Goal: Task Accomplishment & Management: Use online tool/utility

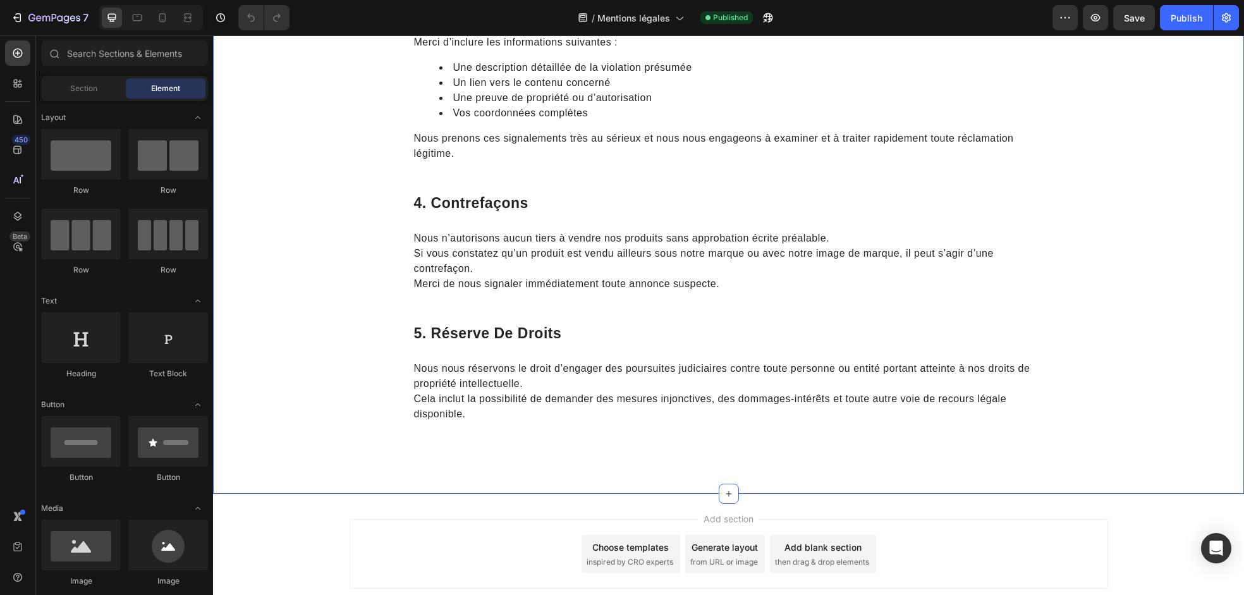
scroll to position [776, 0]
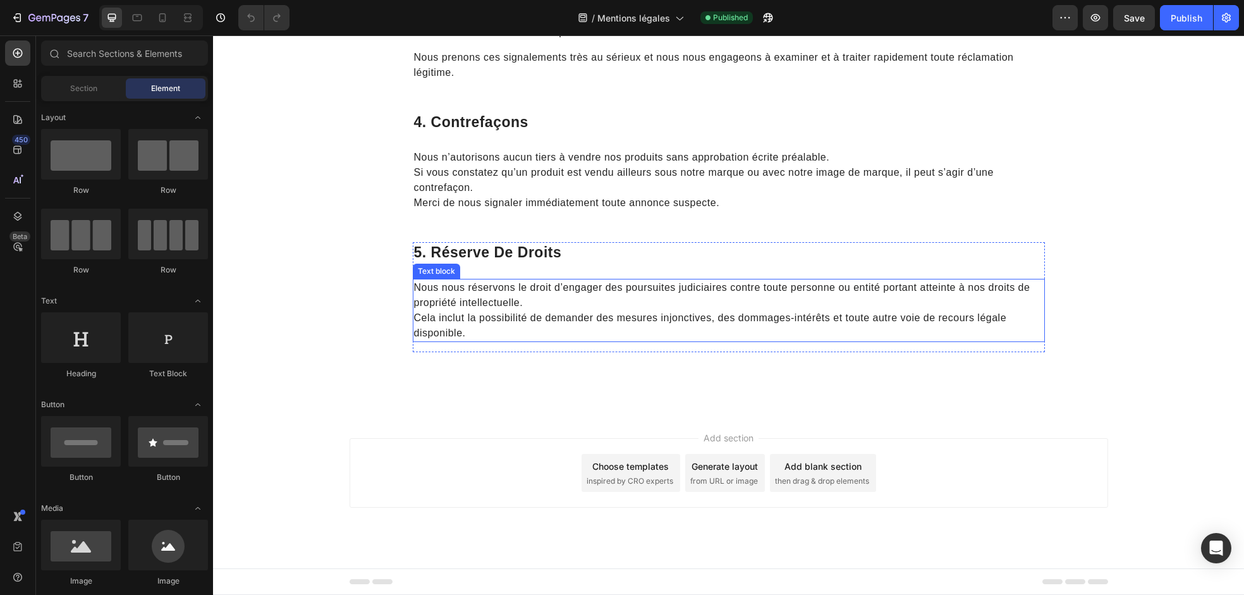
click at [489, 325] on p "Nous nous réservons le droit d’engager des poursuites judiciaires contre toute …" at bounding box center [729, 310] width 630 height 61
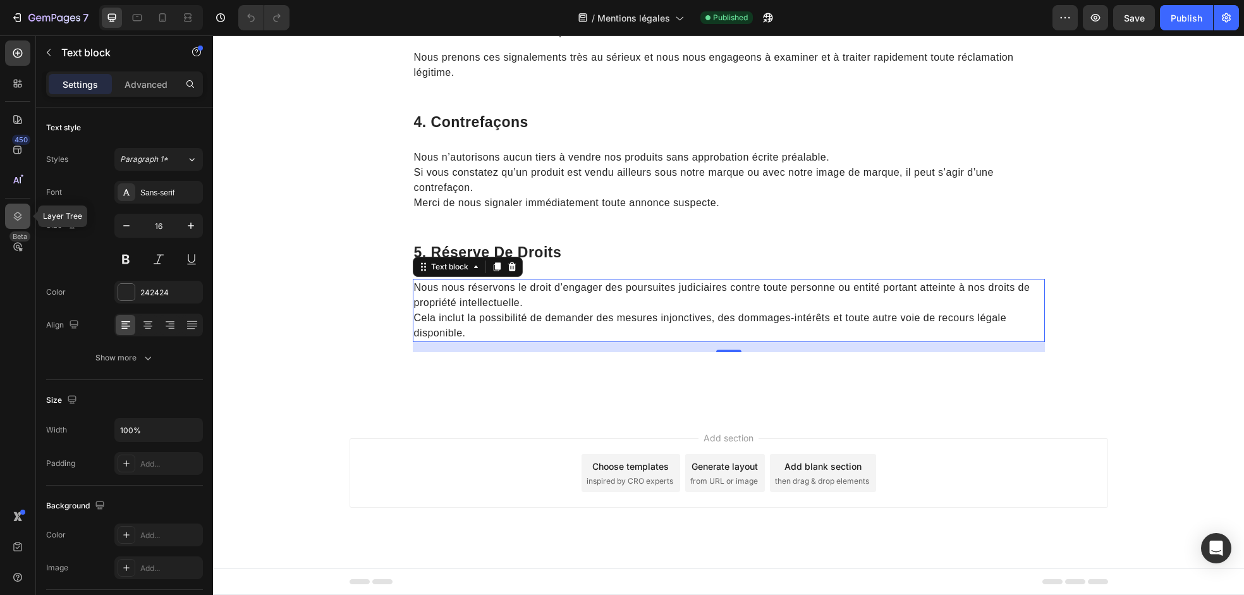
click at [15, 210] on icon at bounding box center [17, 216] width 13 height 13
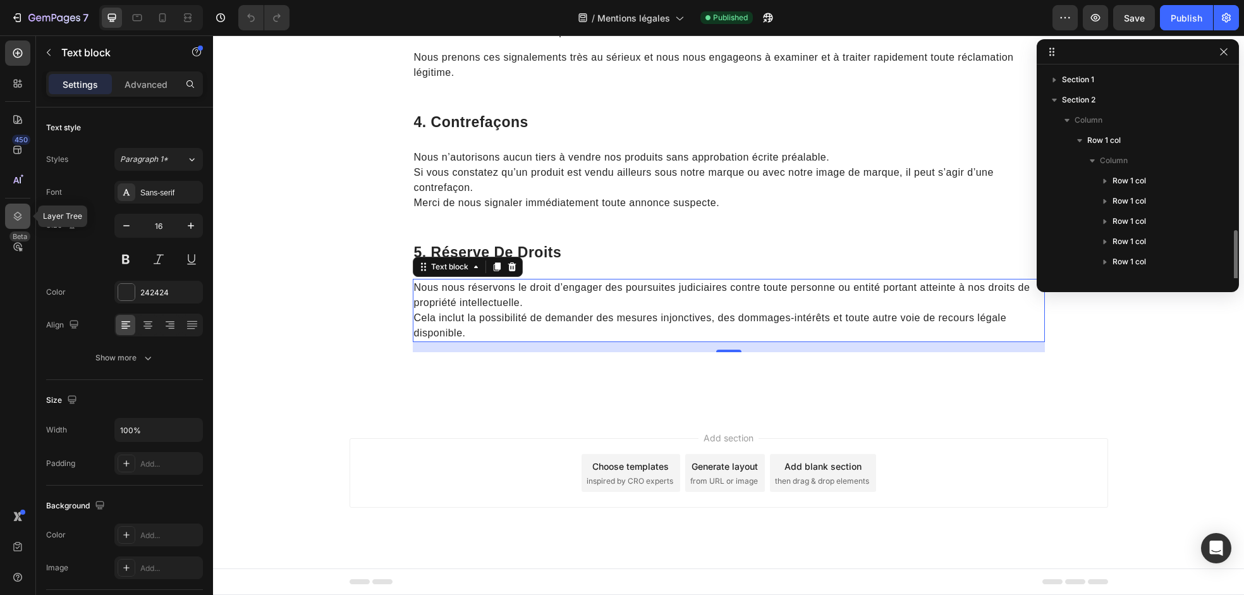
scroll to position [95, 0]
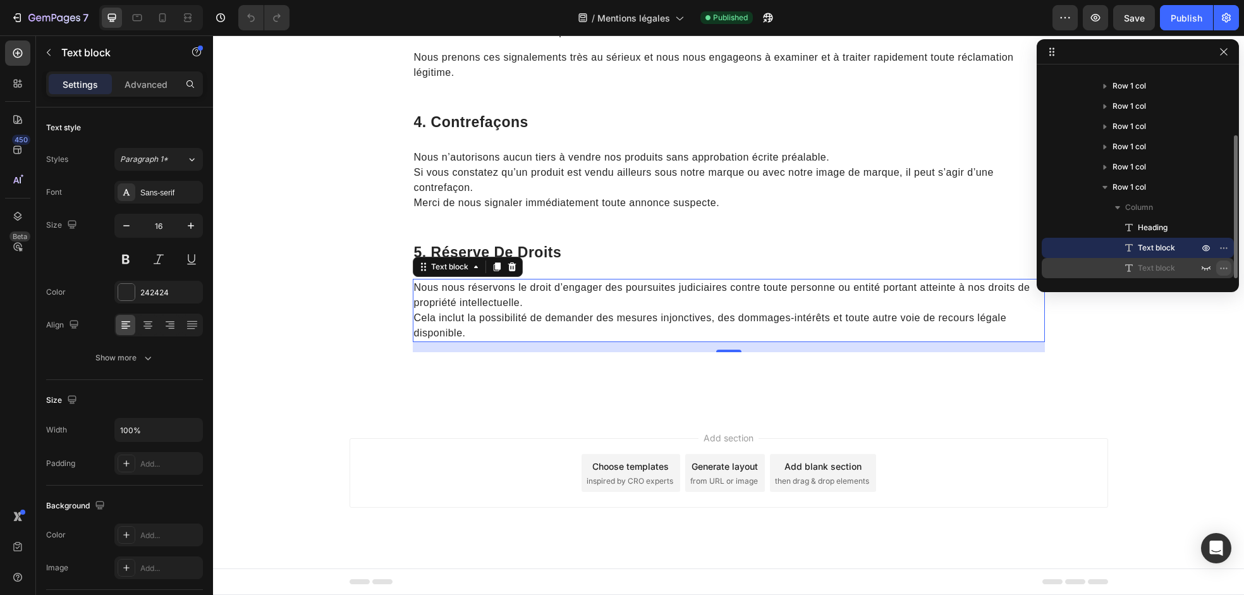
click at [1220, 268] on icon "button" at bounding box center [1224, 268] width 10 height 10
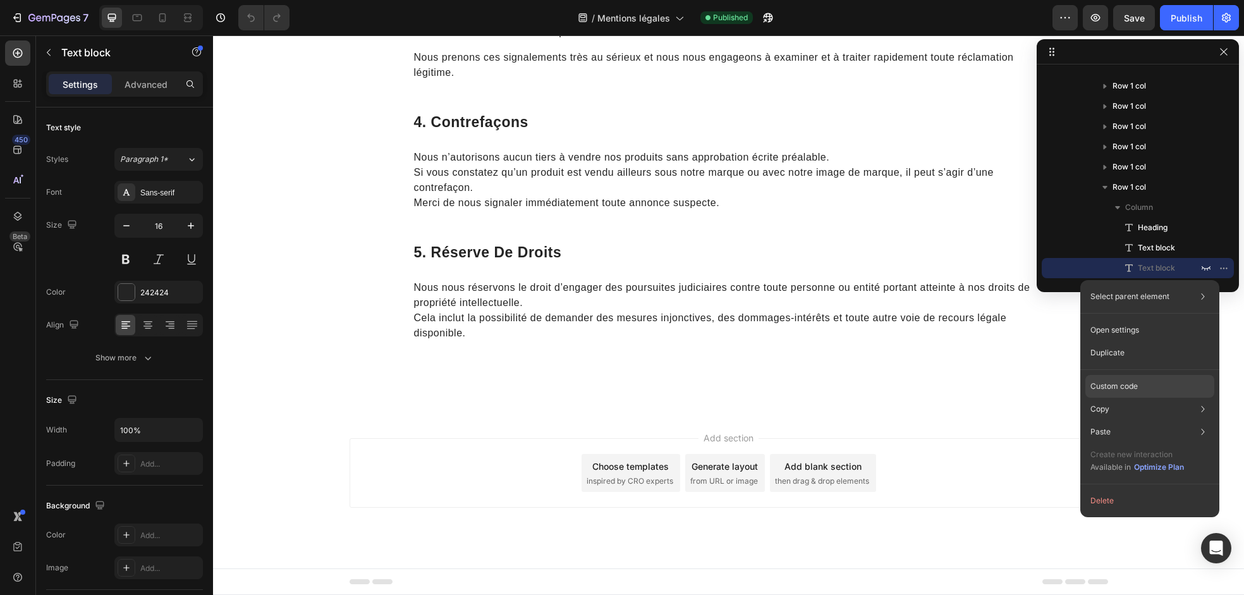
click at [1141, 420] on div "Custom code" at bounding box center [1150, 431] width 129 height 23
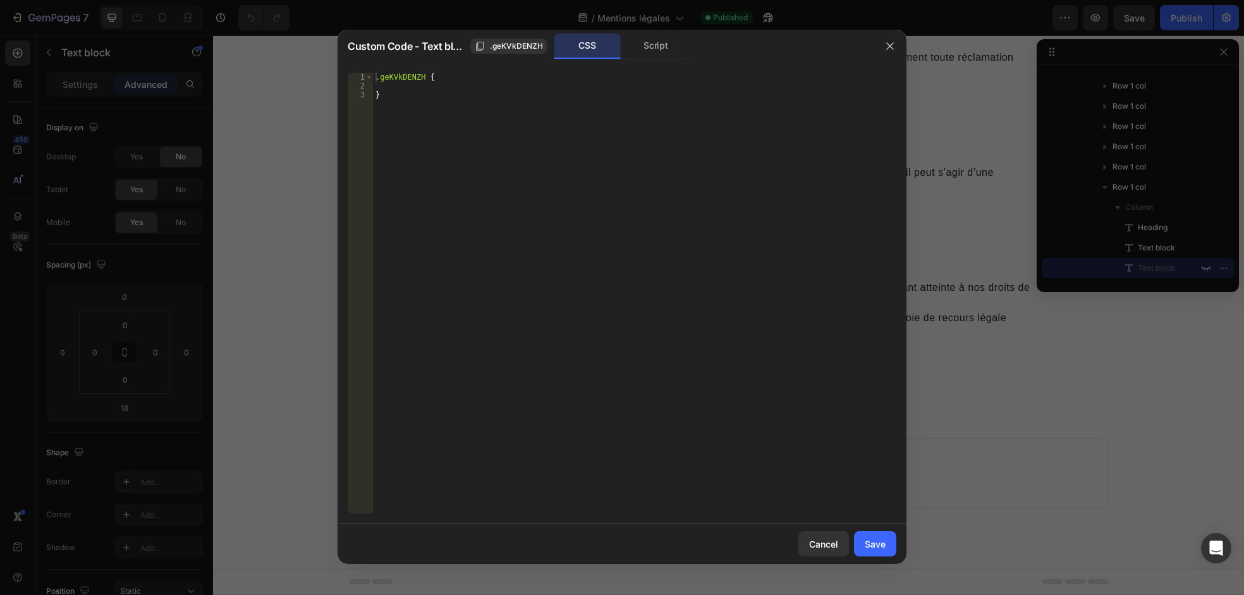
click at [666, 46] on div "Script" at bounding box center [656, 46] width 66 height 25
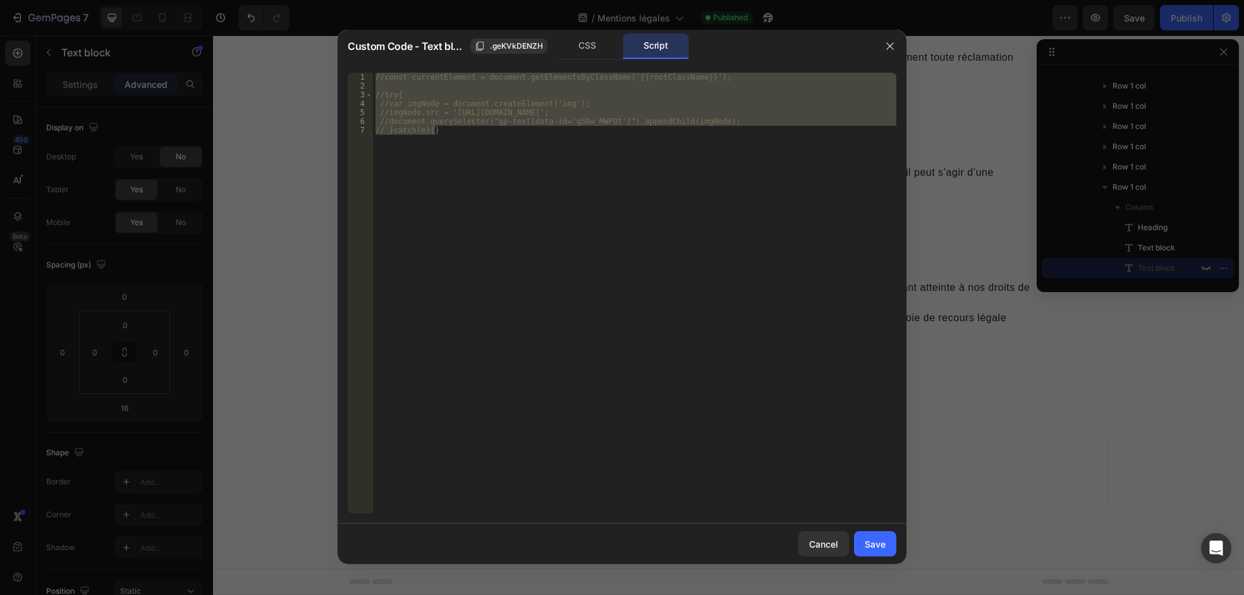
click at [381, 78] on div "//const currentElement = document.getElementsByClassName('{{rootClassName}}'); …" at bounding box center [634, 293] width 523 height 441
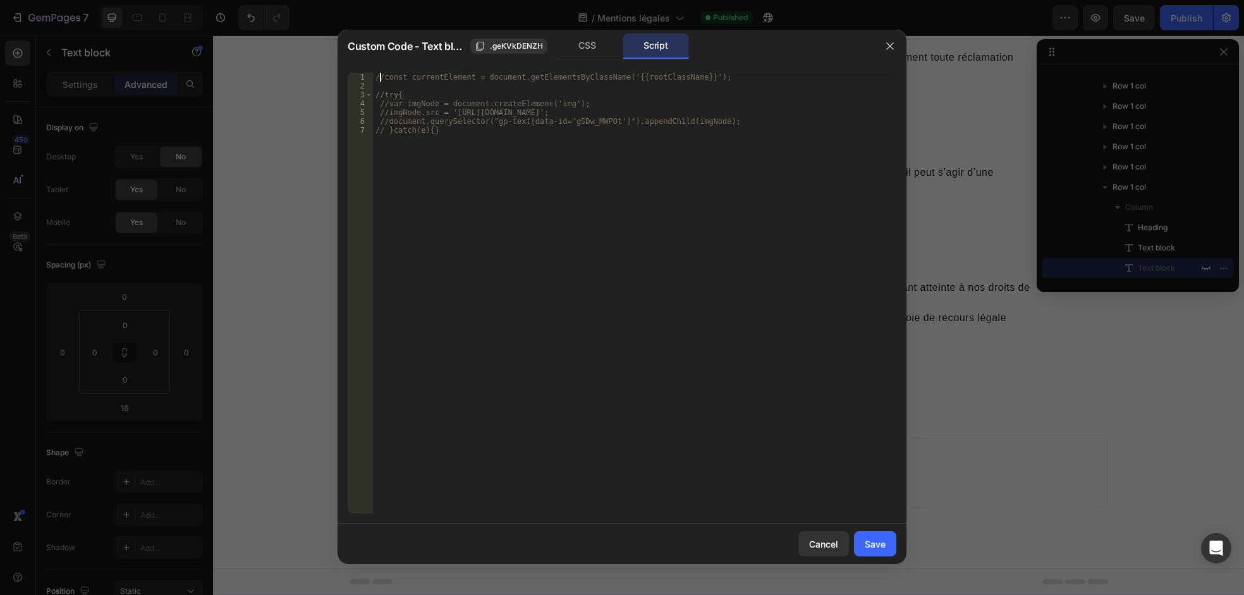
click at [383, 79] on div "//const currentElement = document.getElementsByClassName('{{rootClassName}}'); …" at bounding box center [634, 302] width 523 height 458
click at [381, 93] on div "const currentElement = document . getElementsByClassName ( '{{rootClassName}}' …" at bounding box center [634, 302] width 523 height 458
click at [381, 99] on div "const currentElement = document . getElementsByClassName ( '{{rootClassName}}' …" at bounding box center [634, 293] width 523 height 441
click at [386, 104] on div "const currentElement = document . getElementsByClassName ( '{{rootClassName}}' …" at bounding box center [634, 302] width 523 height 458
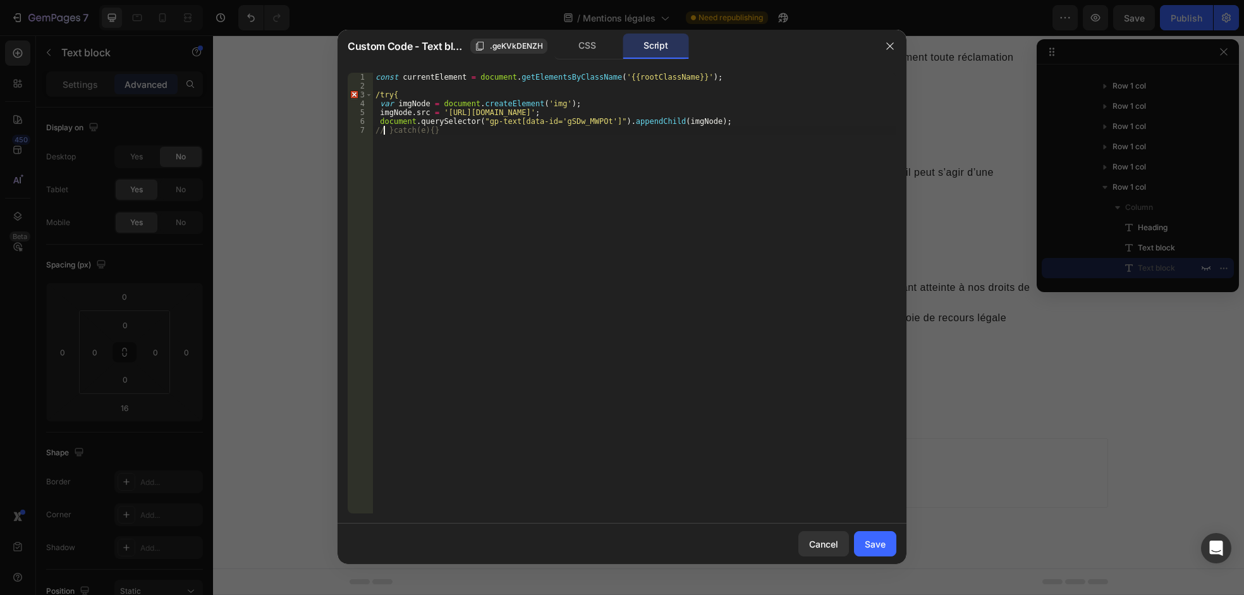
type textarea "}catch(e){}"
drag, startPoint x: 877, startPoint y: 547, endPoint x: 938, endPoint y: 3, distance: 548.4
click at [877, 547] on div "Save" at bounding box center [875, 543] width 21 height 13
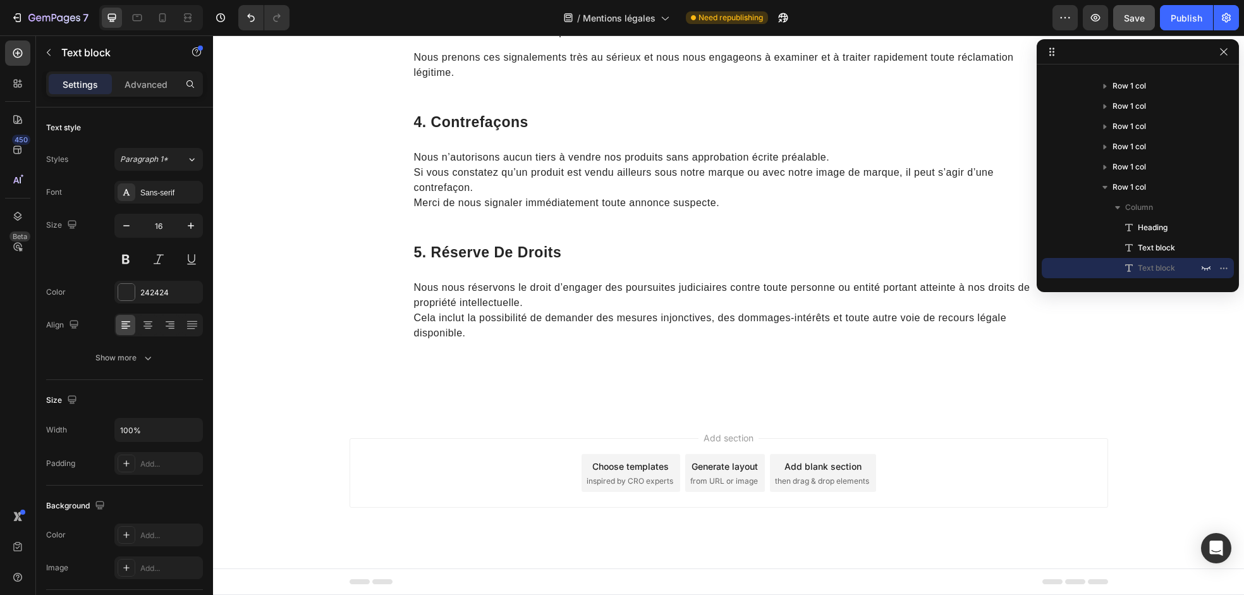
click at [1184, 23] on div "Publish" at bounding box center [1187, 17] width 32 height 13
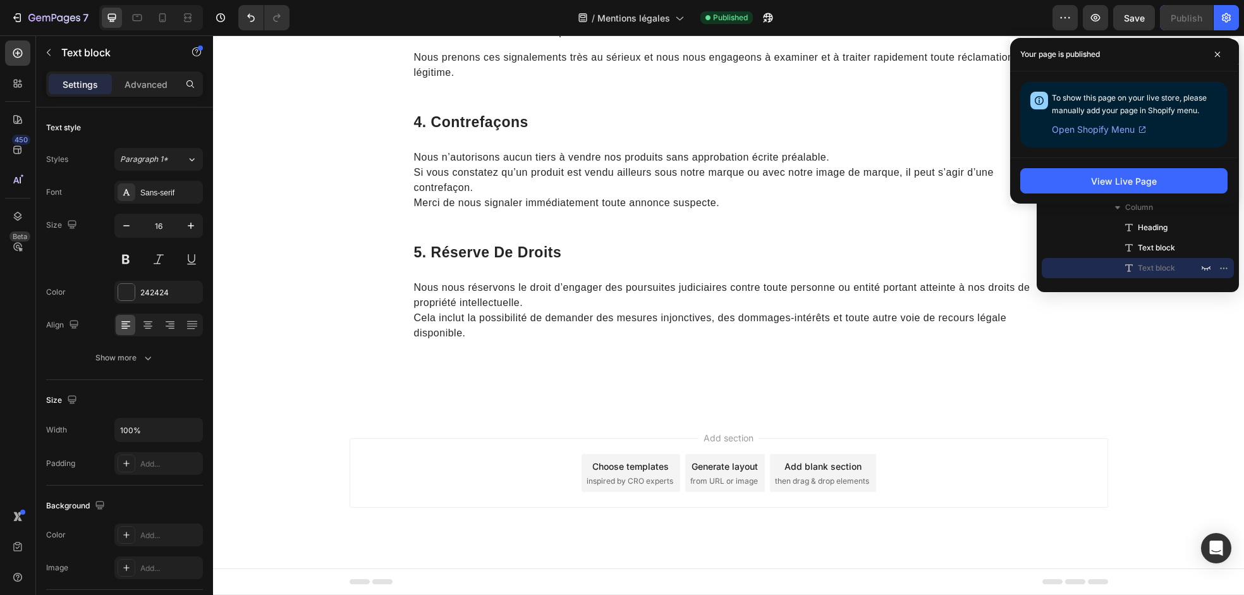
click at [752, 350] on div "5. réserve de droits Heading Nous nous réservons le droit d’engager des poursui…" at bounding box center [729, 297] width 632 height 110
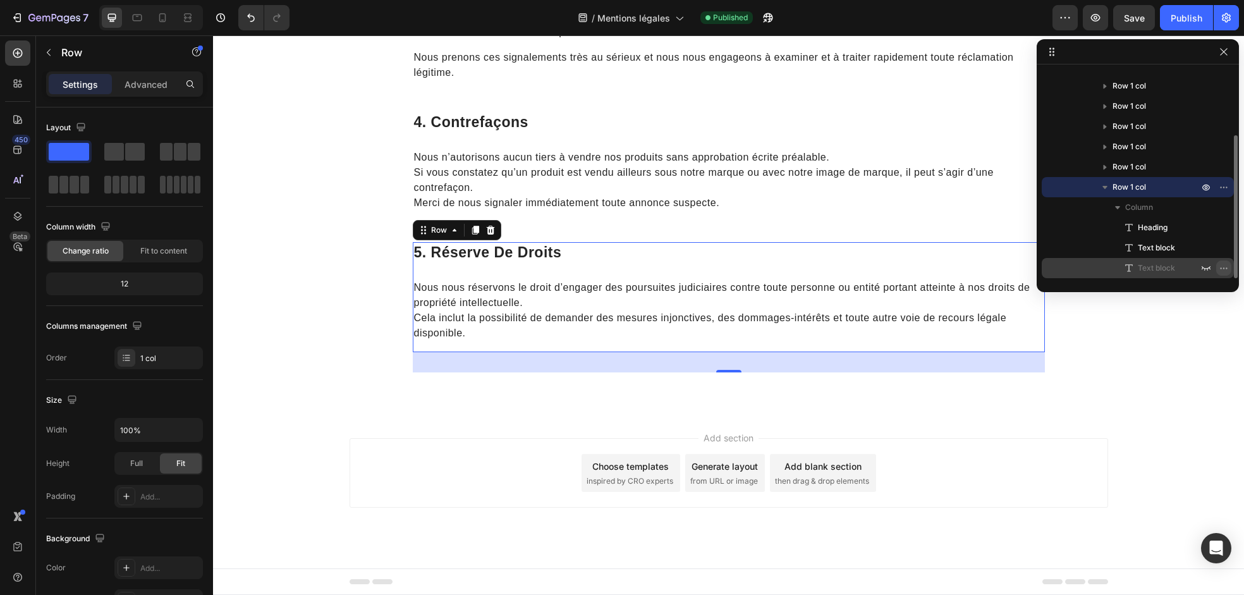
click at [1218, 266] on button "button" at bounding box center [1223, 267] width 15 height 15
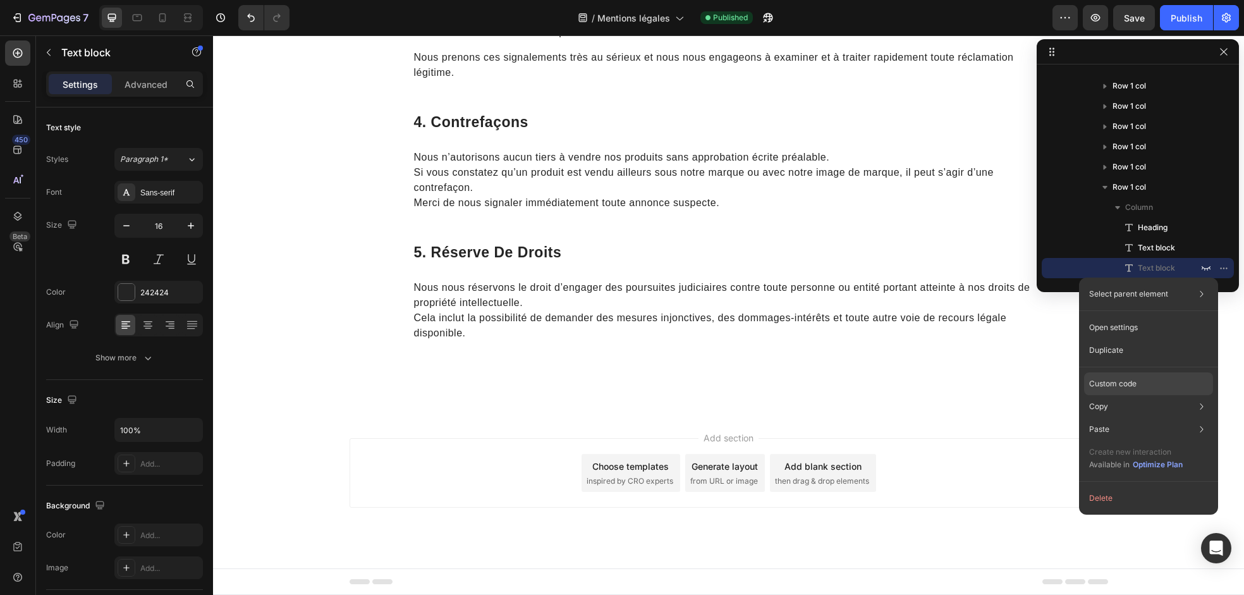
click at [1137, 386] on p "Custom code" at bounding box center [1112, 383] width 47 height 11
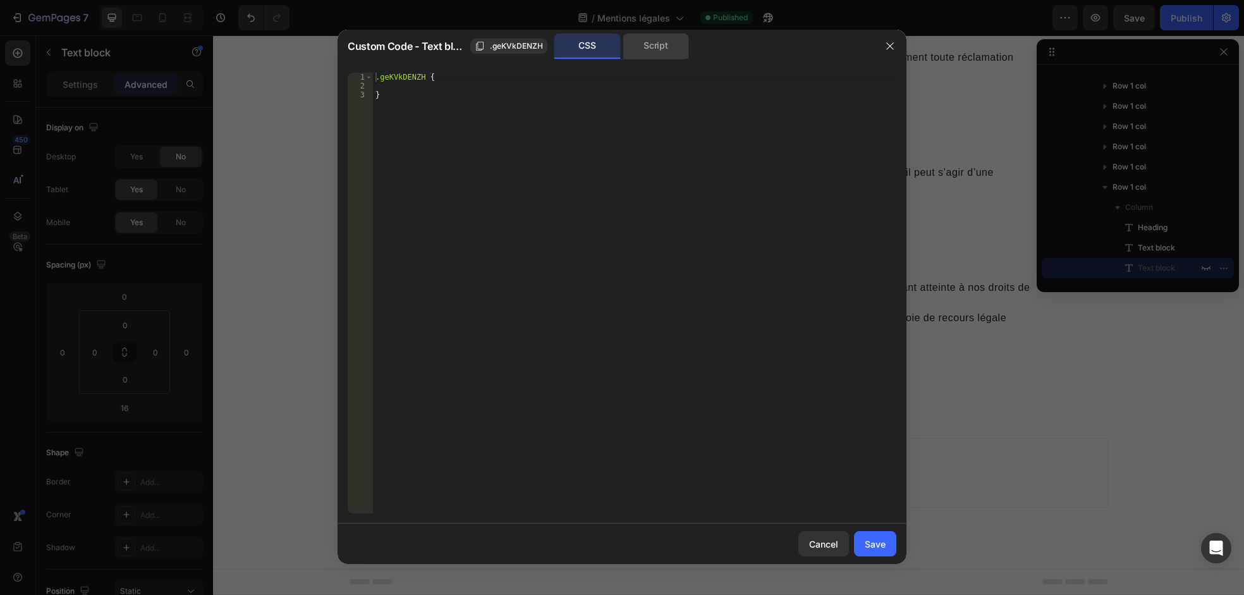
click at [657, 46] on div "Script" at bounding box center [656, 46] width 66 height 25
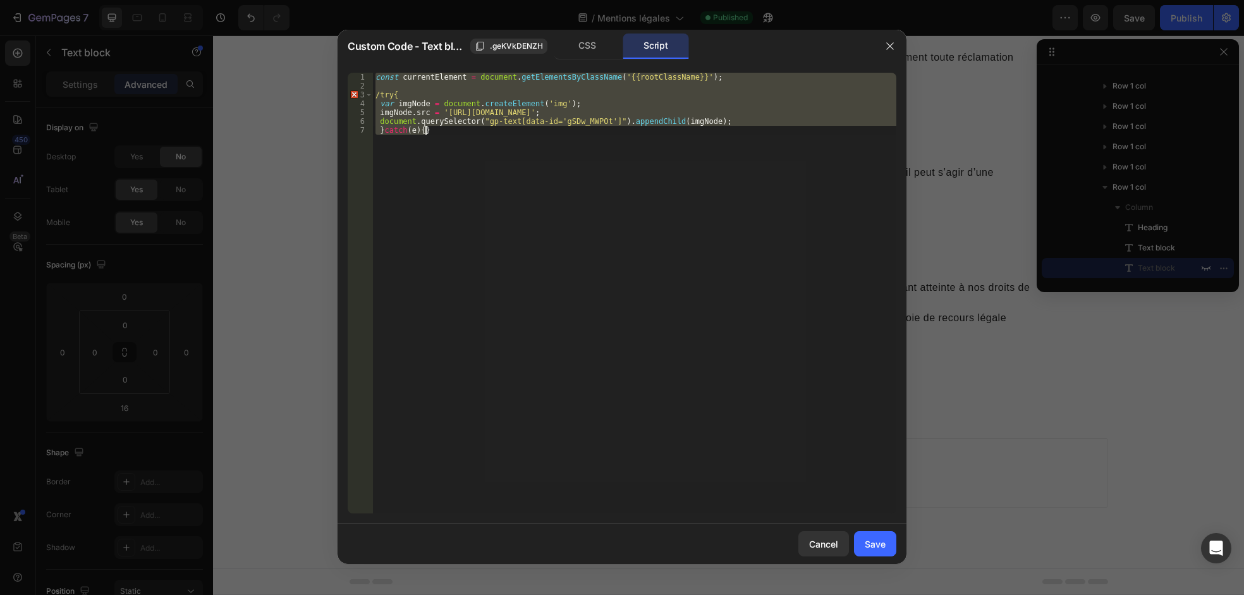
click at [492, 119] on div "const currentElement = document . getElementsByClassName ( '{{rootClassName}}' …" at bounding box center [634, 293] width 523 height 441
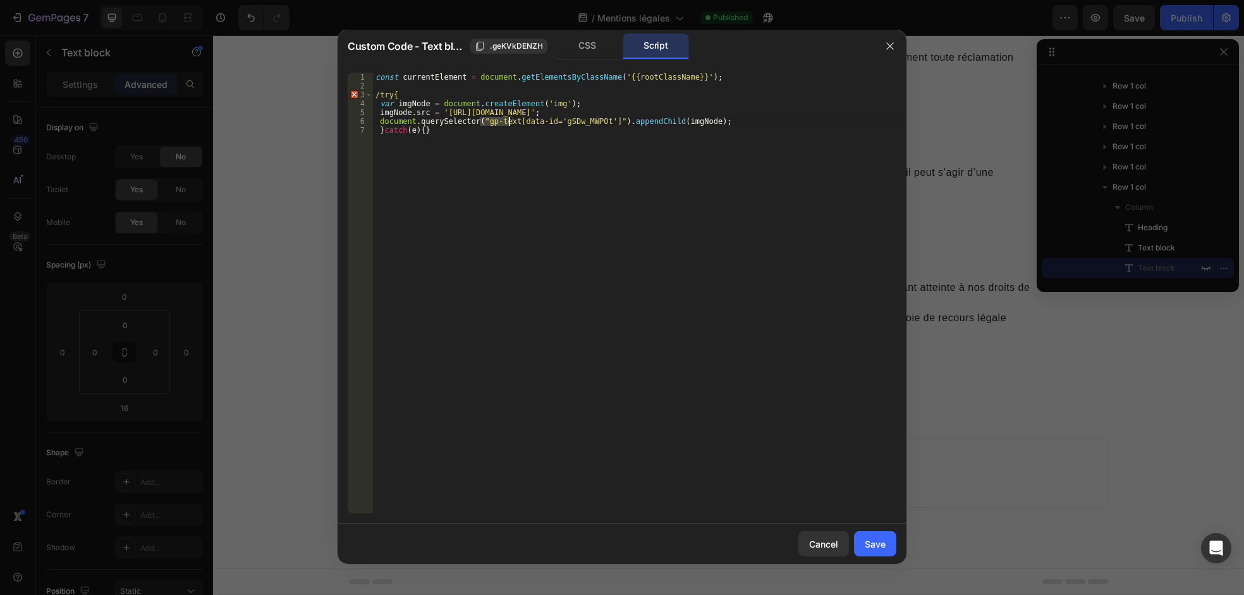
drag, startPoint x: 484, startPoint y: 119, endPoint x: 508, endPoint y: 121, distance: 24.2
click at [508, 121] on div "const currentElement = document . getElementsByClassName ( '{{rootClassName}}' …" at bounding box center [634, 302] width 523 height 458
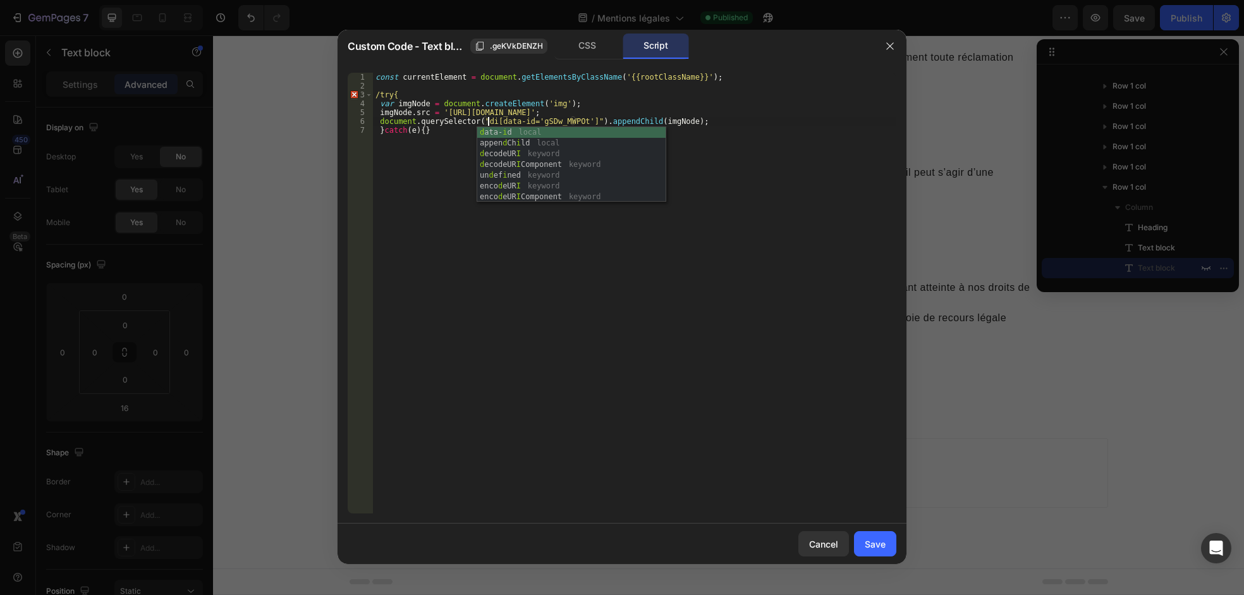
type textarea "document.querySelector("div[data-id='gSDw_MWPOt']").appendChild(imgNode);"
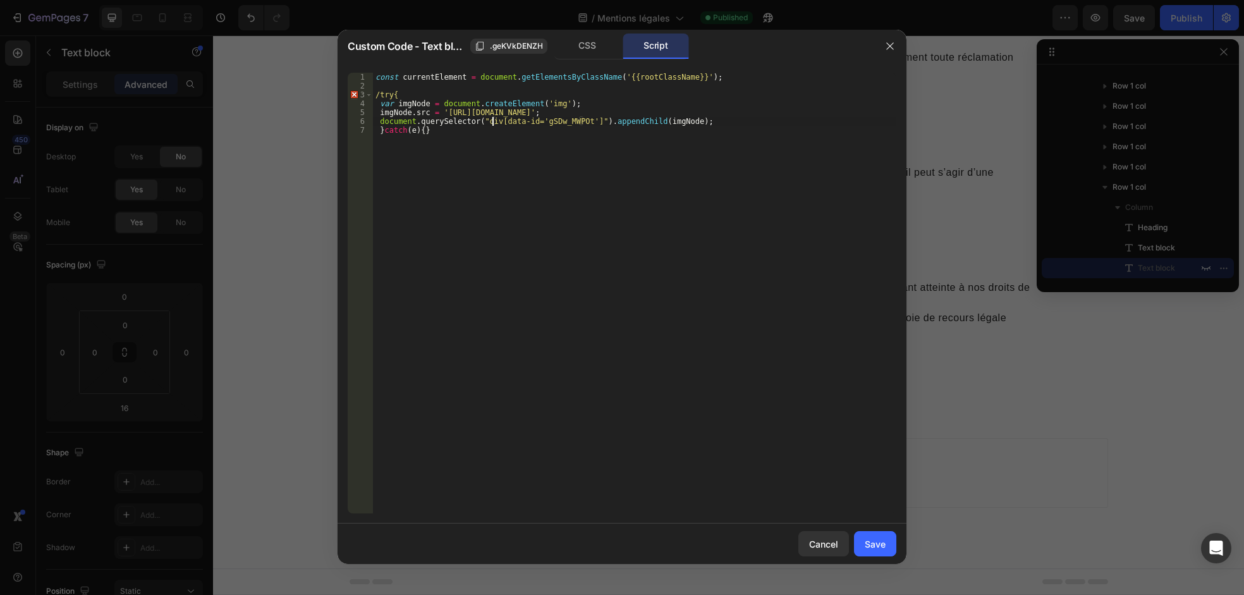
click at [538, 124] on div "const currentElement = document . getElementsByClassName ( '{{rootClassName}}' …" at bounding box center [634, 302] width 523 height 458
click at [864, 540] on button "Save" at bounding box center [875, 543] width 42 height 25
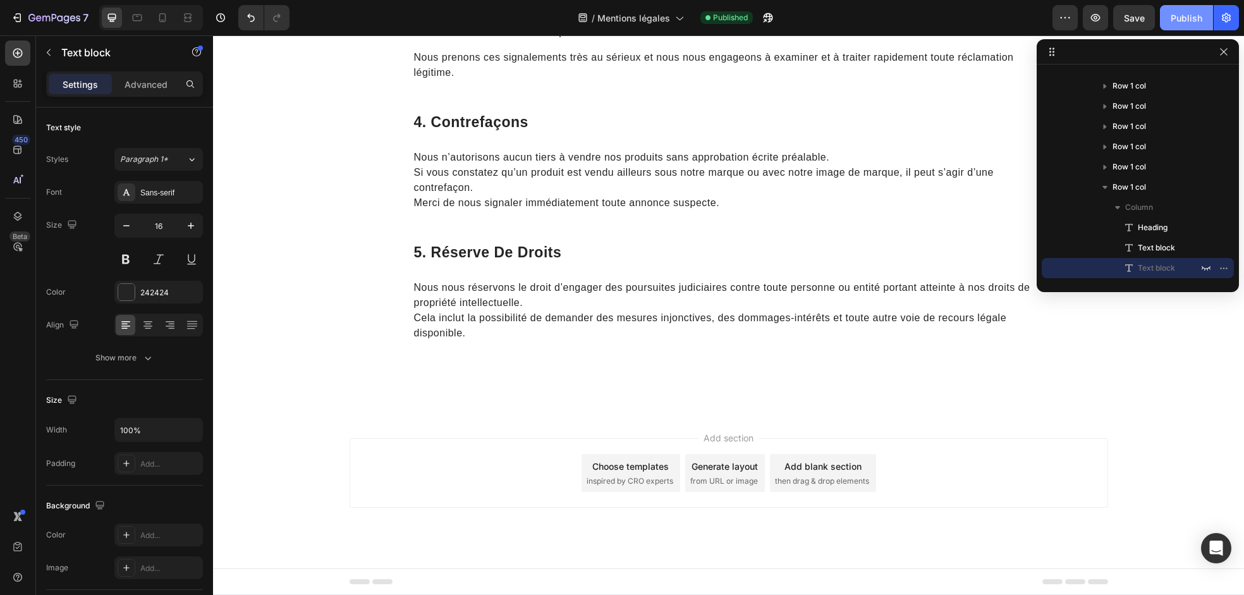
click at [1189, 13] on div "Publish" at bounding box center [1187, 17] width 32 height 13
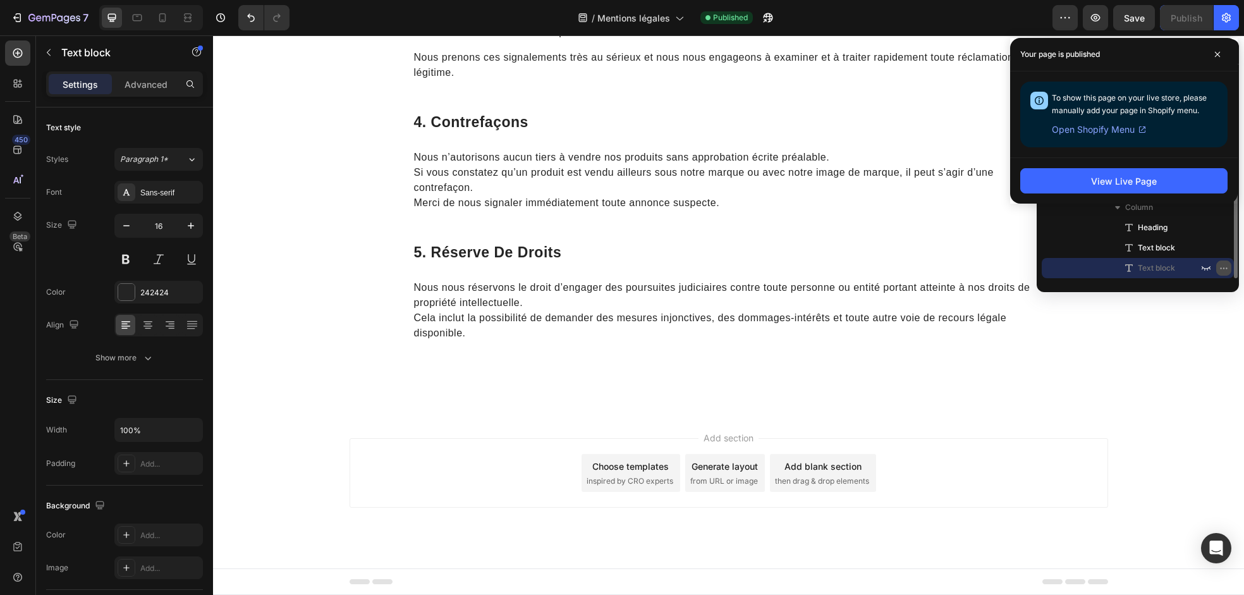
click at [1225, 267] on icon "button" at bounding box center [1224, 268] width 10 height 10
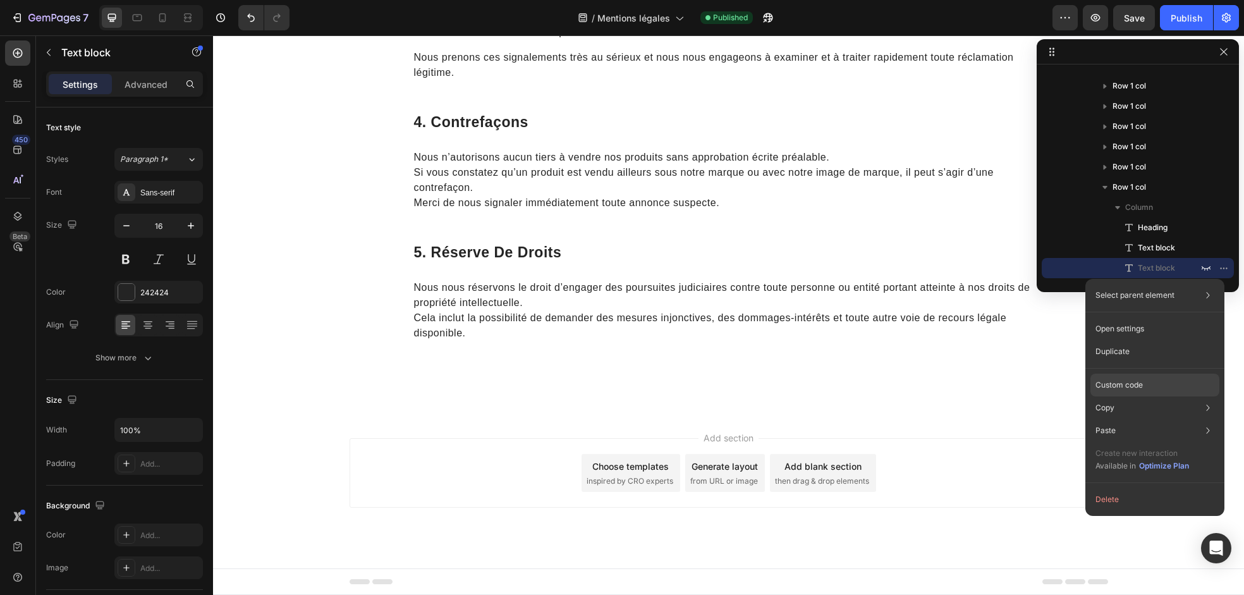
click at [1146, 419] on div "Custom code" at bounding box center [1155, 430] width 129 height 23
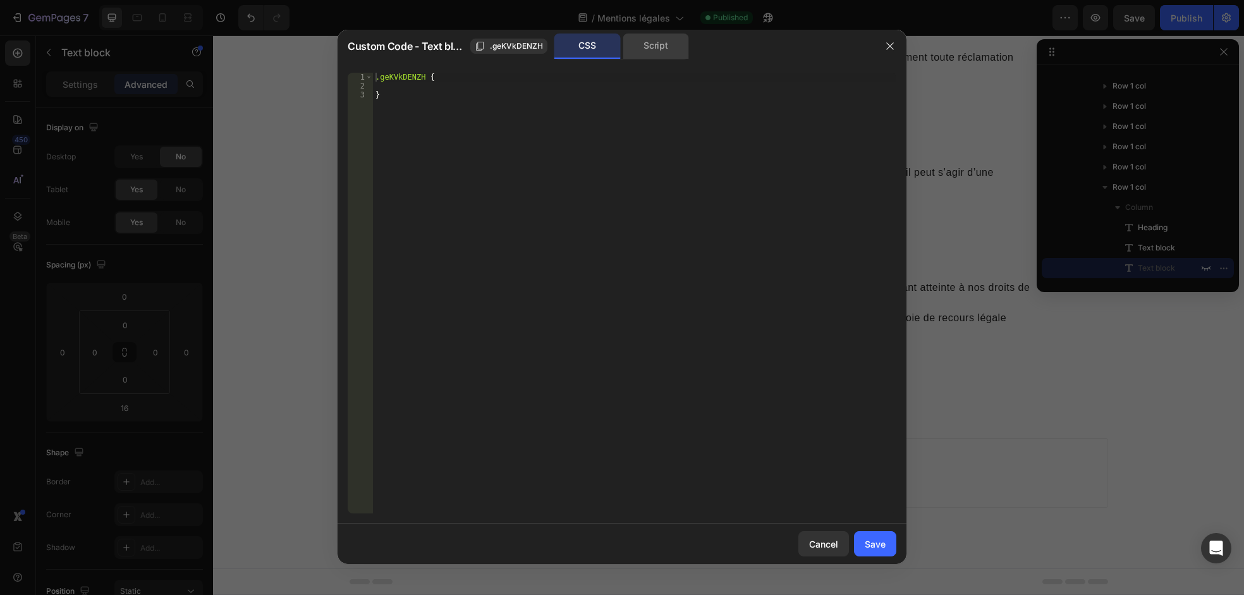
click at [628, 49] on div "Script" at bounding box center [656, 46] width 66 height 25
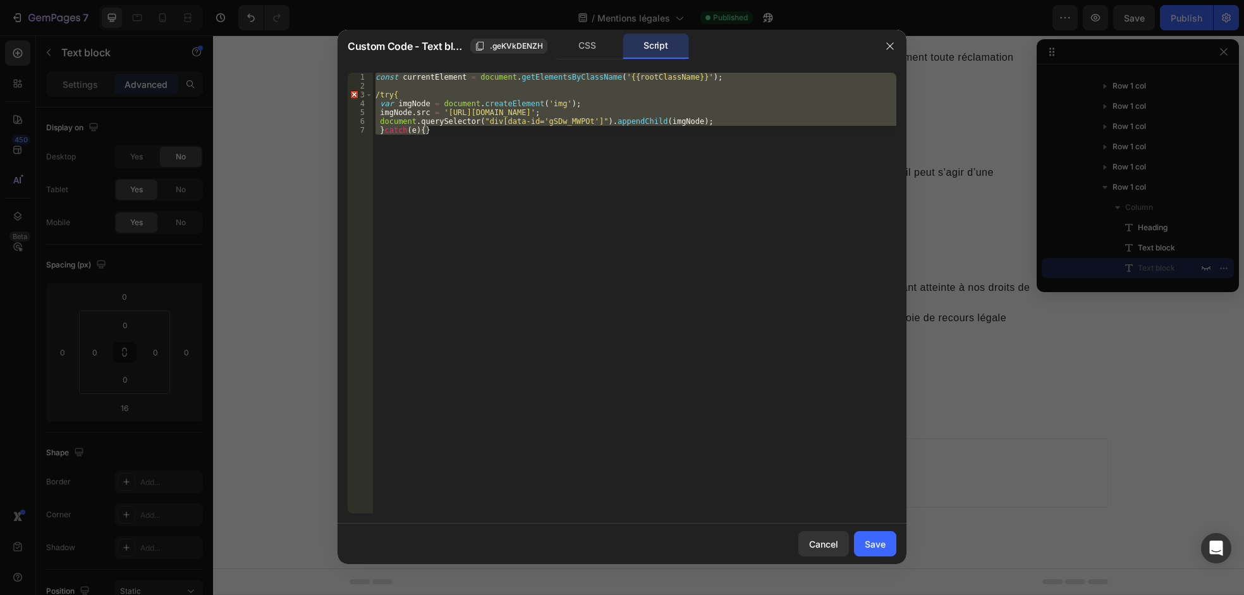
click at [501, 122] on div "const currentElement = document . getElementsByClassName ( '{{rootClassName}}' …" at bounding box center [634, 293] width 523 height 441
type textarea "document.querySelector("div[data-id='gSDw_MWPOt']").appendChild(imgNode);"
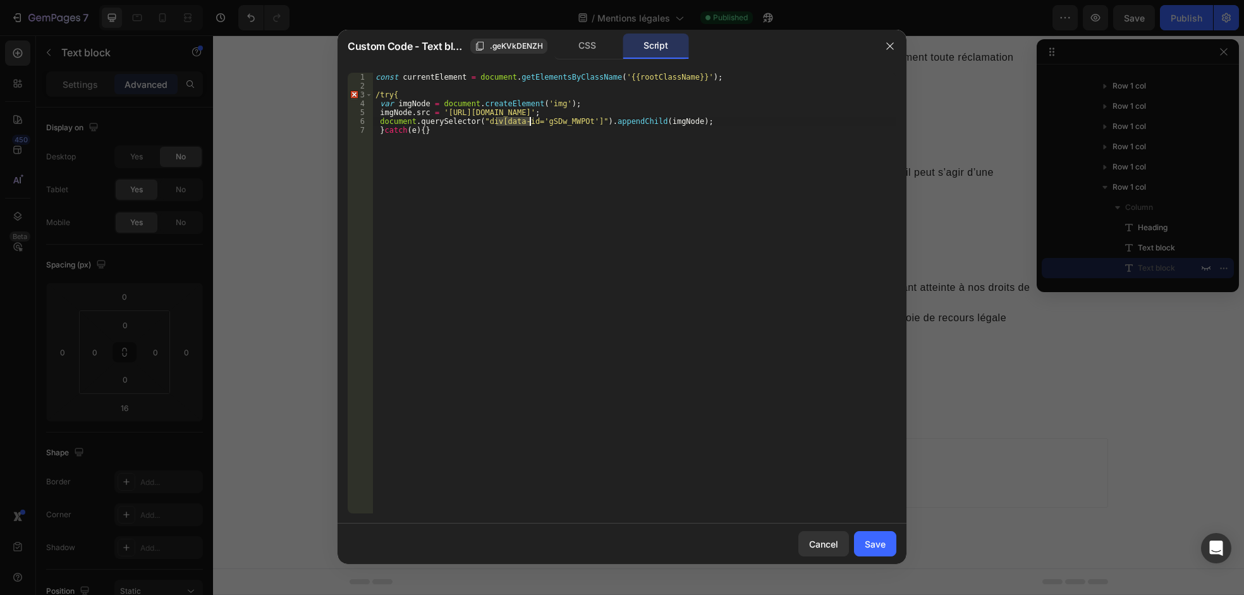
drag, startPoint x: 496, startPoint y: 119, endPoint x: 529, endPoint y: 119, distance: 32.9
click at [529, 119] on div "const currentElement = document . getElementsByClassName ( '{{rootClassName}}' …" at bounding box center [634, 302] width 523 height 458
click at [887, 543] on button "Save" at bounding box center [875, 543] width 42 height 25
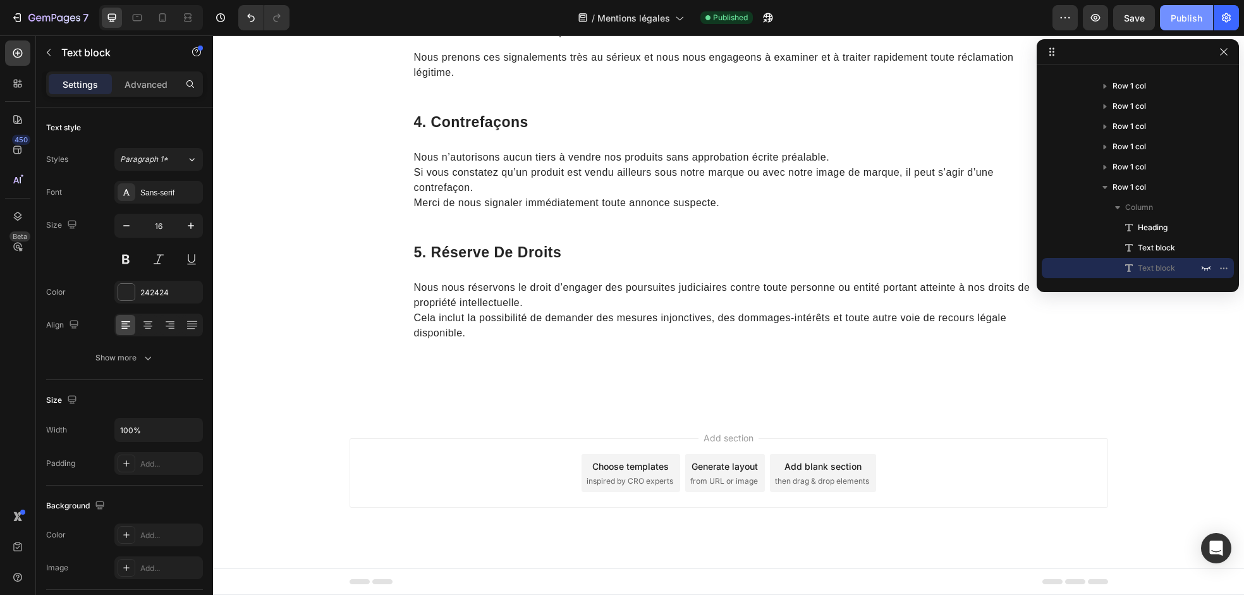
click at [1174, 27] on button "Publish" at bounding box center [1186, 17] width 53 height 25
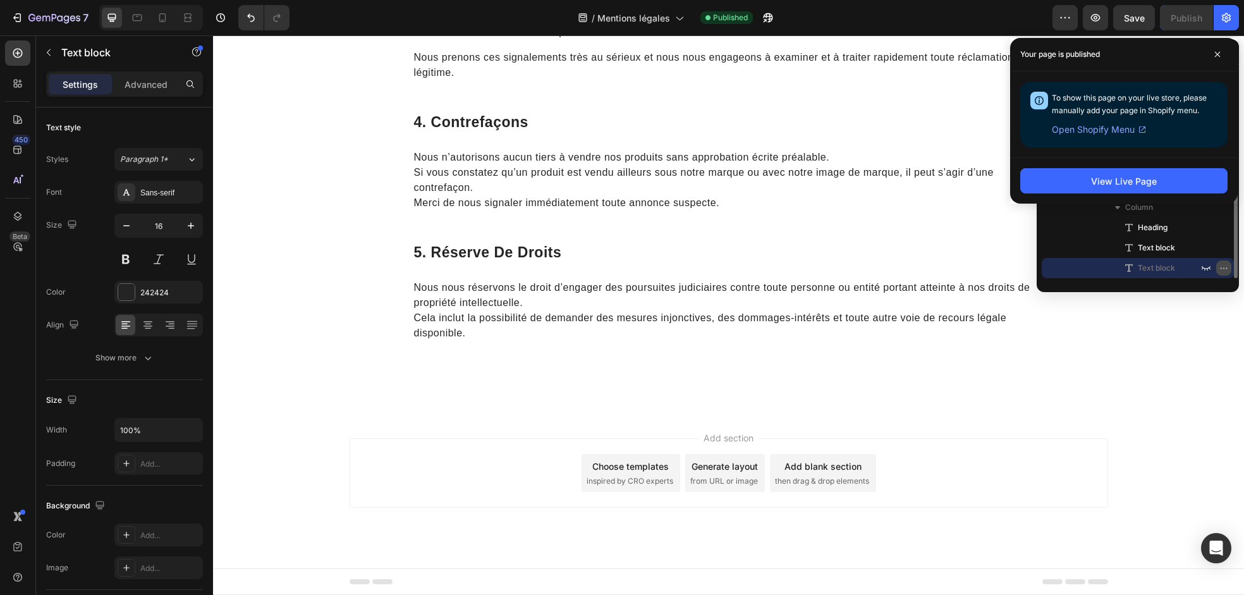
click at [1223, 271] on icon "button" at bounding box center [1224, 268] width 10 height 10
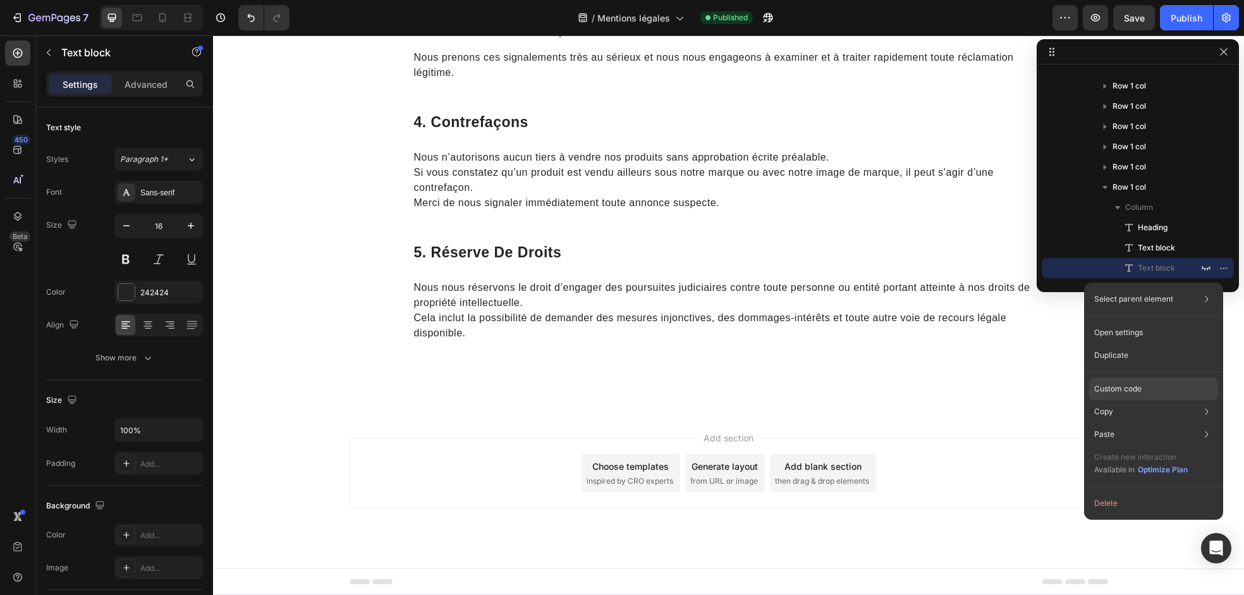
click at [1144, 423] on div "Custom code" at bounding box center [1153, 434] width 129 height 23
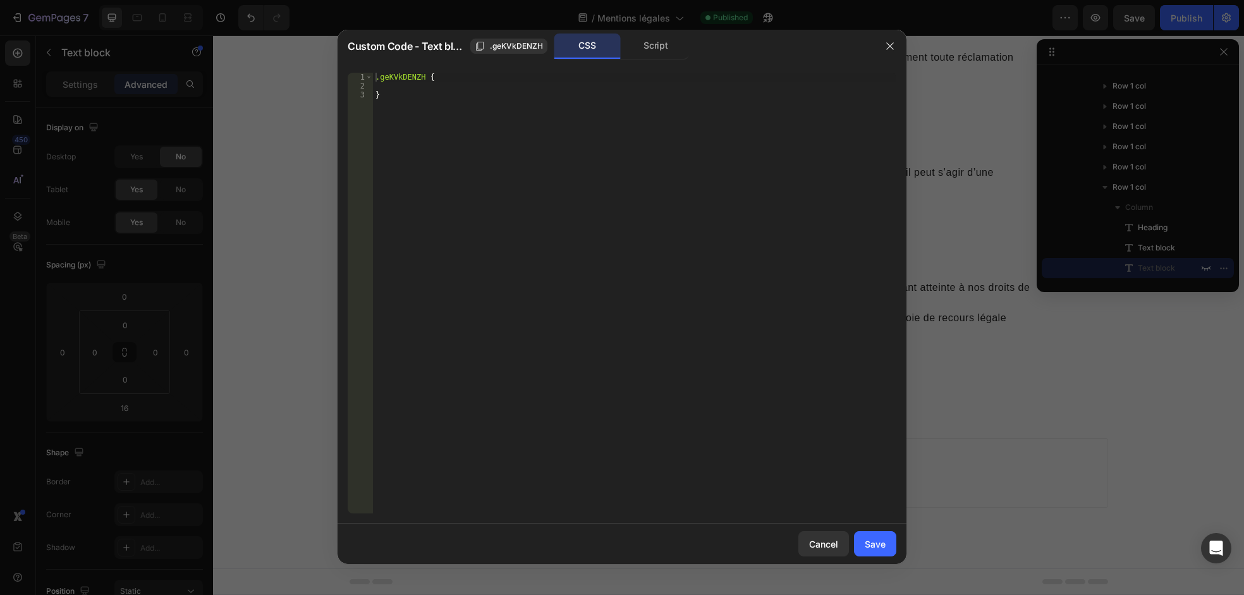
click at [649, 59] on div "CSS Script" at bounding box center [621, 47] width 135 height 26
click at [649, 46] on div "Script" at bounding box center [656, 46] width 66 height 25
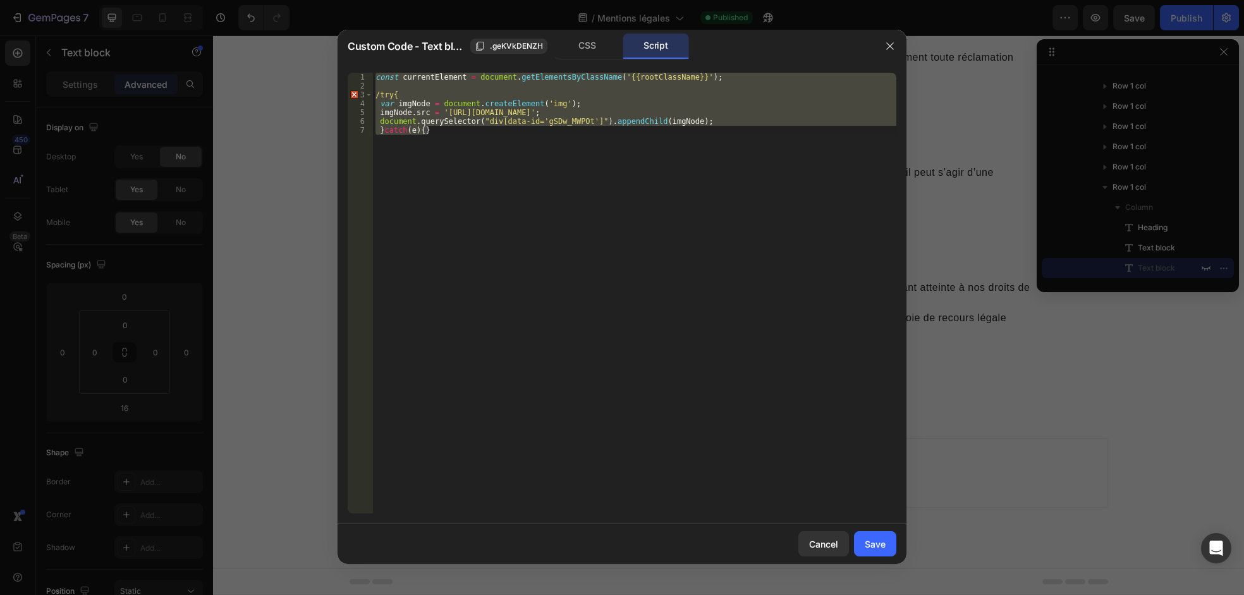
click at [537, 159] on div "const currentElement = document . getElementsByClassName ( '{{rootClassName}}' …" at bounding box center [634, 293] width 523 height 441
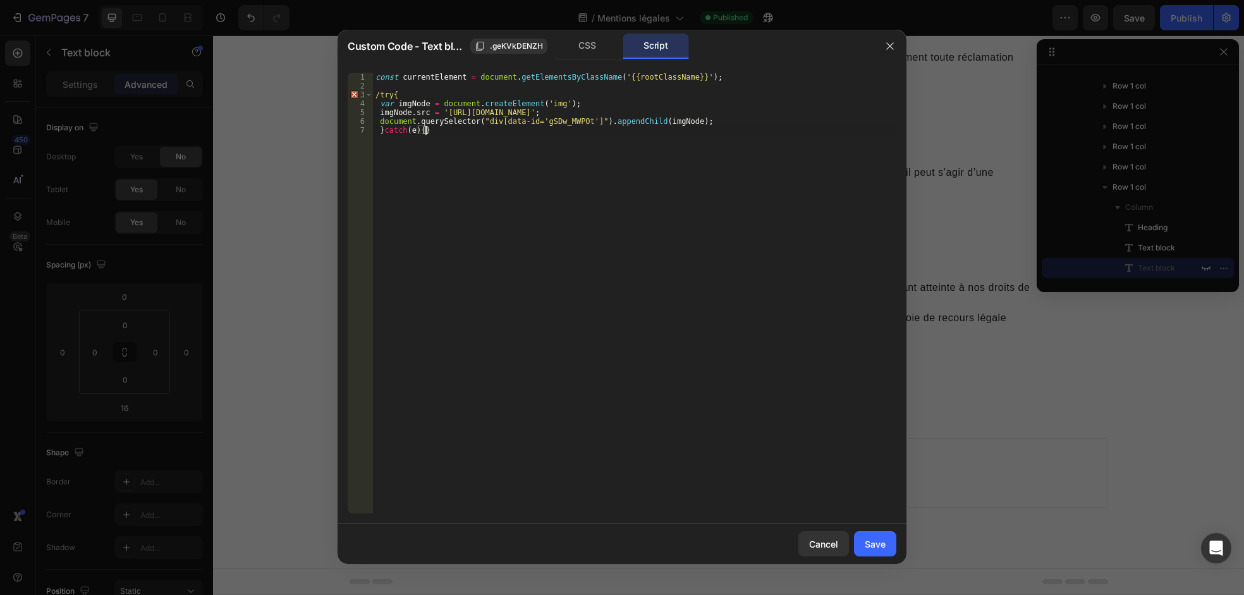
click at [548, 119] on div "const currentElement = document . getElementsByClassName ( '{{rootClassName}}' …" at bounding box center [634, 302] width 523 height 458
type textarea "document.querySelector("div[data-id='gSDw_MWPOt']").appendChild(imgNode);"
click at [548, 119] on div "const currentElement = document . getElementsByClassName ( '{{rootClassName}}' …" at bounding box center [634, 302] width 523 height 458
click at [866, 544] on div "Save" at bounding box center [875, 543] width 21 height 13
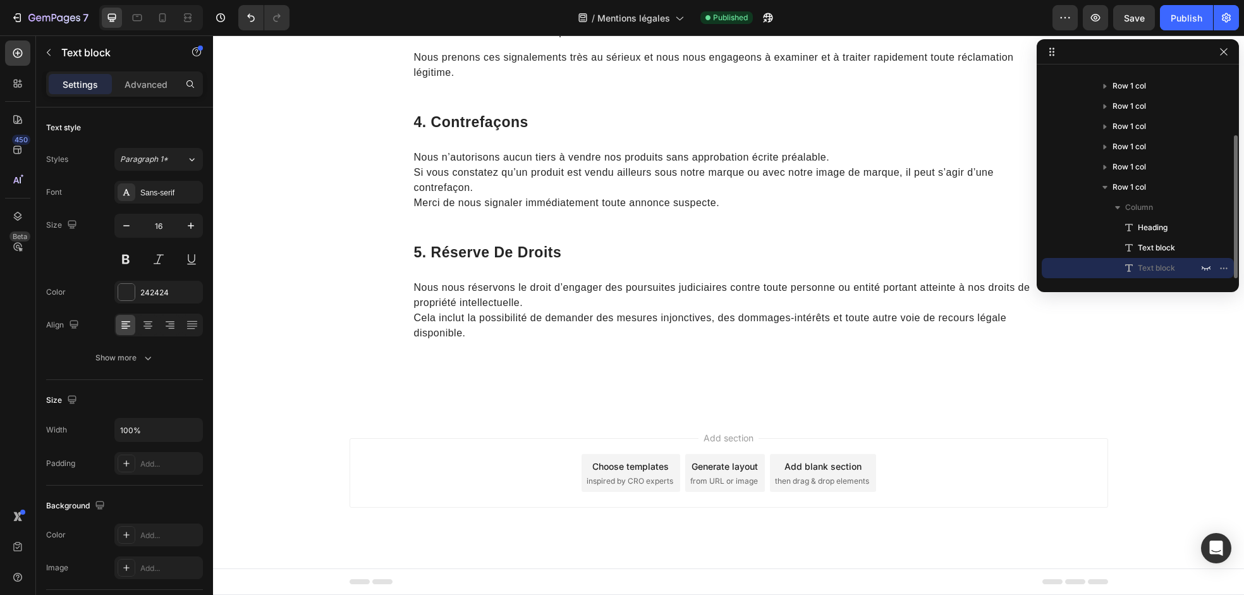
click at [1198, 269] on div "Text block" at bounding box center [1138, 268] width 182 height 20
click at [1203, 270] on icon "button" at bounding box center [1206, 268] width 10 height 10
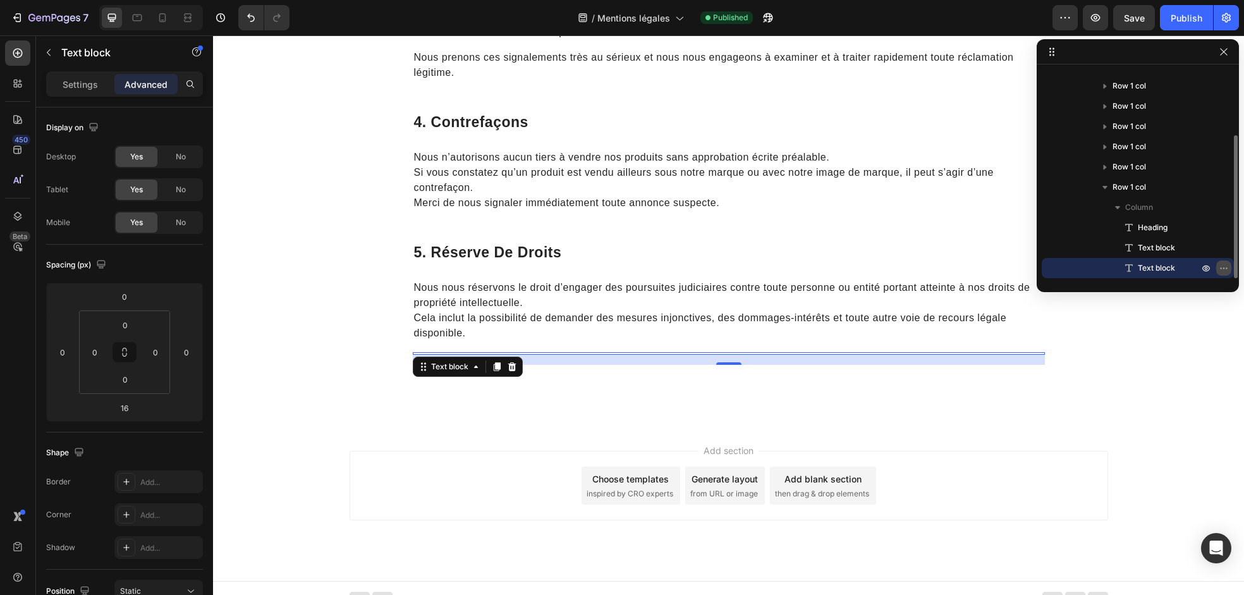
click at [1221, 268] on icon "button" at bounding box center [1220, 267] width 1 height 1
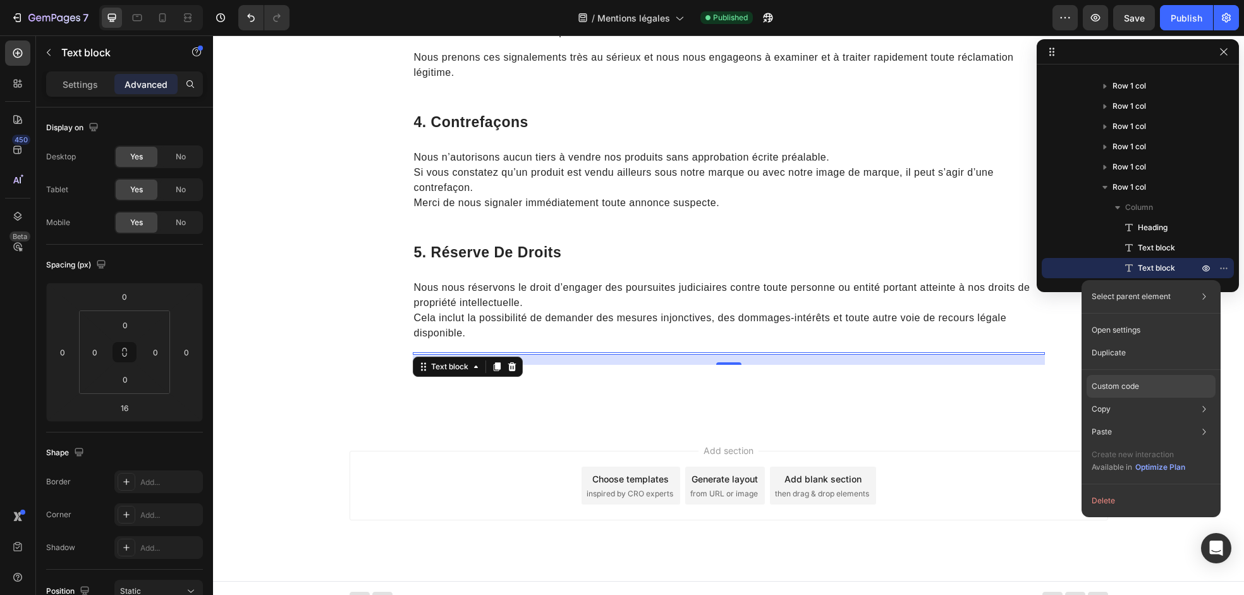
click at [1137, 389] on p "Custom code" at bounding box center [1115, 386] width 47 height 11
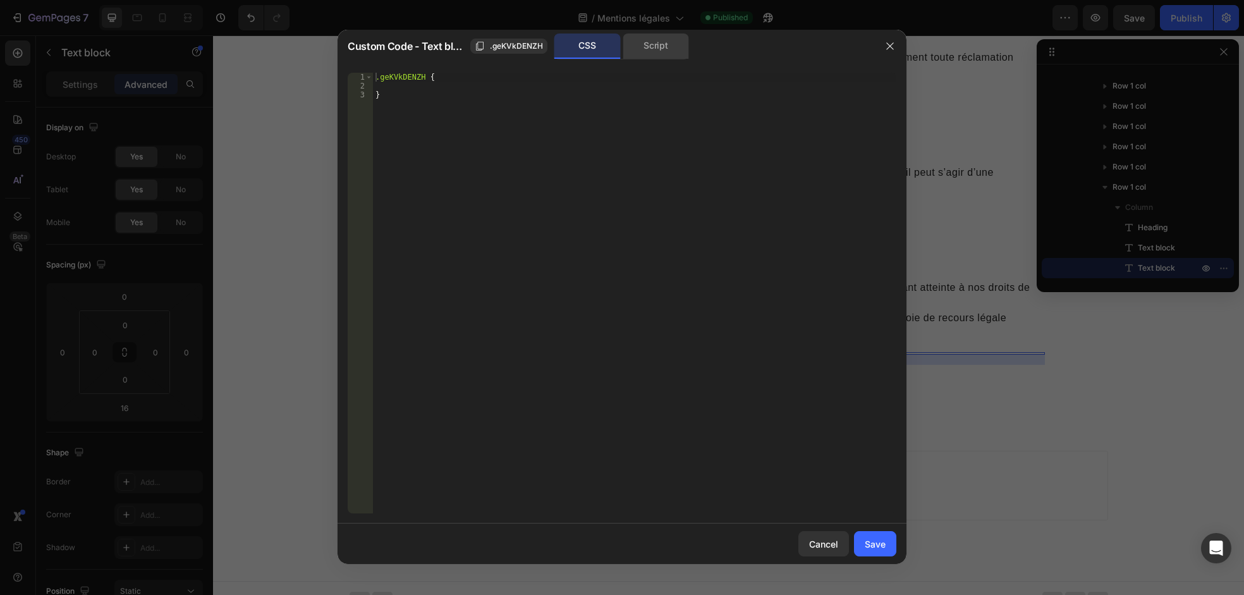
click at [649, 51] on div "Script" at bounding box center [656, 46] width 66 height 25
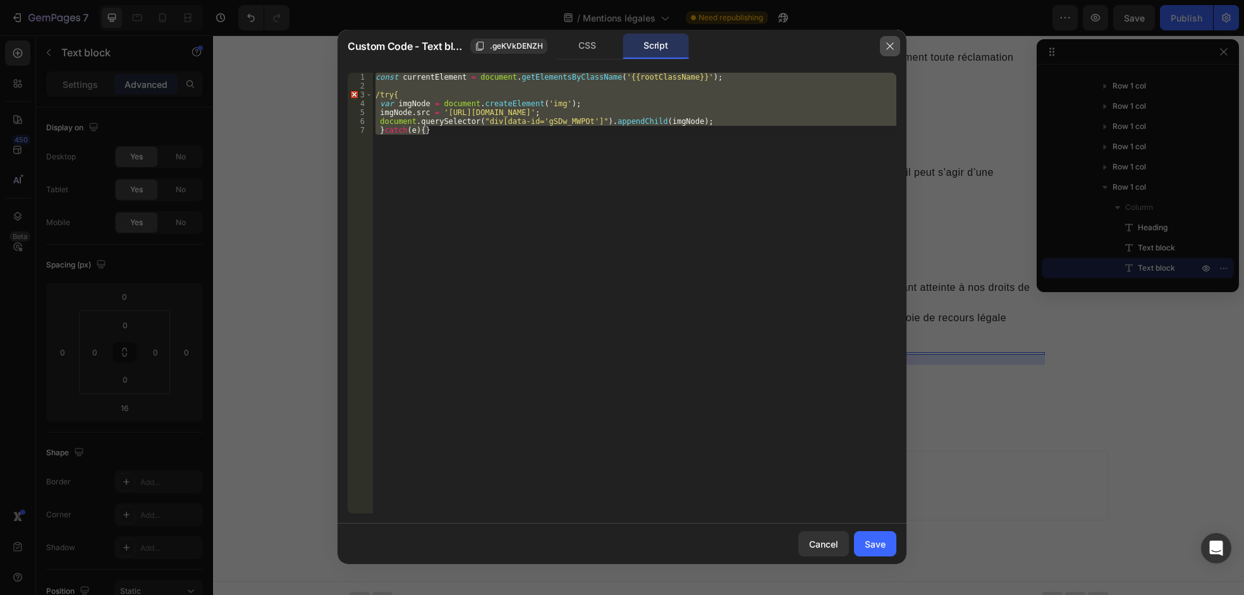
click at [884, 46] on button "button" at bounding box center [890, 46] width 20 height 20
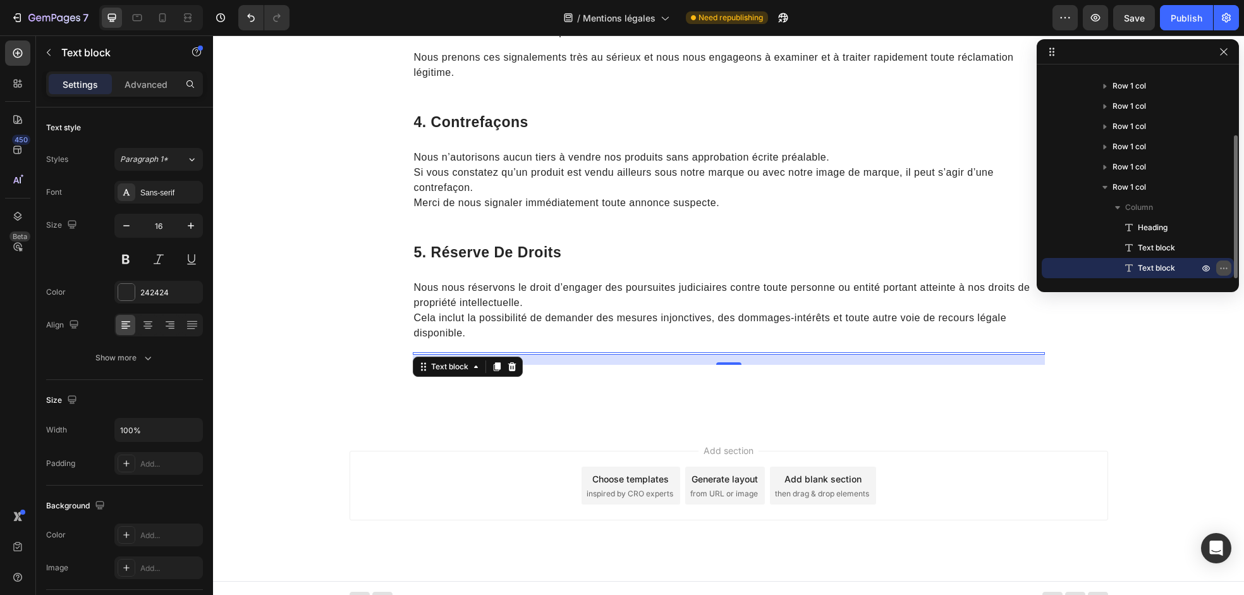
click at [1220, 269] on icon "button" at bounding box center [1224, 268] width 10 height 10
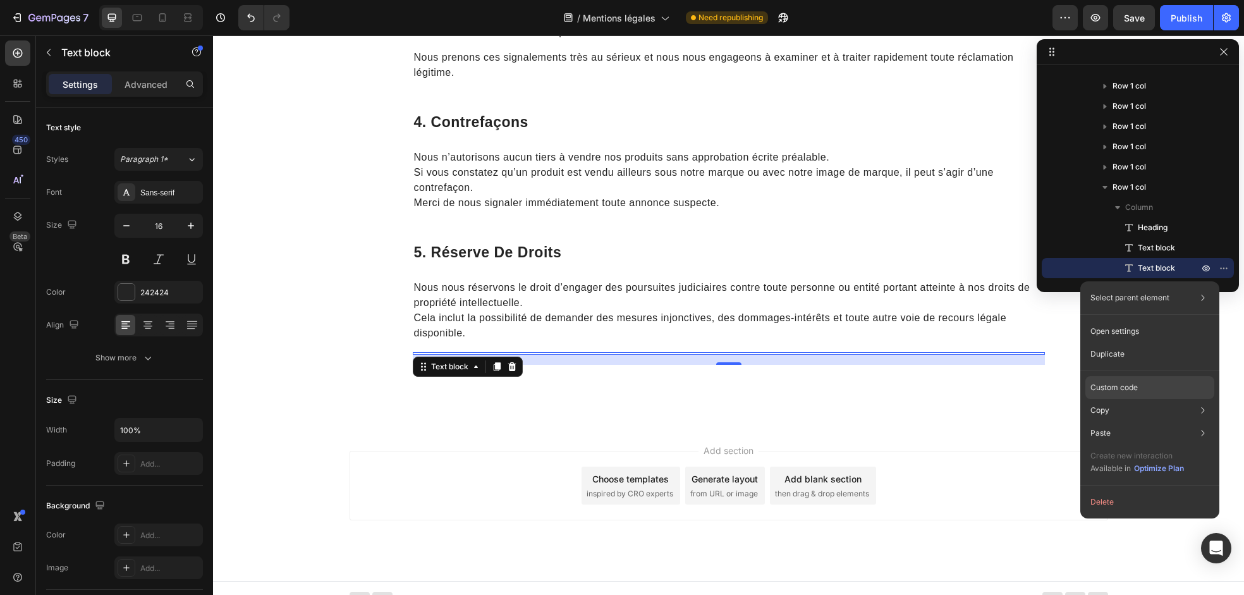
click at [1159, 422] on div "Custom code" at bounding box center [1150, 433] width 129 height 23
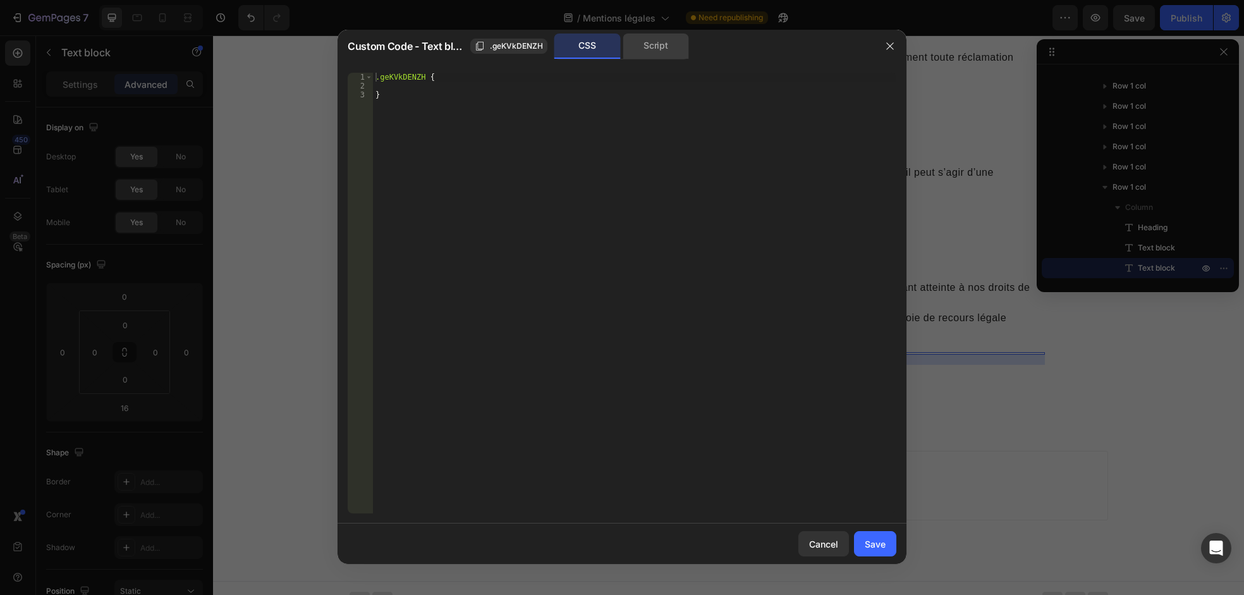
click at [649, 50] on div "Script" at bounding box center [656, 46] width 66 height 25
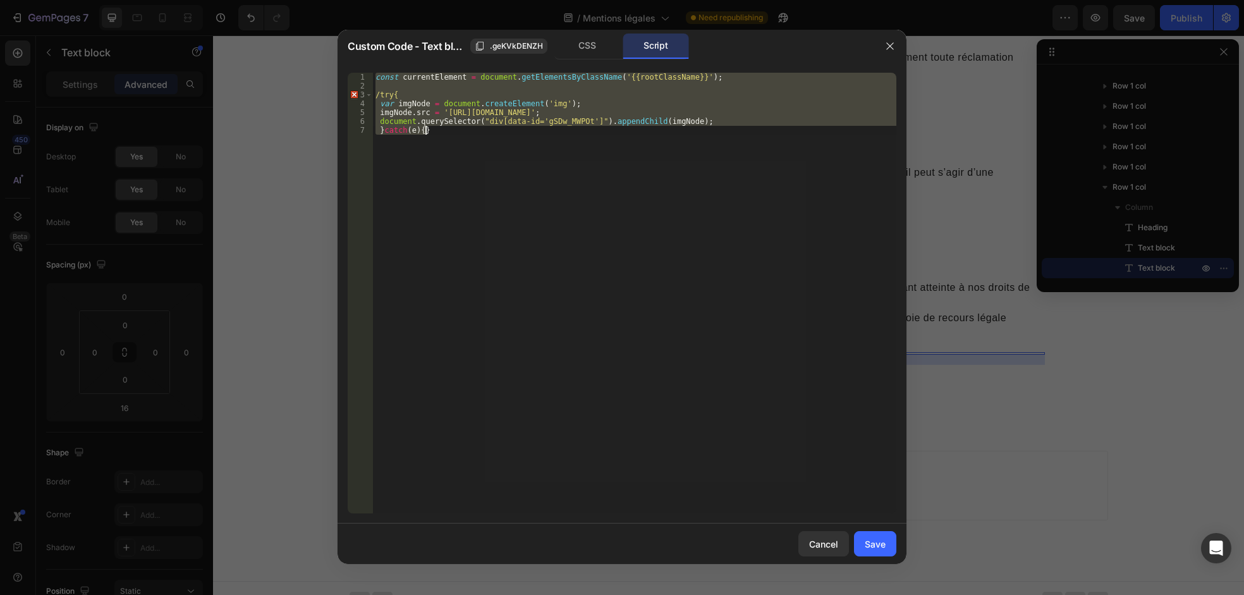
click at [542, 211] on div "const currentElement = document . getElementsByClassName ( '{{rootClassName}}' …" at bounding box center [634, 293] width 523 height 441
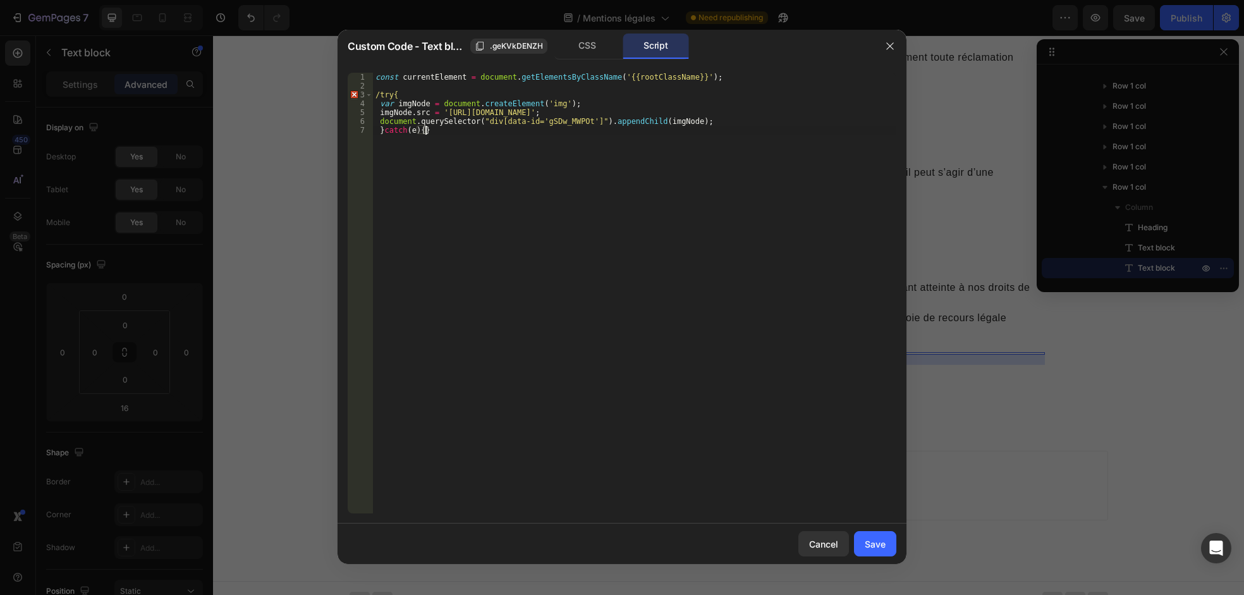
click at [548, 121] on div "const currentElement = document . getElementsByClassName ( '{{rootClassName}}' …" at bounding box center [634, 302] width 523 height 458
paste textarea "eKVkDENZH"
type textarea "document.querySelector("div[data-id='geKVkDENZH']").appendChild(imgNode);"
click at [876, 548] on div "Save" at bounding box center [875, 543] width 21 height 13
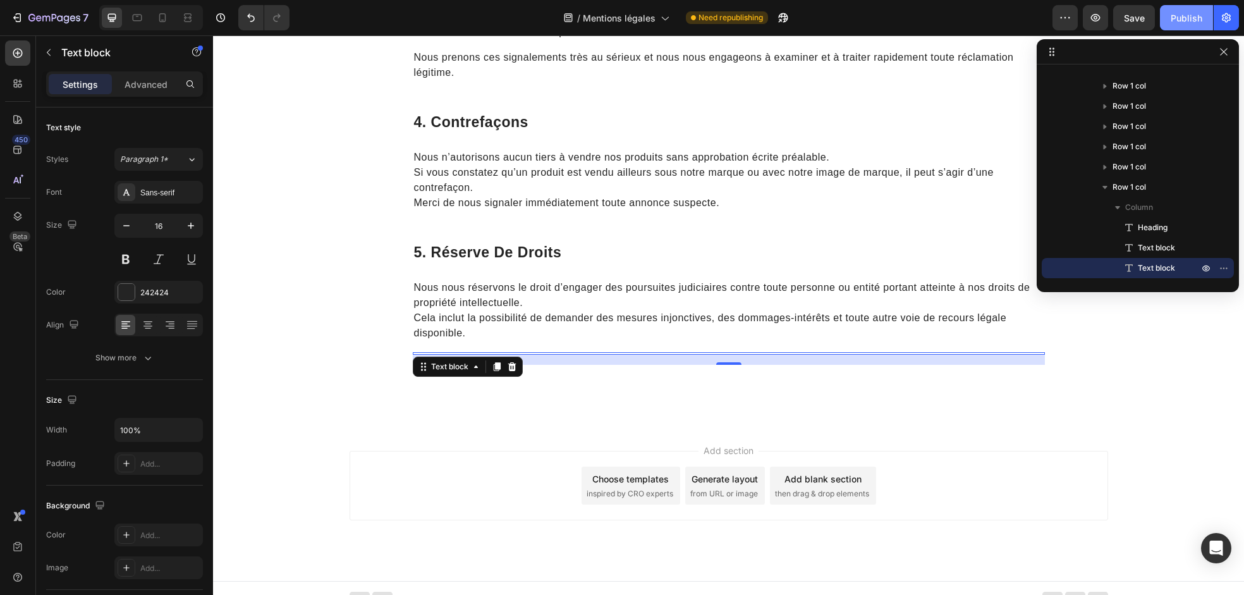
click at [1191, 18] on div "Publish" at bounding box center [1187, 17] width 32 height 13
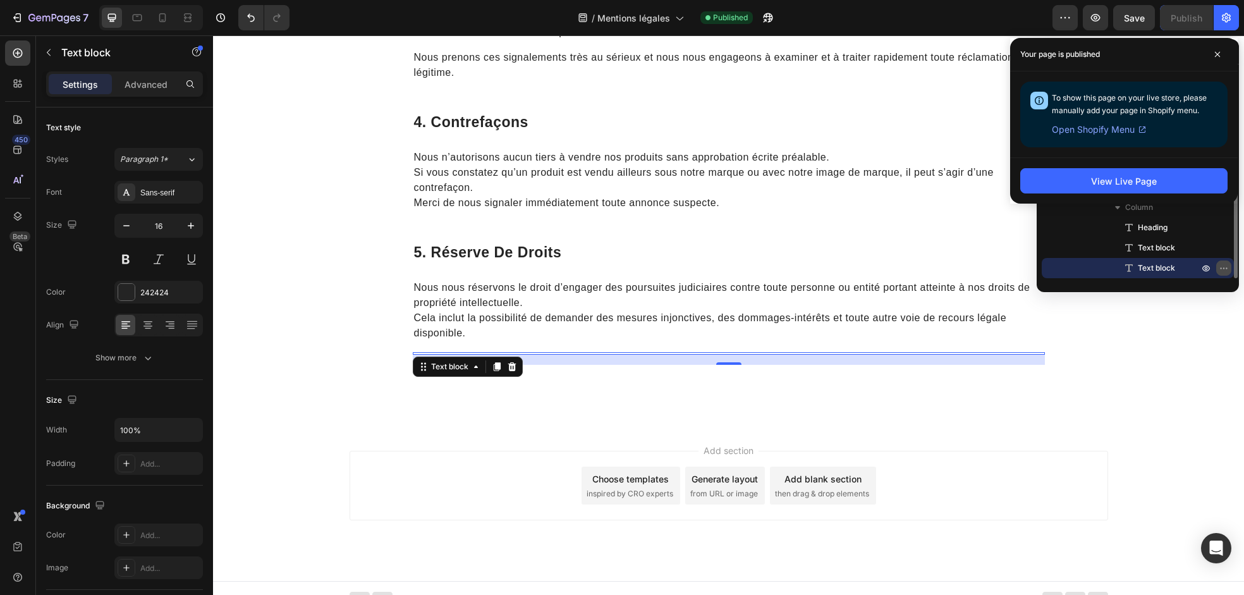
click at [1226, 268] on icon "button" at bounding box center [1226, 267] width 1 height 1
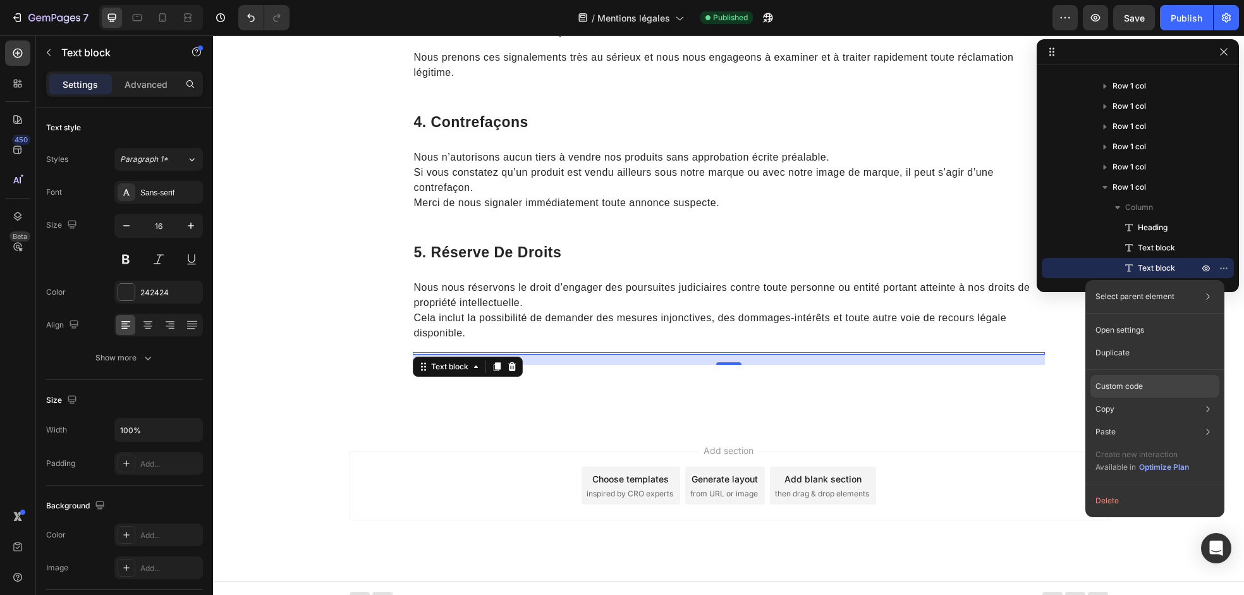
click at [1132, 386] on p "Custom code" at bounding box center [1119, 386] width 47 height 11
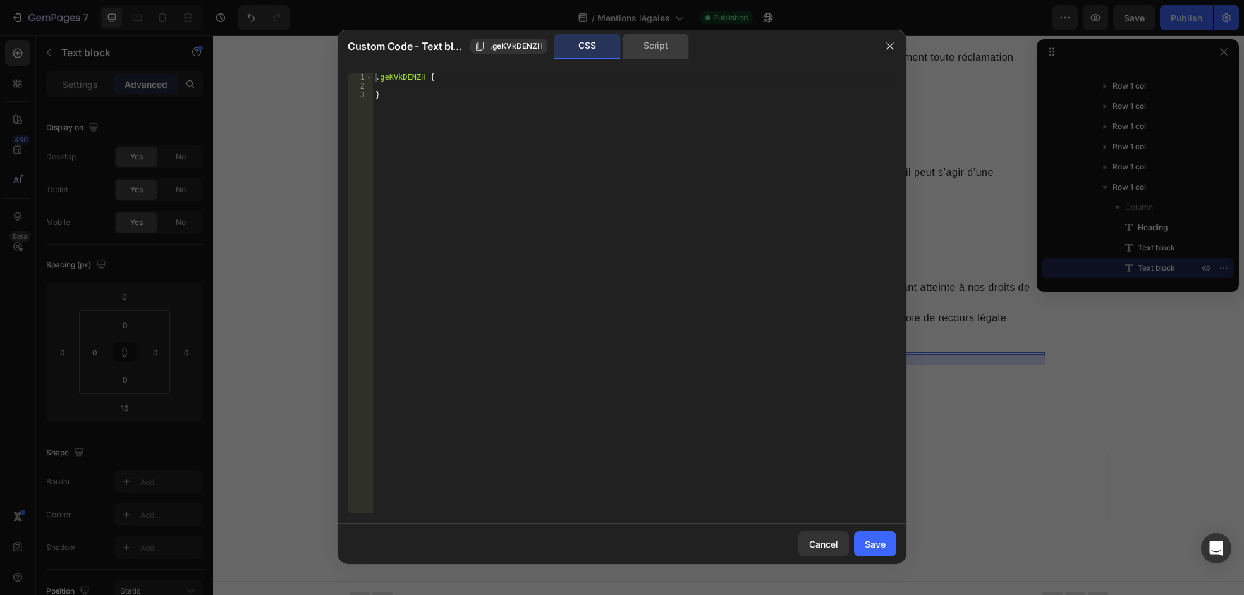
click at [639, 44] on div "Script" at bounding box center [656, 46] width 66 height 25
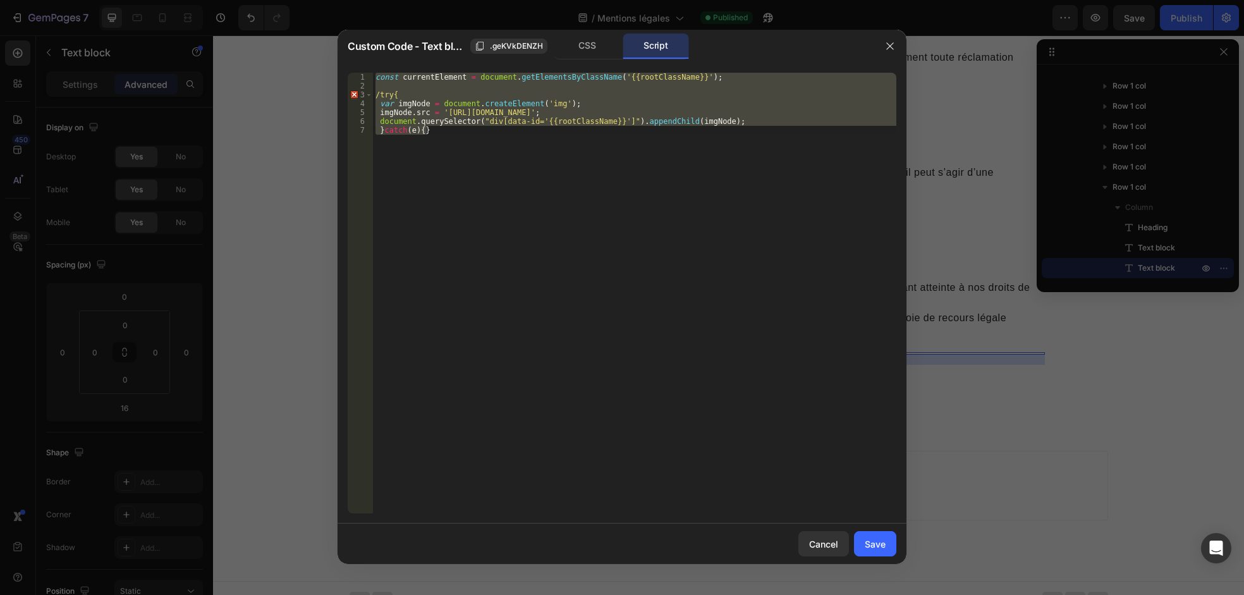
click at [379, 97] on div "const currentElement = document . getElementsByClassName ( '{{rootClassName}}' …" at bounding box center [634, 293] width 523 height 441
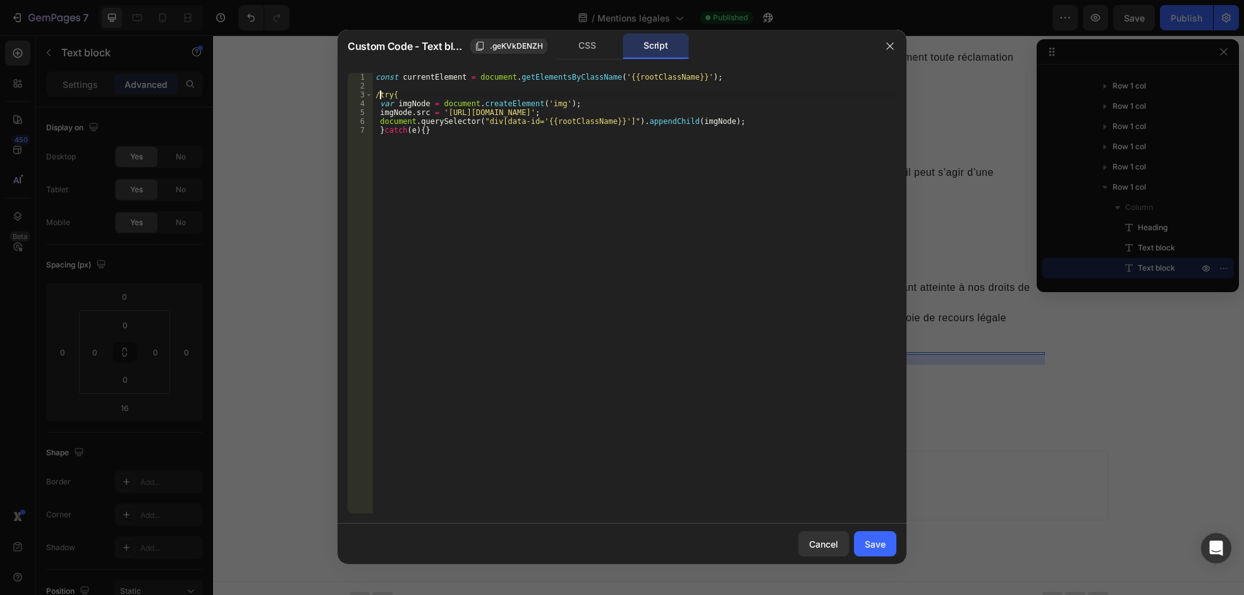
click at [379, 96] on div "const currentElement = document . getElementsByClassName ( '{{rootClassName}}' …" at bounding box center [634, 302] width 523 height 458
type textarea "try{"
drag, startPoint x: 880, startPoint y: 555, endPoint x: 667, endPoint y: 508, distance: 218.1
click at [880, 555] on button "Save" at bounding box center [875, 543] width 42 height 25
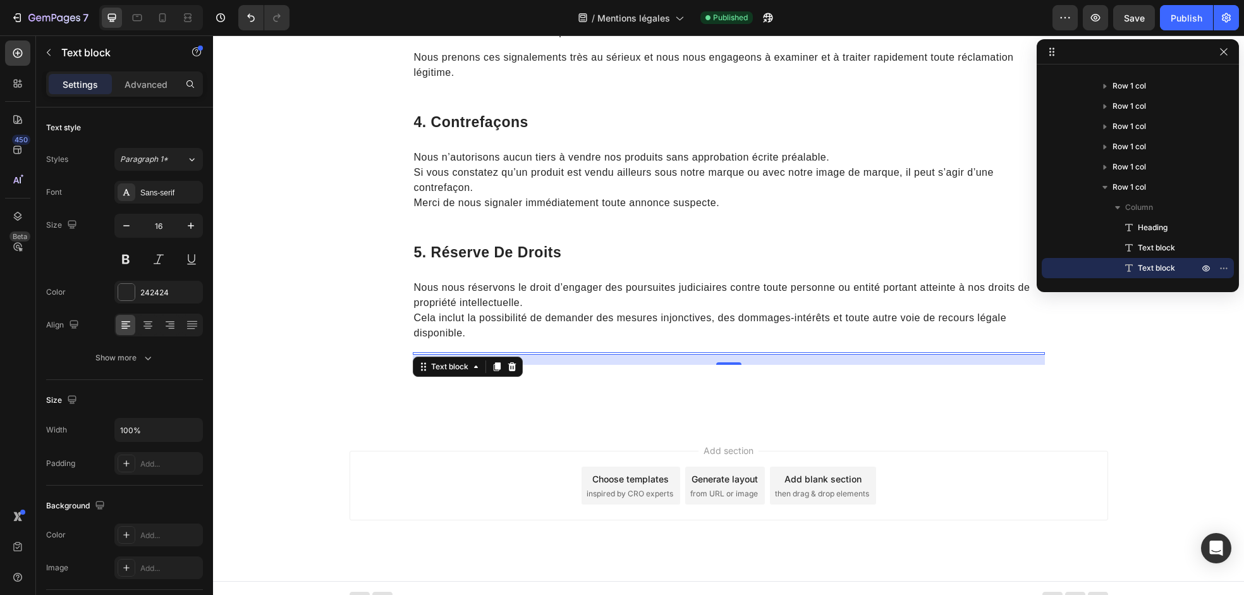
click at [880, 544] on div "Add section Choose templates inspired by CRO experts Generate layout from URL o…" at bounding box center [728, 503] width 1031 height 156
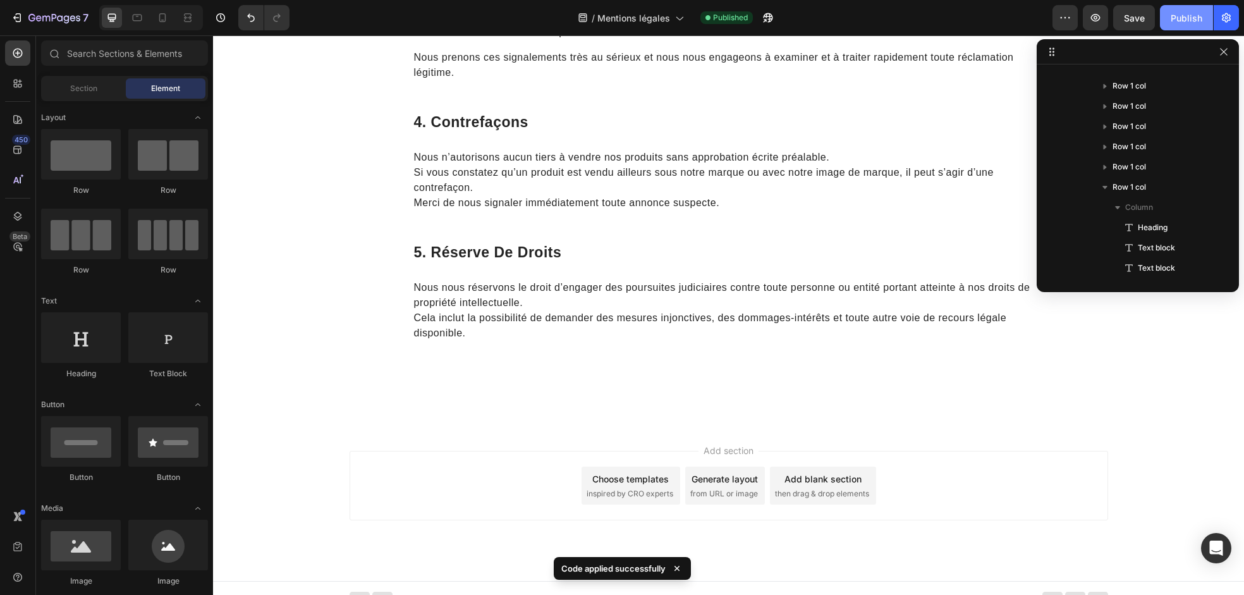
click at [1187, 12] on div "Publish" at bounding box center [1187, 17] width 32 height 13
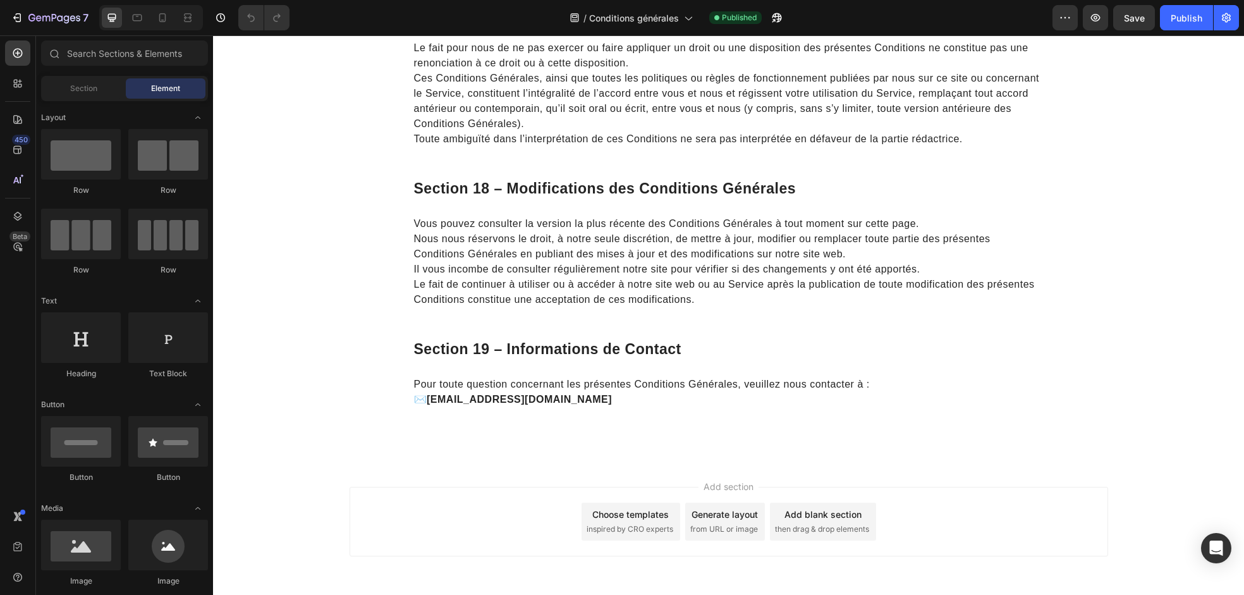
scroll to position [3977, 0]
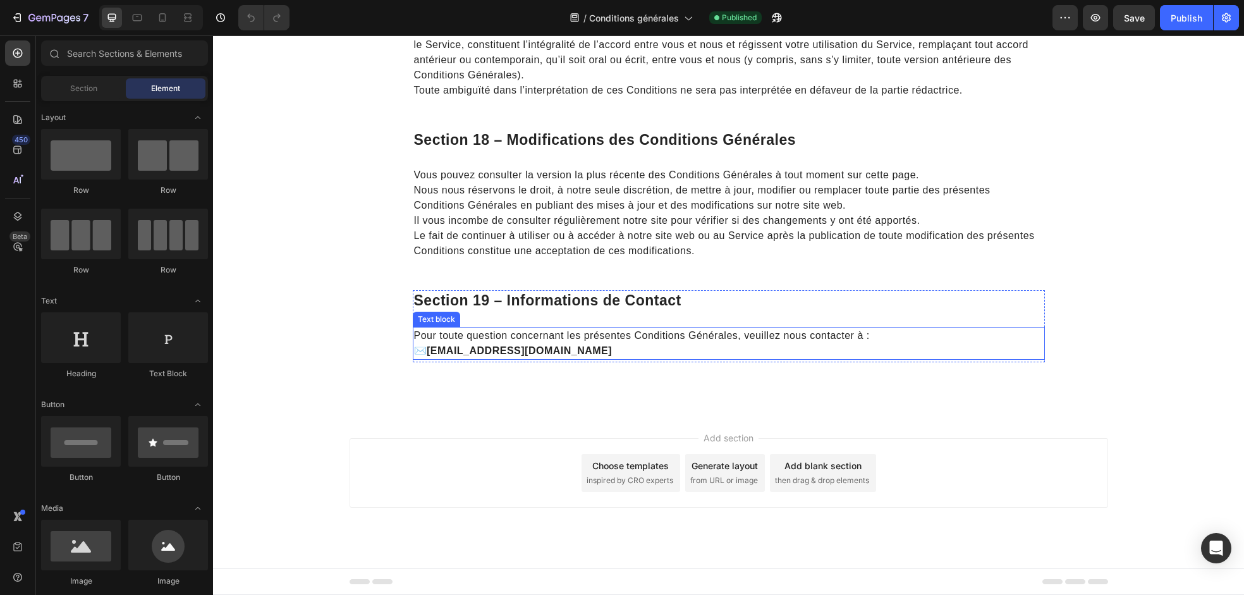
click at [546, 332] on p "Pour toute question concernant les présentes Conditions Générales, veuillez nou…" at bounding box center [729, 343] width 630 height 30
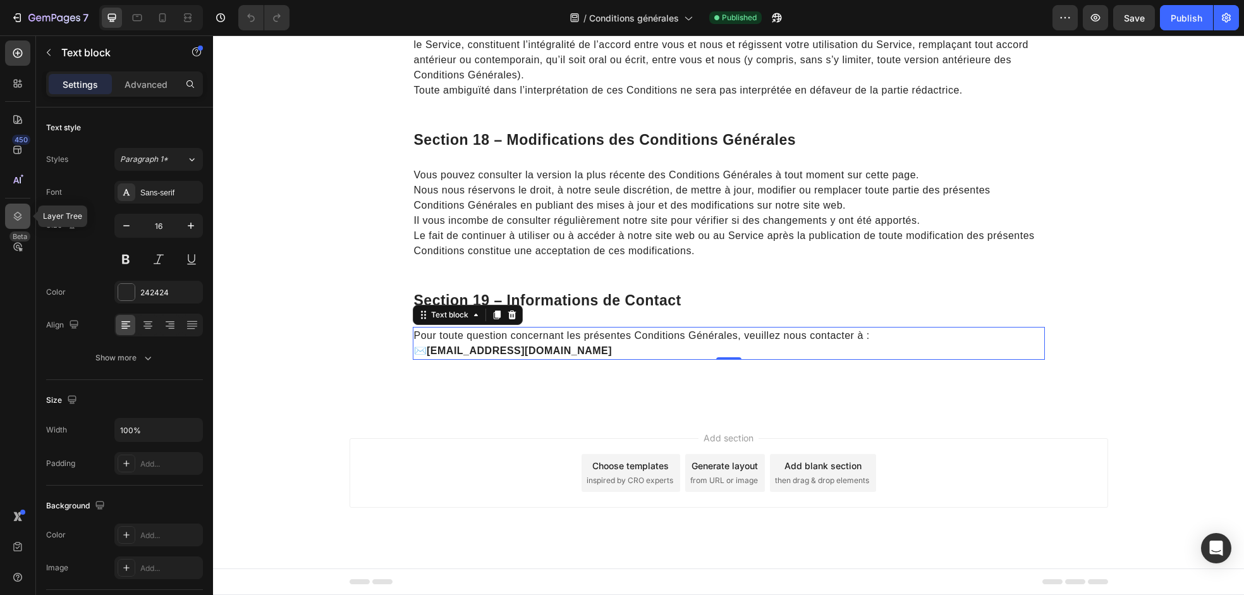
click at [21, 215] on icon at bounding box center [18, 216] width 8 height 9
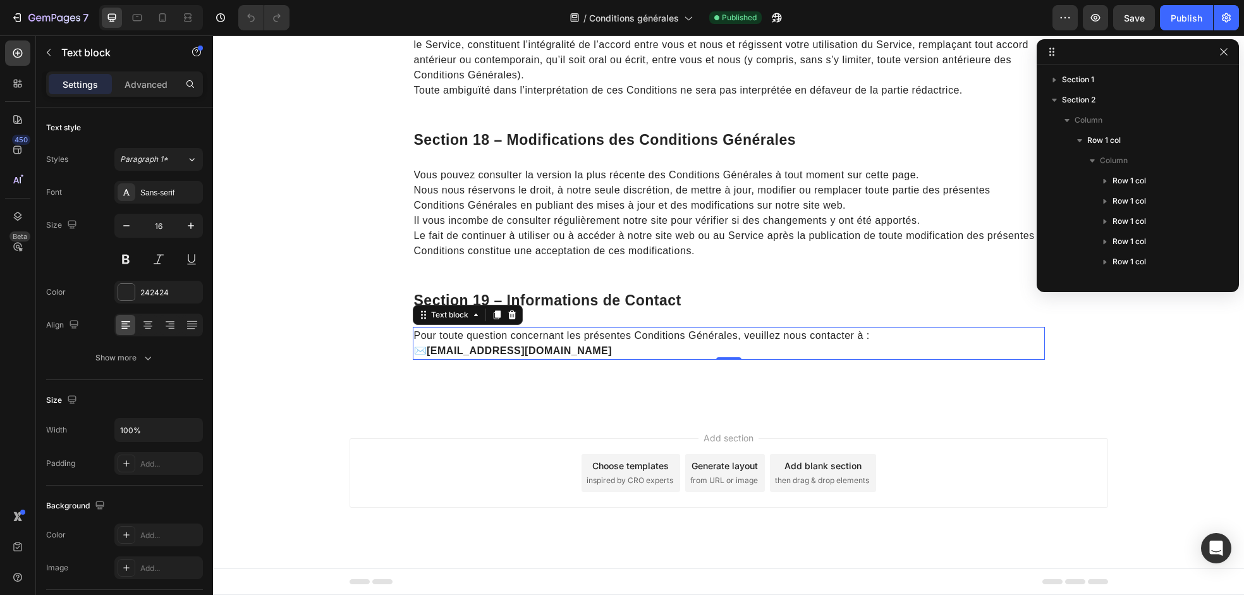
scroll to position [378, 0]
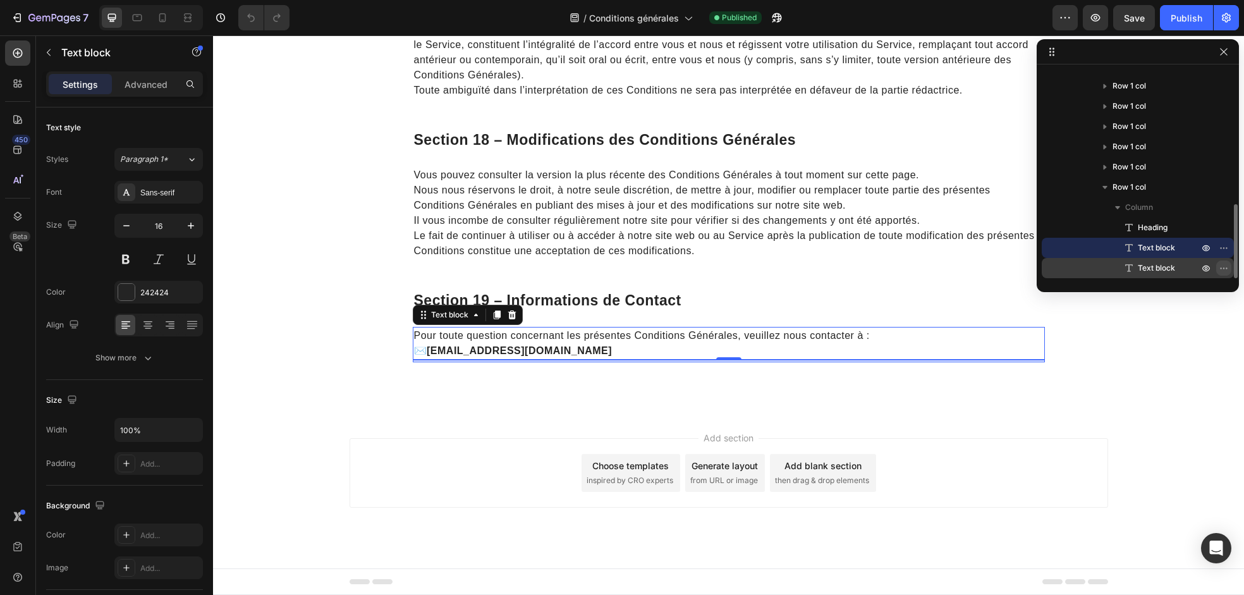
click at [1220, 268] on icon "button" at bounding box center [1224, 268] width 10 height 10
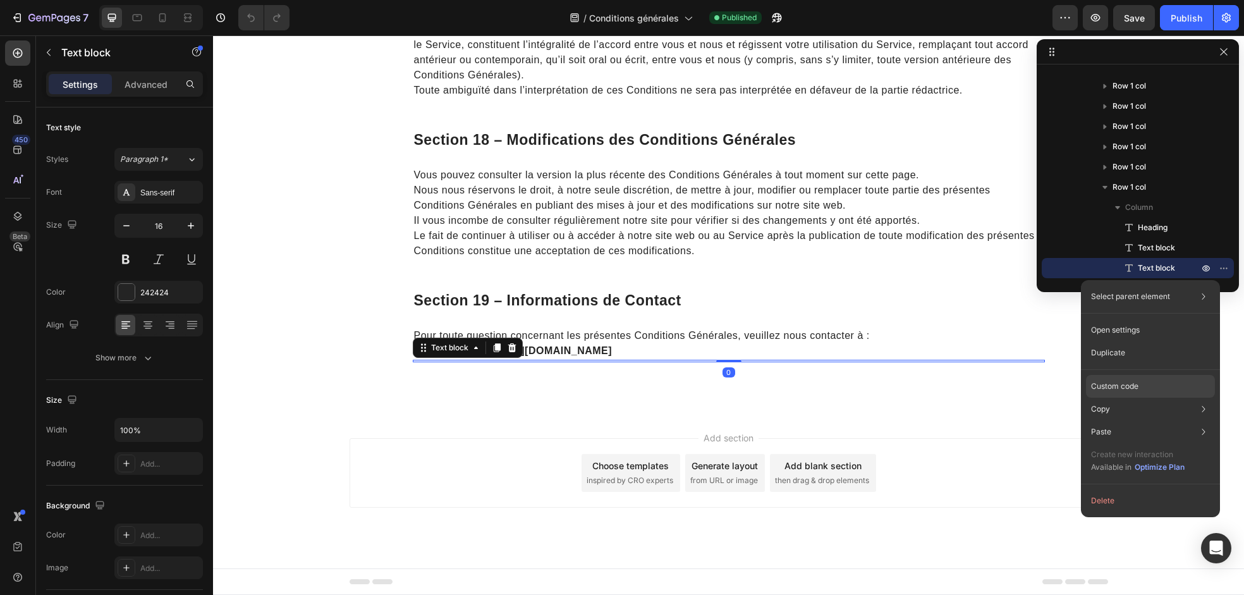
click at [1130, 388] on p "Custom code" at bounding box center [1114, 386] width 47 height 11
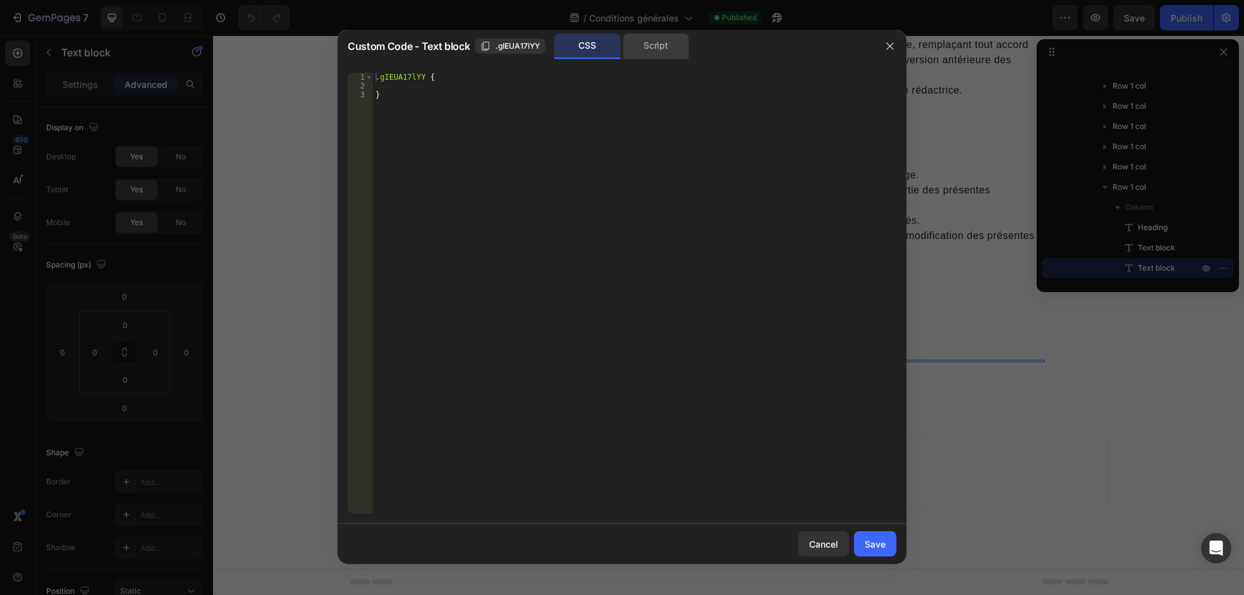
click at [635, 52] on div "Script" at bounding box center [656, 46] width 66 height 25
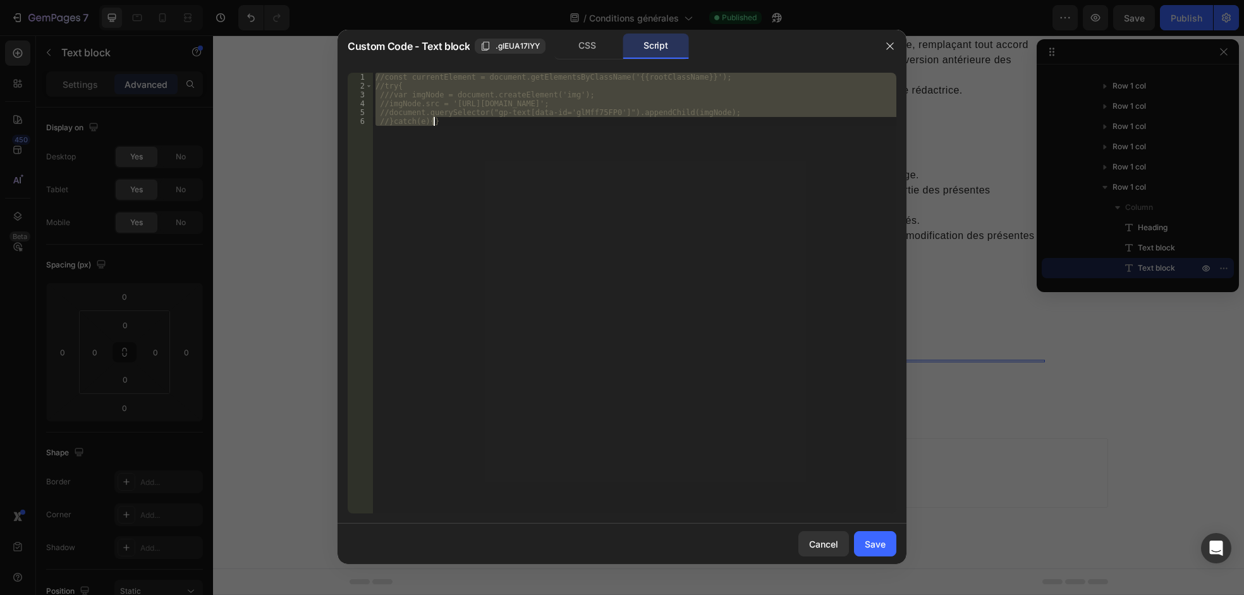
click at [388, 77] on div "//const currentElement = document.getElementsByClassName('{{rootClassName}}'); …" at bounding box center [634, 293] width 523 height 441
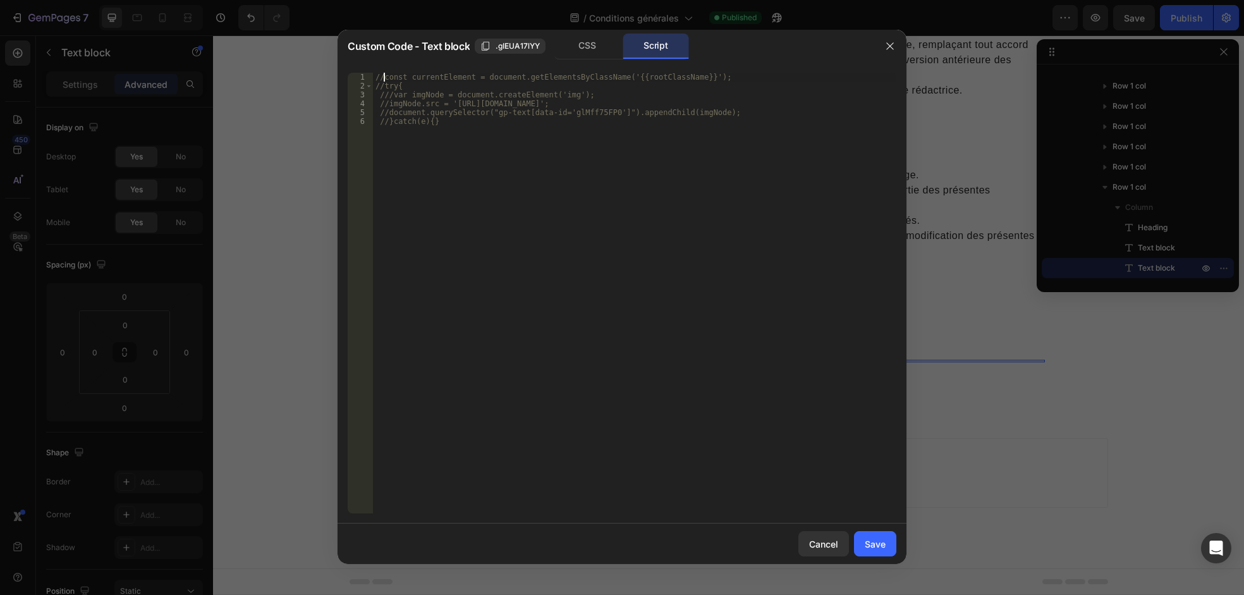
click at [383, 76] on div "//const currentElement = document.getElementsByClassName('{{rootClassName}}'); …" at bounding box center [634, 302] width 523 height 458
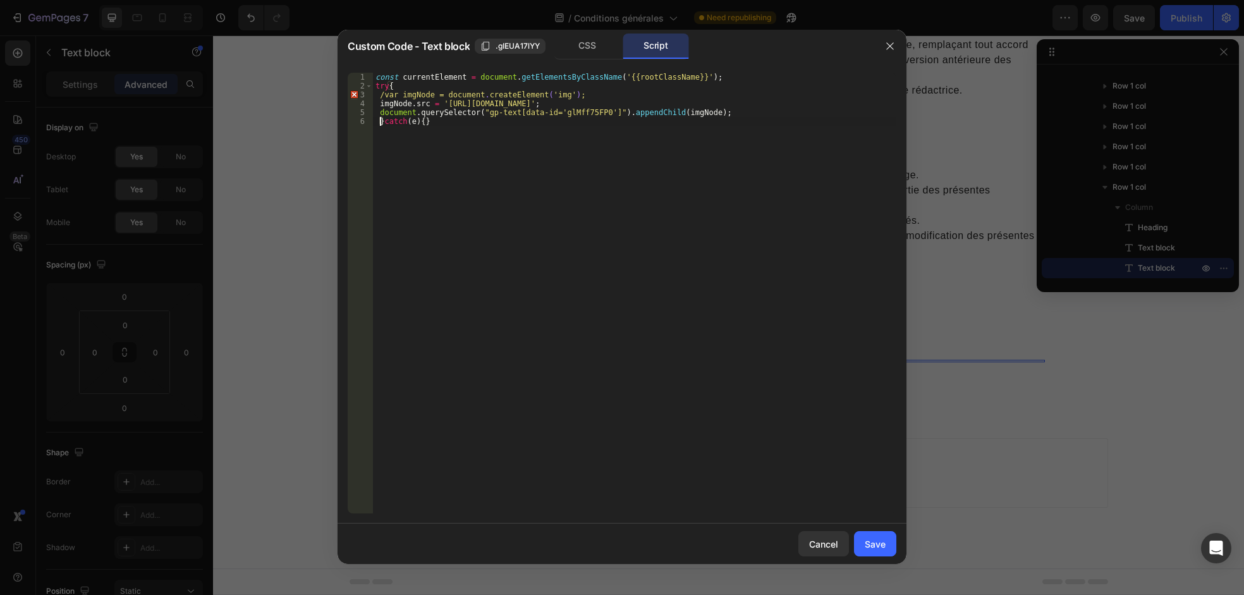
click at [382, 95] on div "const currentElement = document . getElementsByClassName ( '{{rootClassName}}' …" at bounding box center [634, 302] width 523 height 458
type textarea "var imgNode = document.createElement('img');"
click at [886, 547] on button "Save" at bounding box center [875, 543] width 42 height 25
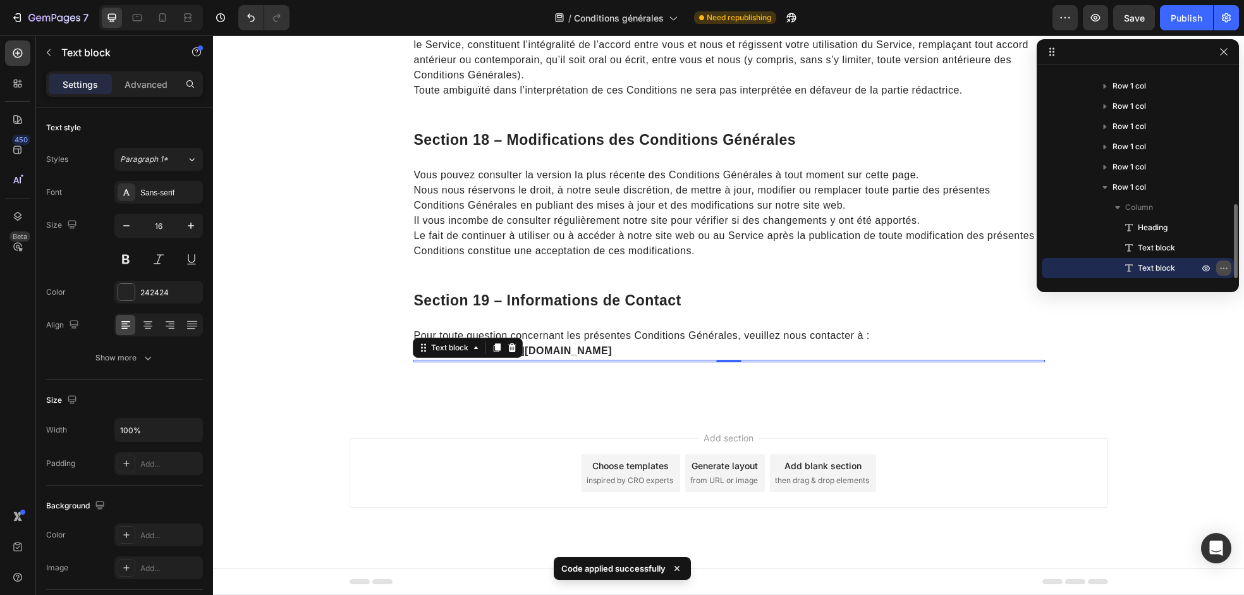
click at [1221, 266] on icon "button" at bounding box center [1224, 268] width 10 height 10
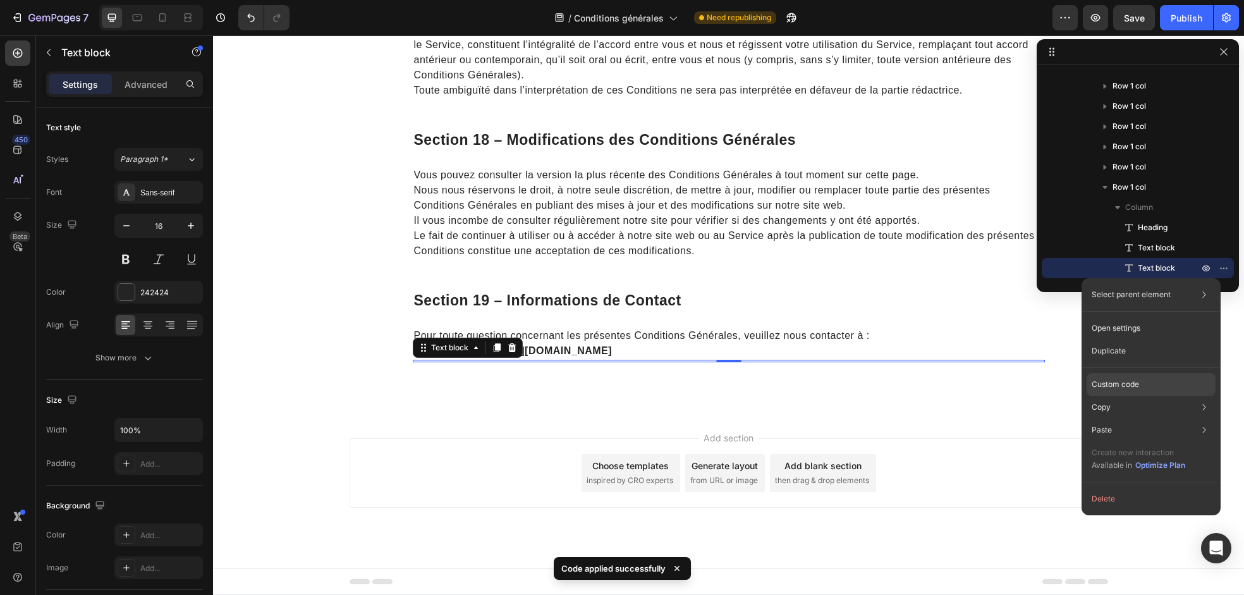
click at [1127, 383] on p "Custom code" at bounding box center [1115, 384] width 47 height 11
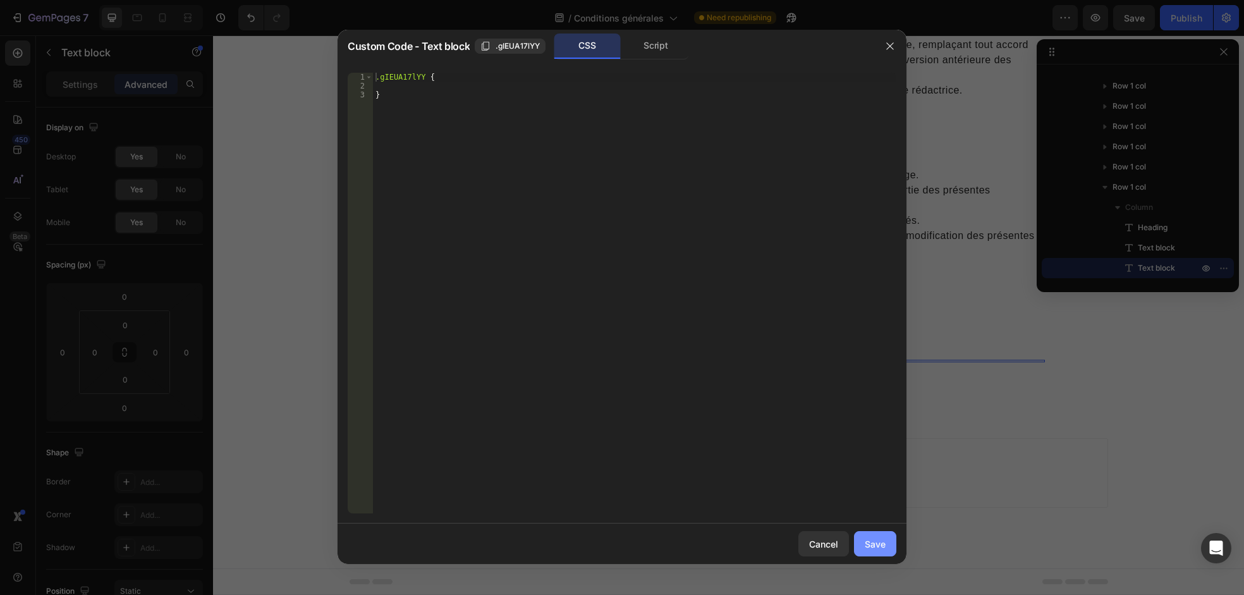
click at [869, 545] on div "Save" at bounding box center [875, 543] width 21 height 13
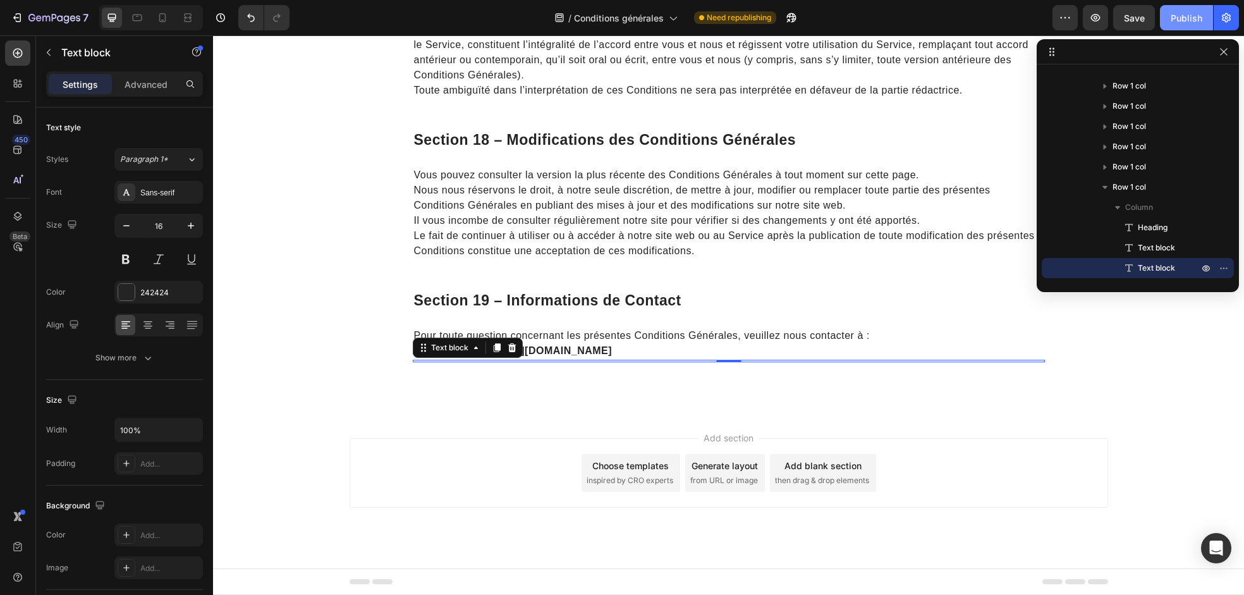
click at [1181, 16] on div "Publish" at bounding box center [1187, 17] width 32 height 13
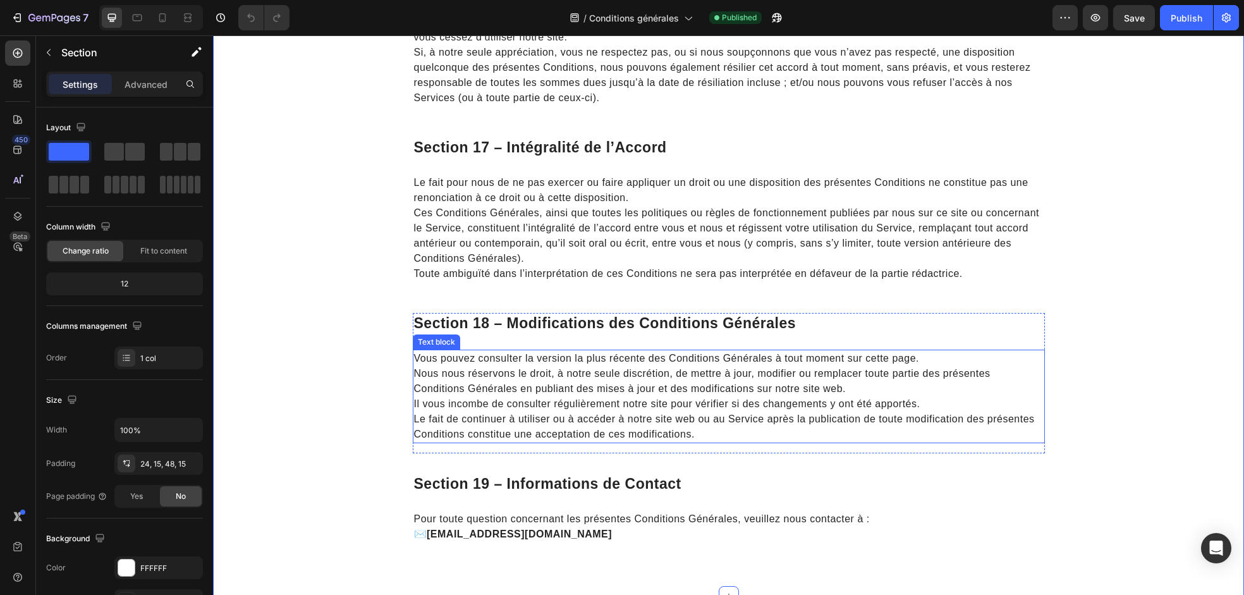
scroll to position [3977, 0]
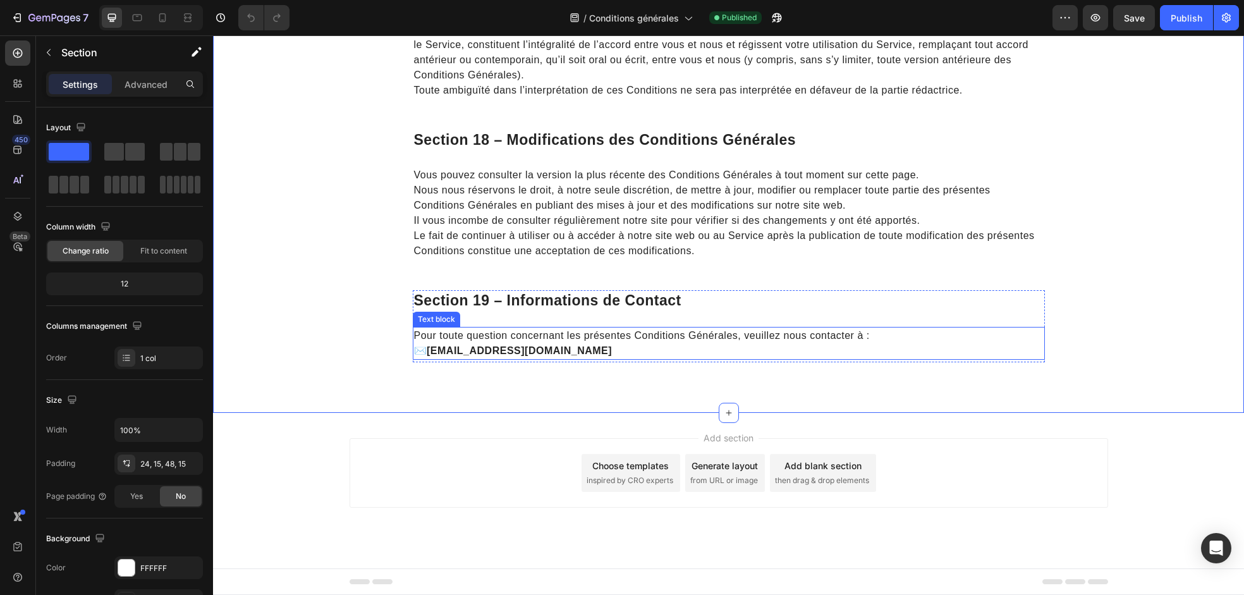
click at [495, 339] on p "Pour toute question concernant les présentes Conditions Générales, veuillez nou…" at bounding box center [729, 343] width 630 height 30
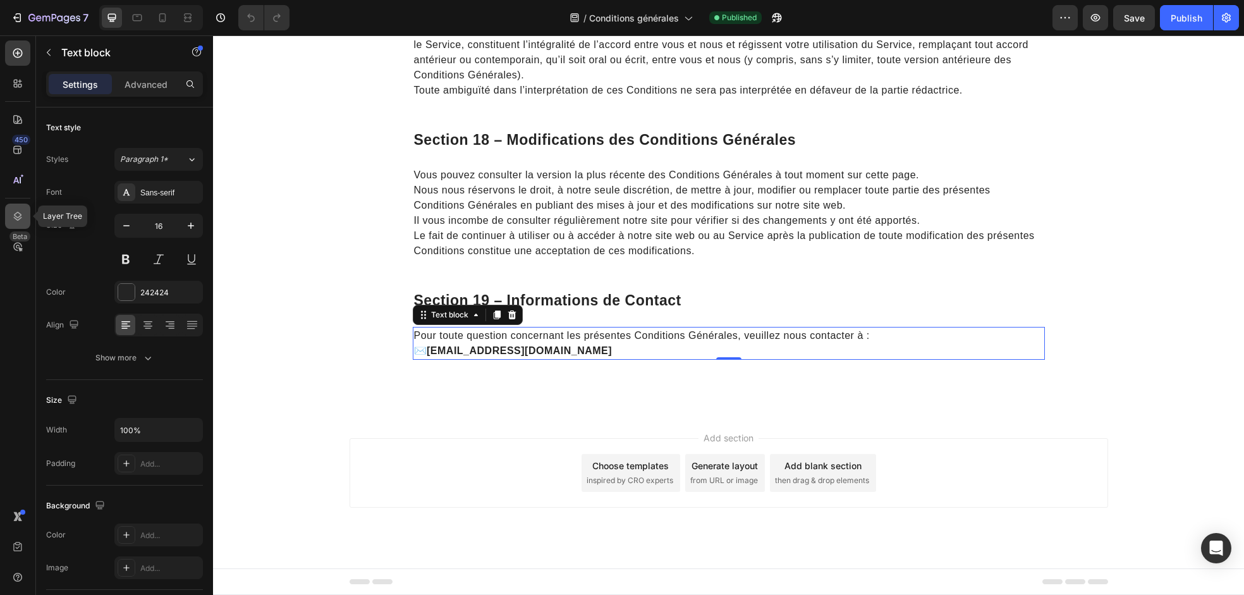
click at [19, 214] on icon at bounding box center [17, 216] width 13 height 13
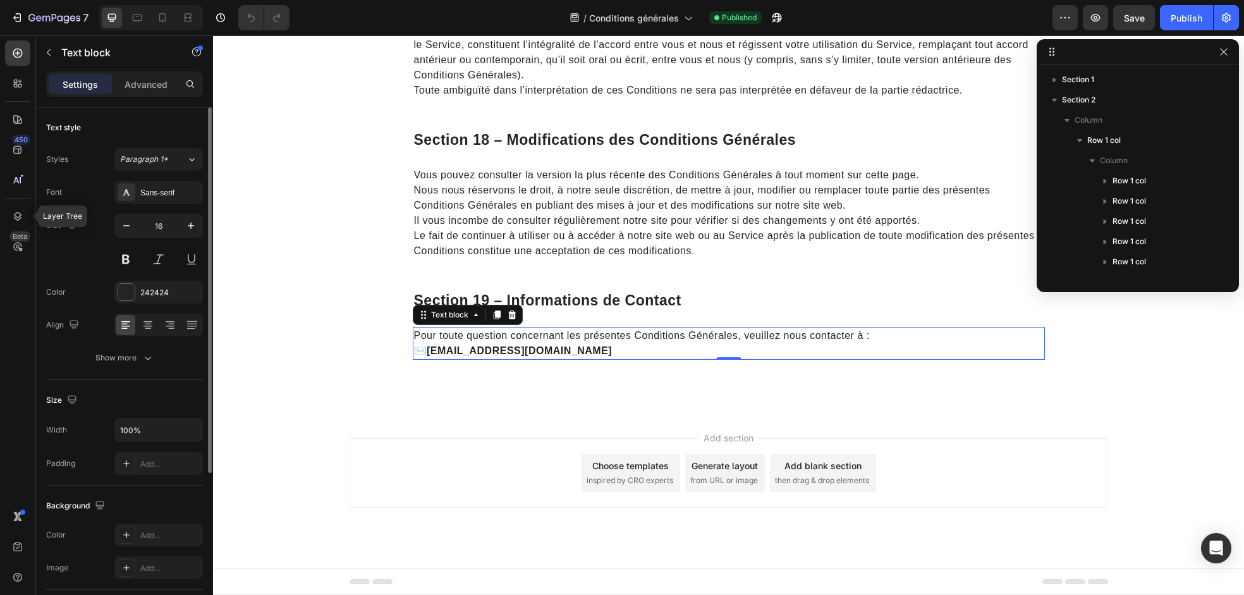
scroll to position [378, 0]
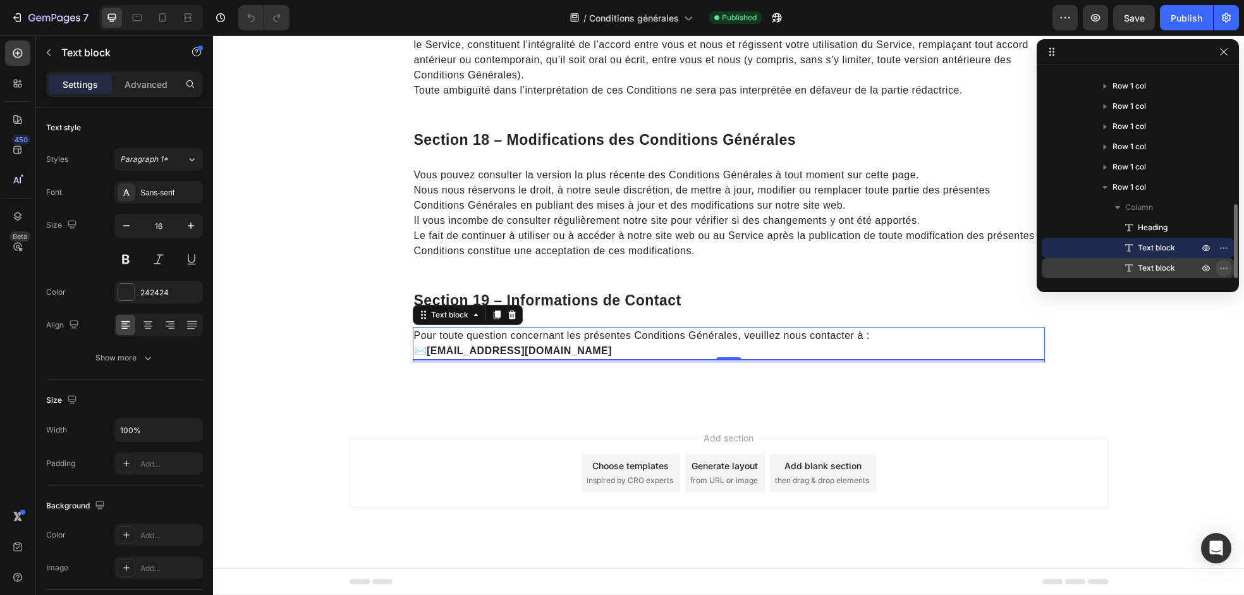
click at [1219, 266] on icon "button" at bounding box center [1224, 268] width 10 height 10
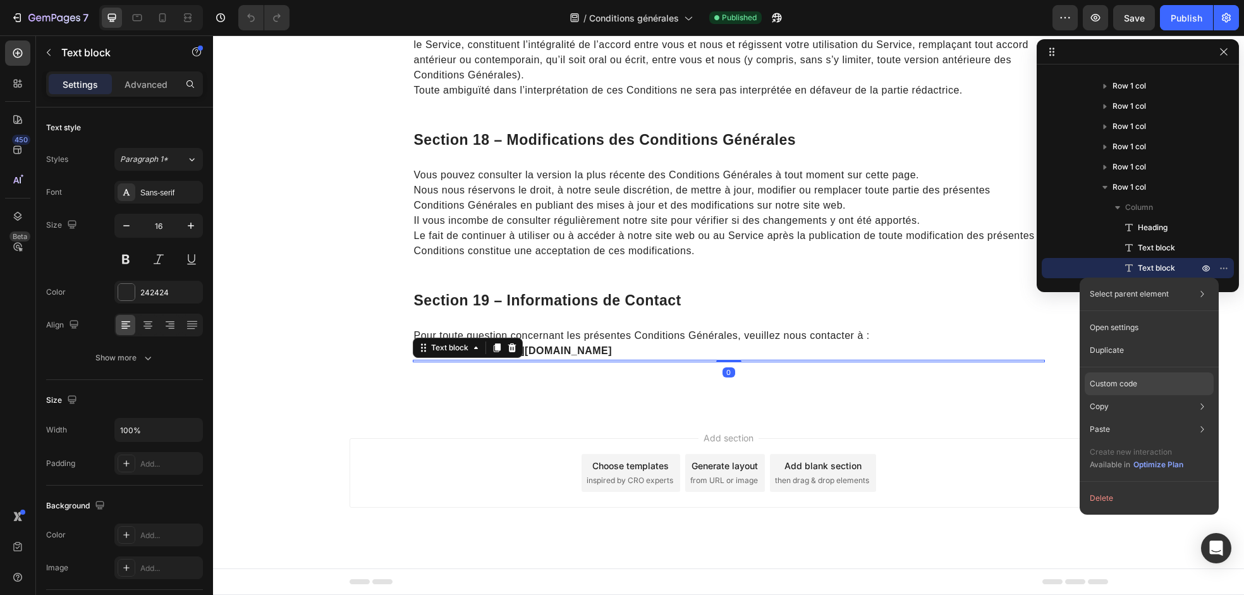
click at [1138, 418] on div "Custom code" at bounding box center [1149, 429] width 129 height 23
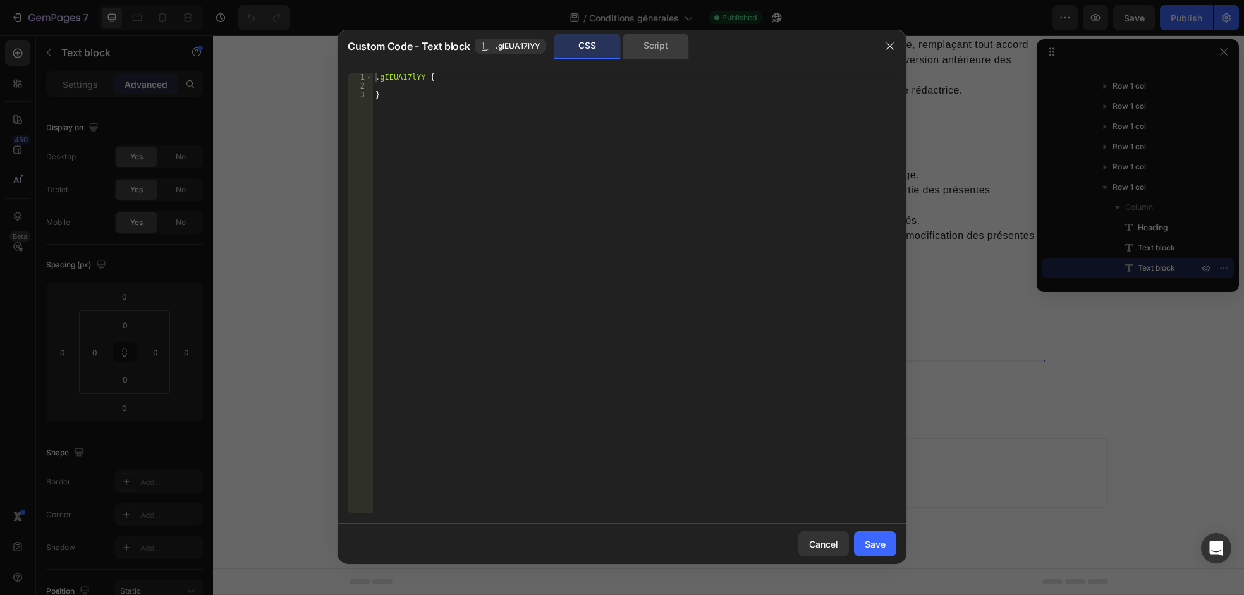
click at [662, 57] on div "Script" at bounding box center [656, 46] width 66 height 25
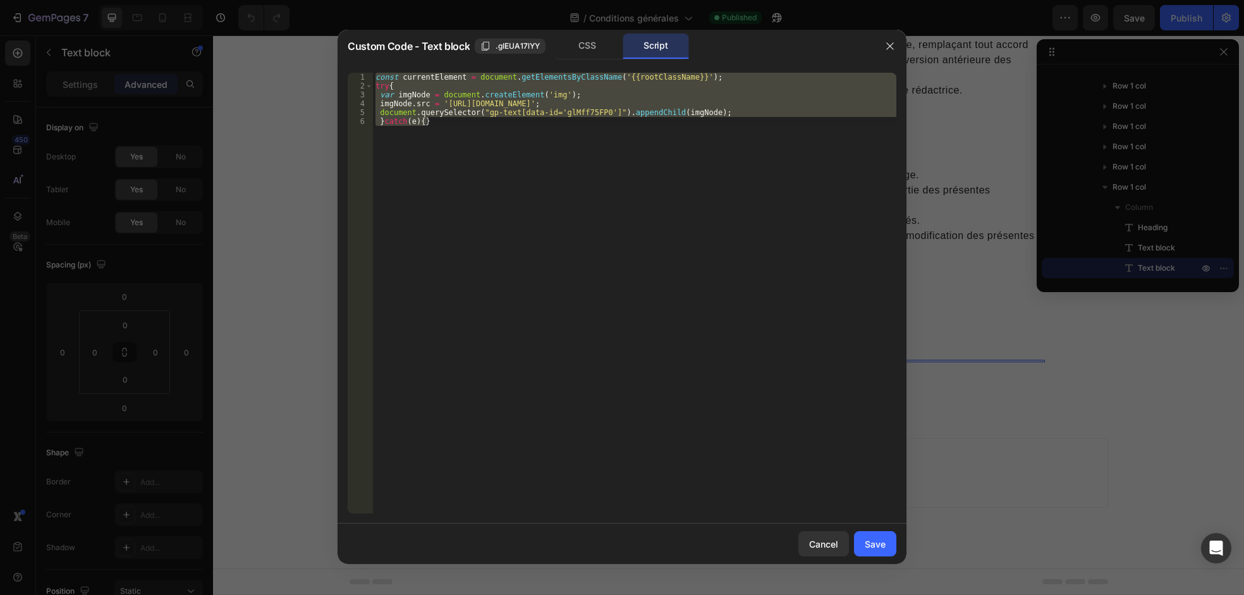
click at [576, 109] on div "const currentElement = document . getElementsByClassName ( '{{rootClassName}}' …" at bounding box center [634, 293] width 523 height 441
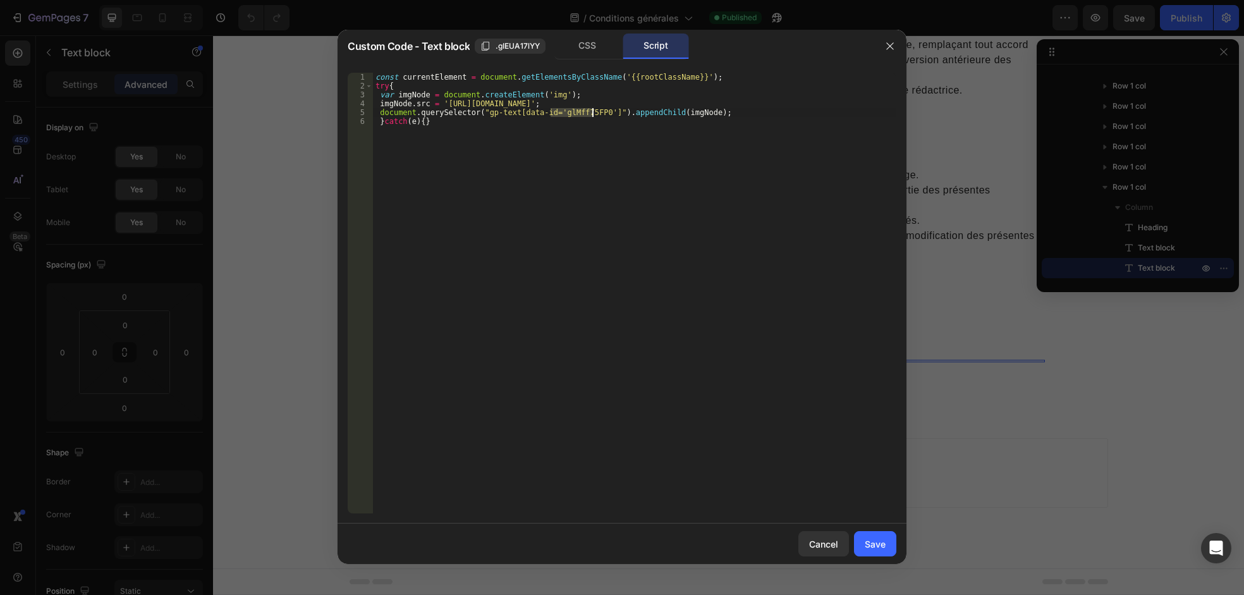
click at [576, 109] on div "const currentElement = document . getElementsByClassName ( '{{rootClassName}}' …" at bounding box center [634, 302] width 523 height 458
paste textarea
drag, startPoint x: 511, startPoint y: 114, endPoint x: 542, endPoint y: 113, distance: 30.4
click at [542, 113] on div "const currentElement = document . getElementsByClassName ( '{{rootClassName}}' …" at bounding box center [634, 302] width 523 height 458
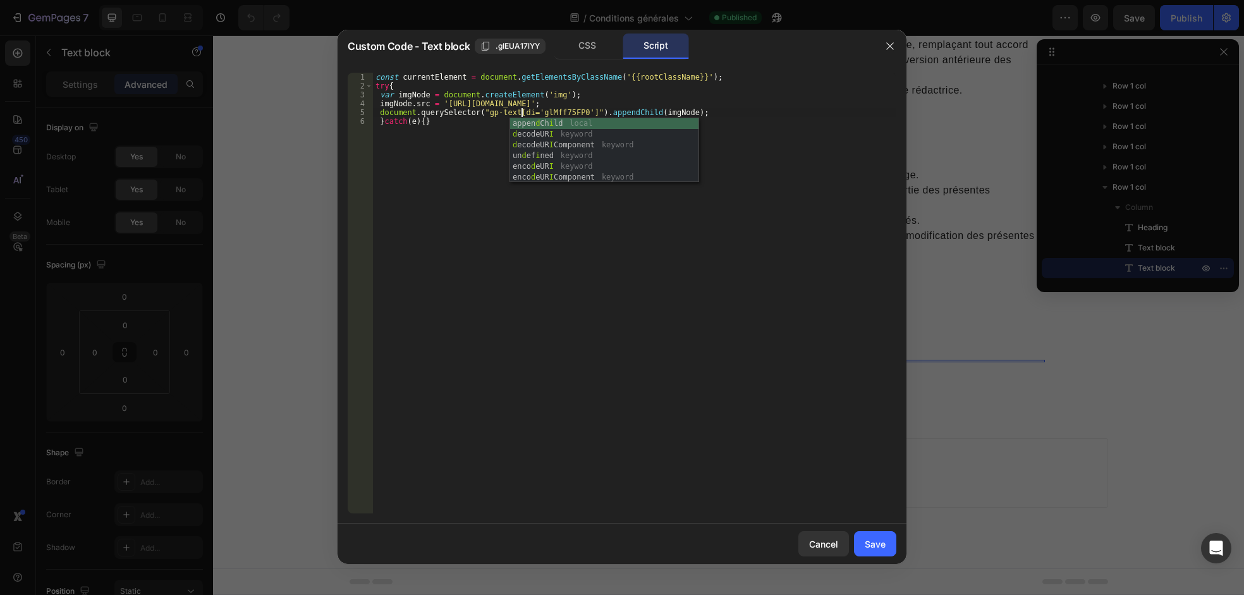
scroll to position [0, 12]
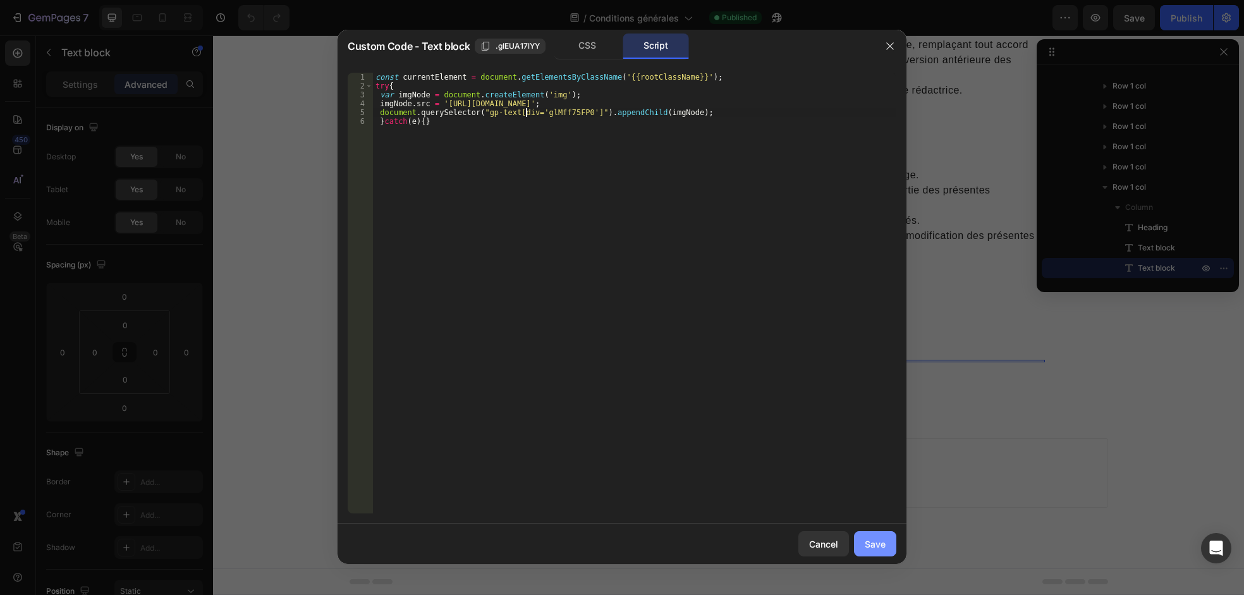
type textarea "document.querySelector("gp-text[div='glMff75FP0']").appendChild(imgNode);"
click at [871, 547] on div "Save" at bounding box center [875, 543] width 21 height 13
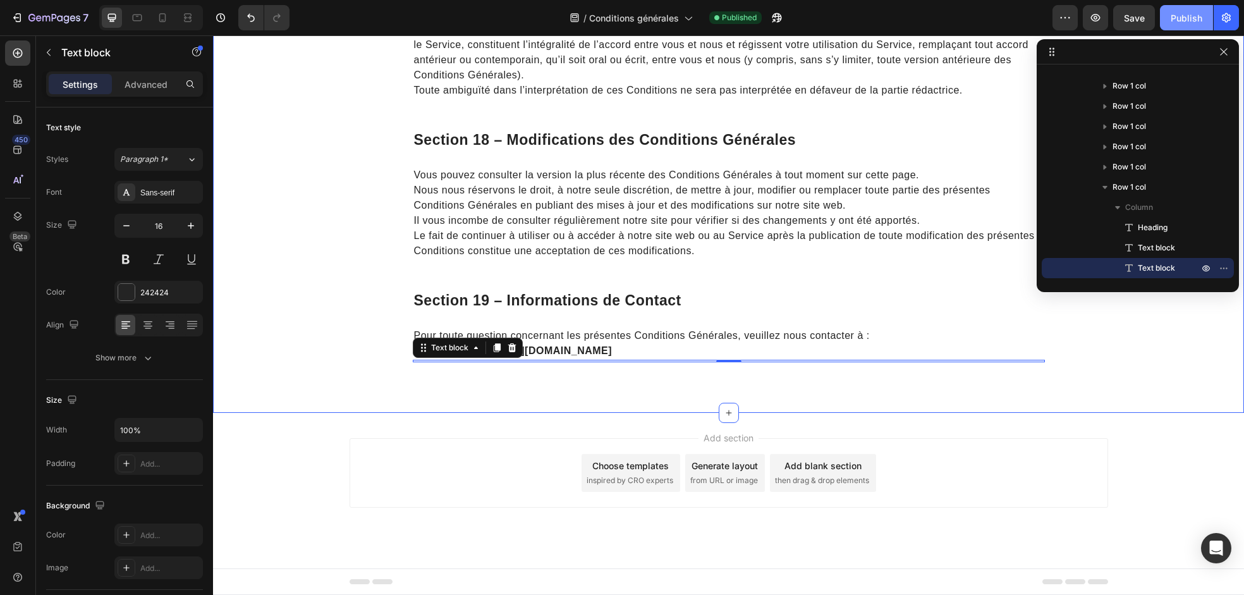
click at [1167, 28] on button "Publish" at bounding box center [1186, 17] width 53 height 25
click at [1218, 269] on button "button" at bounding box center [1223, 267] width 15 height 15
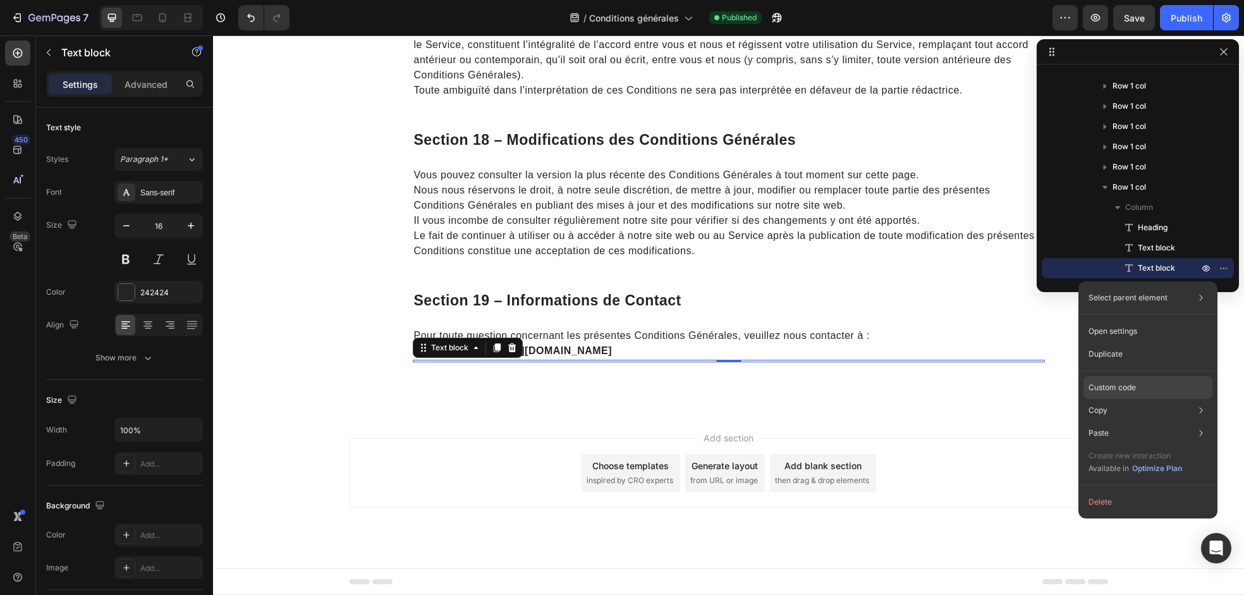
click at [1140, 422] on div "Custom code" at bounding box center [1148, 433] width 129 height 23
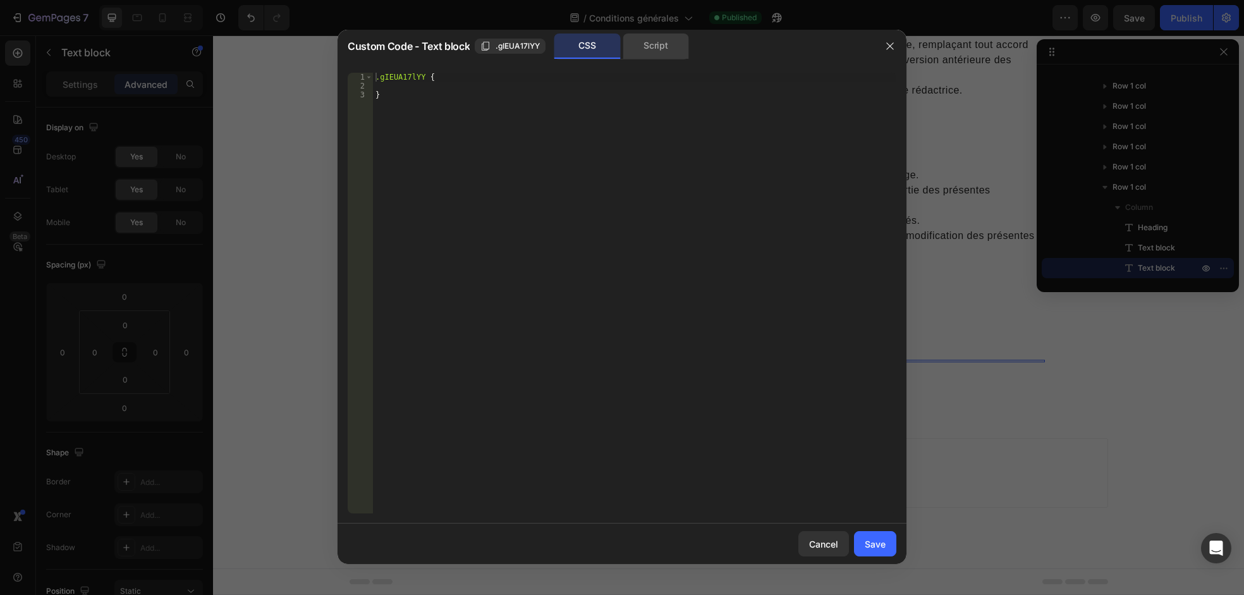
click at [658, 44] on div "Script" at bounding box center [656, 46] width 66 height 25
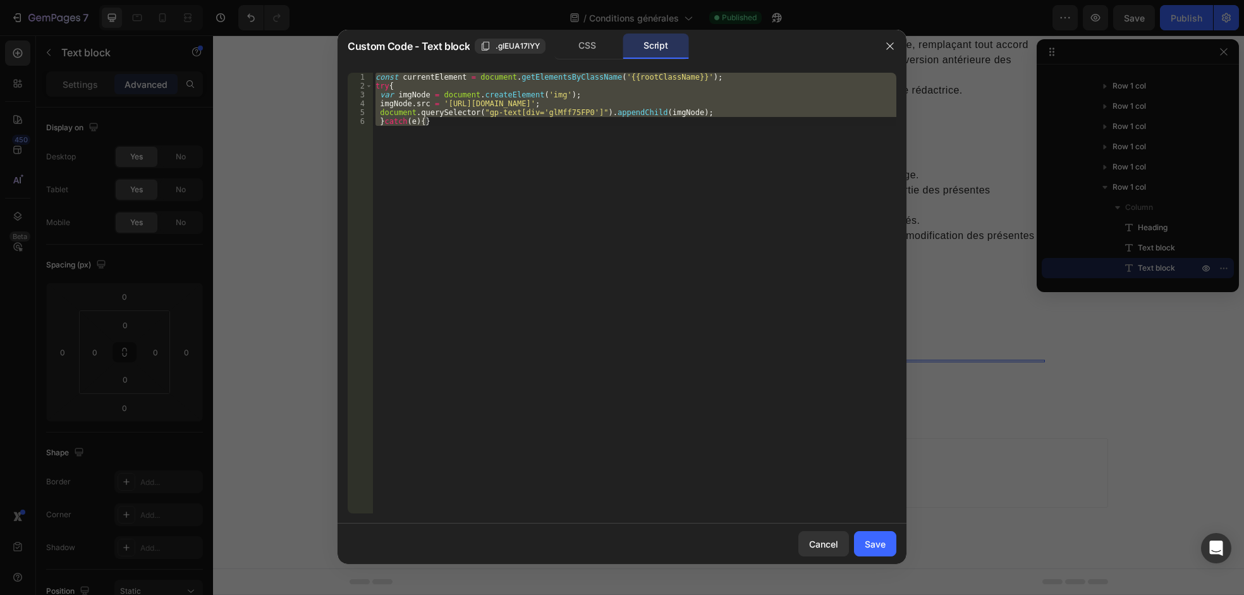
click at [639, 129] on div "const currentElement = document . getElementsByClassName ( '{{rootClassName}}' …" at bounding box center [634, 293] width 523 height 441
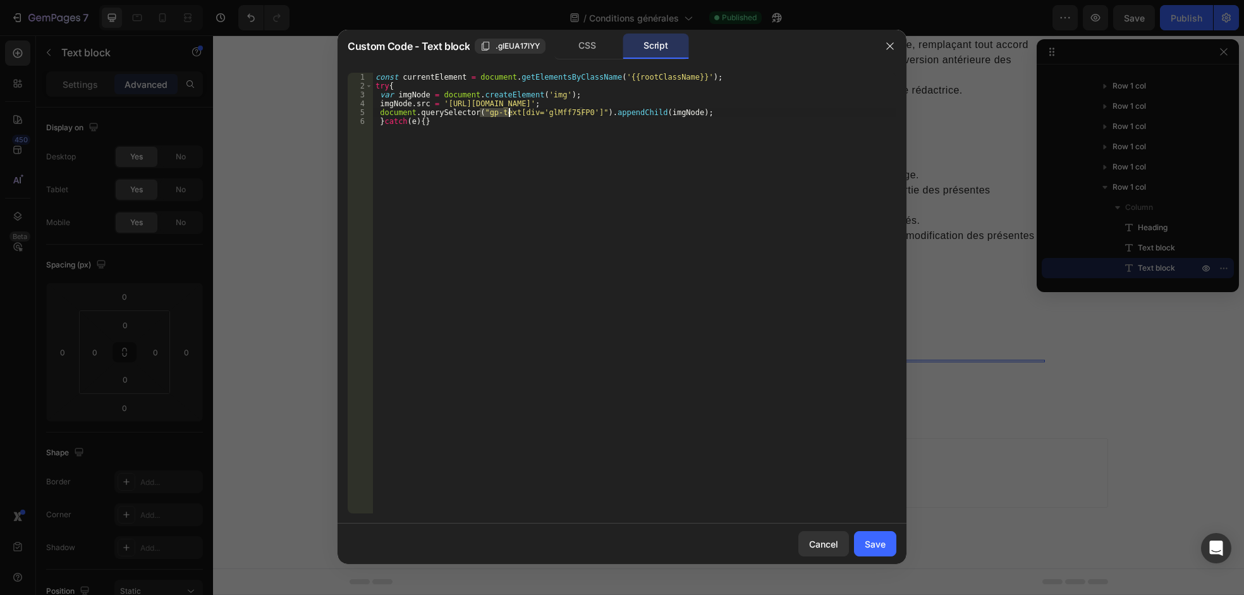
drag, startPoint x: 479, startPoint y: 112, endPoint x: 508, endPoint y: 112, distance: 28.4
click at [508, 112] on div "const currentElement = document . getElementsByClassName ( '{{rootClassName}}' …" at bounding box center [634, 302] width 523 height 458
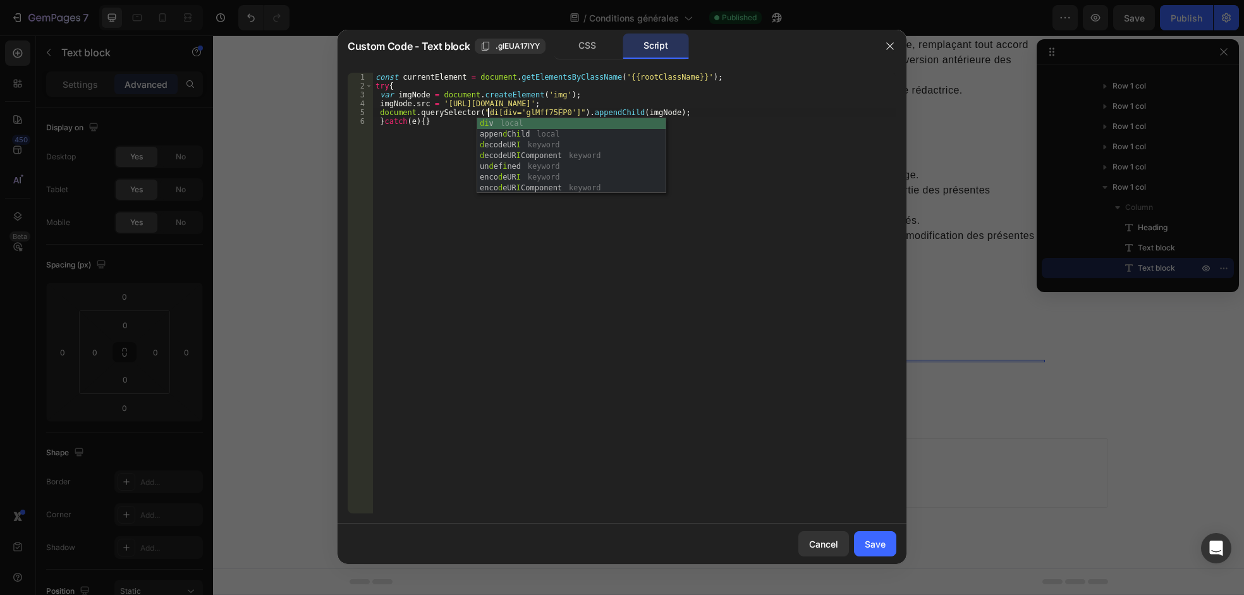
scroll to position [0, 9]
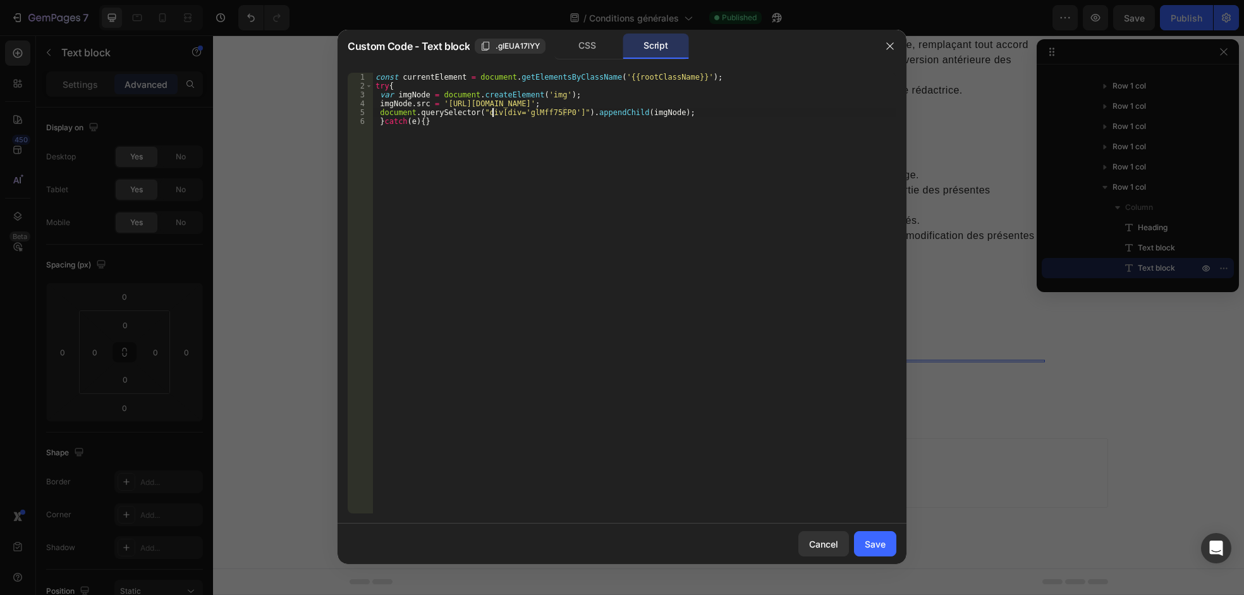
type textarea "document.querySelector("gp-text[div='glMff75FP0']").appendChild(imgNode);"
click at [878, 545] on div "Save" at bounding box center [875, 543] width 21 height 13
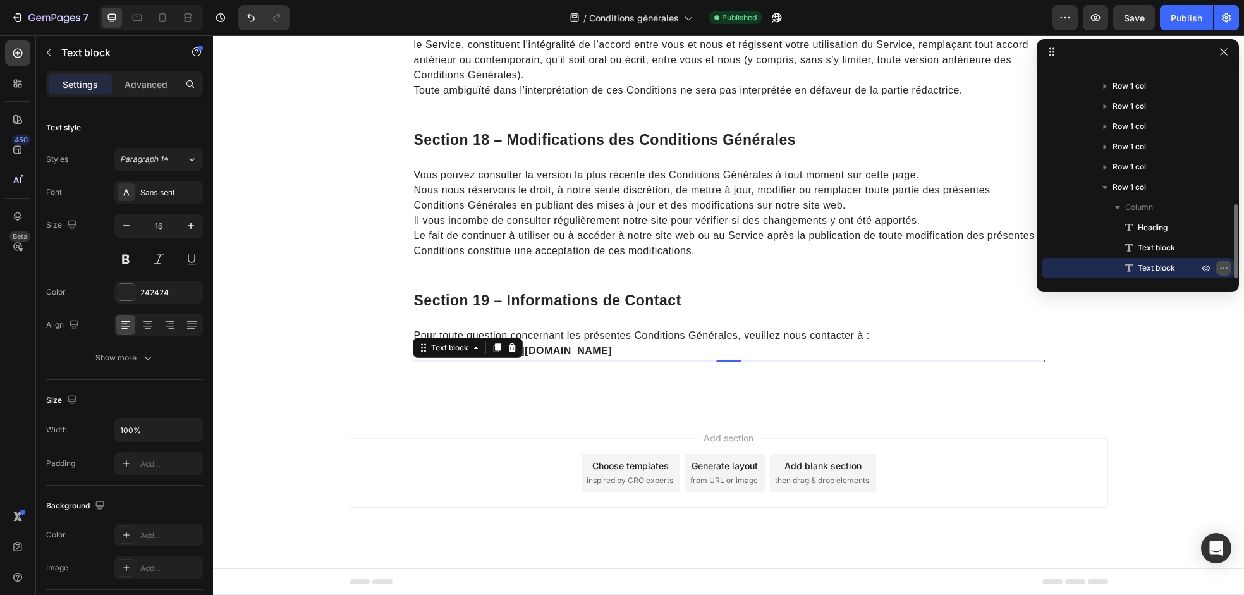
click at [1223, 271] on icon "button" at bounding box center [1224, 268] width 10 height 10
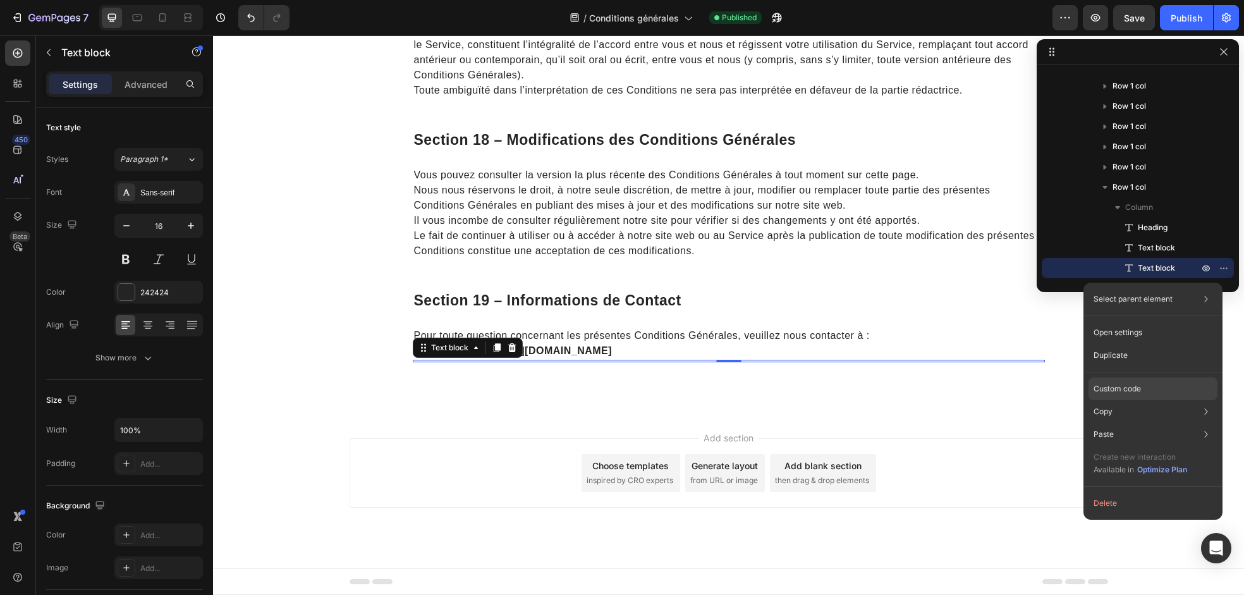
click at [1129, 388] on p "Custom code" at bounding box center [1117, 388] width 47 height 11
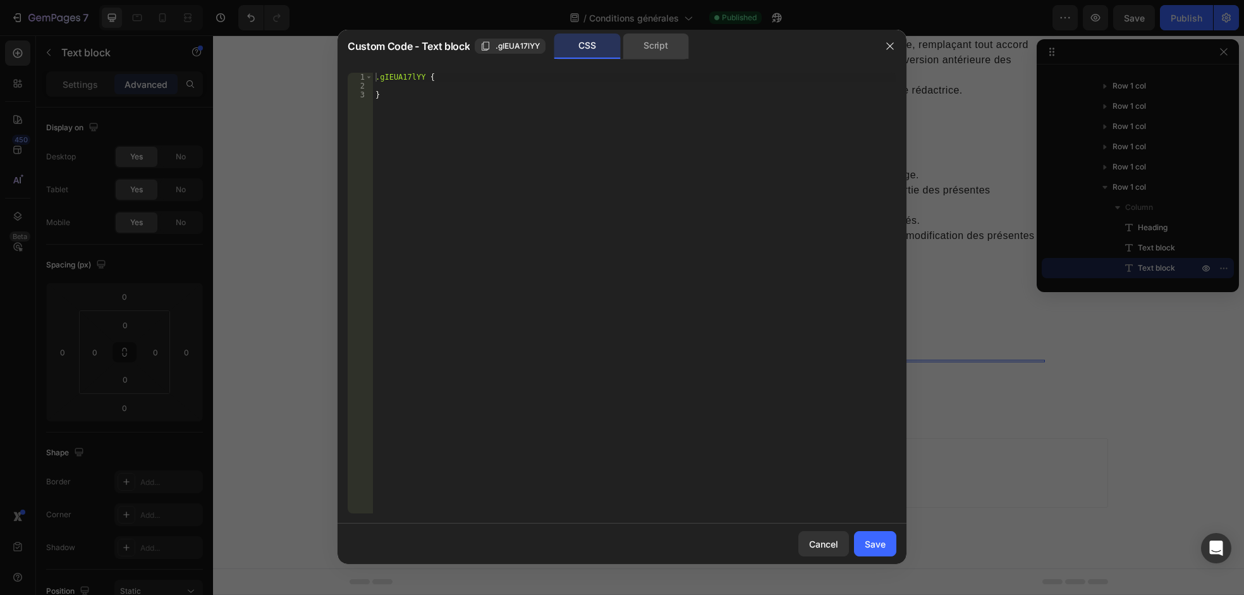
click at [659, 47] on div "Script" at bounding box center [656, 46] width 66 height 25
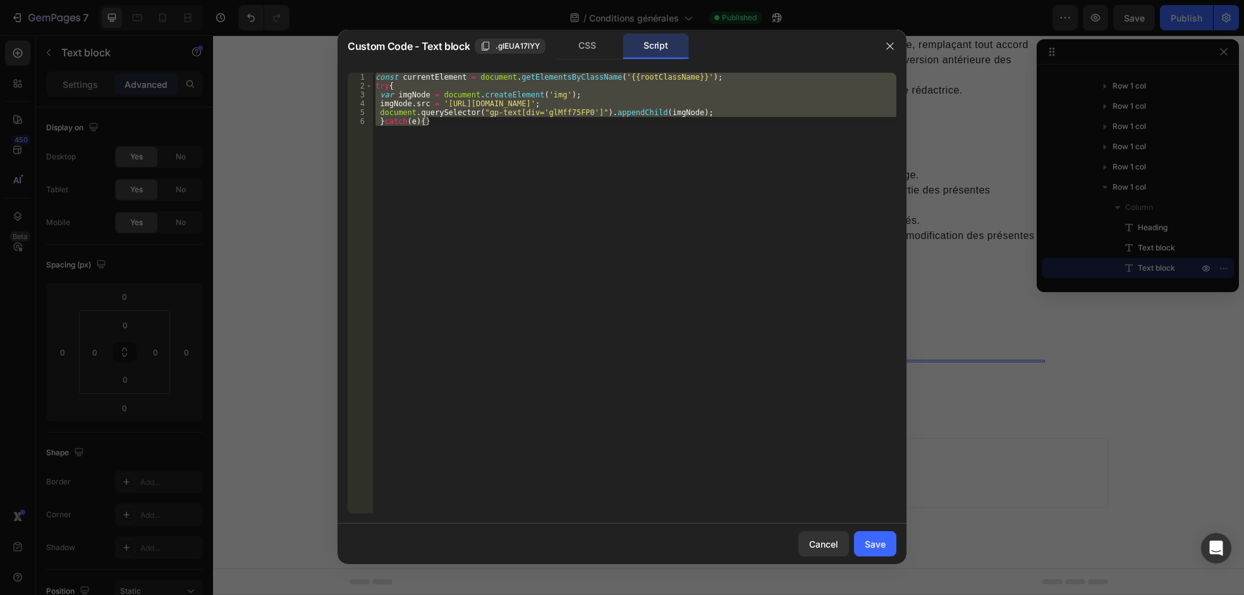
click at [514, 112] on div "const currentElement = document . getElementsByClassName ( '{{rootClassName}}' …" at bounding box center [634, 293] width 523 height 441
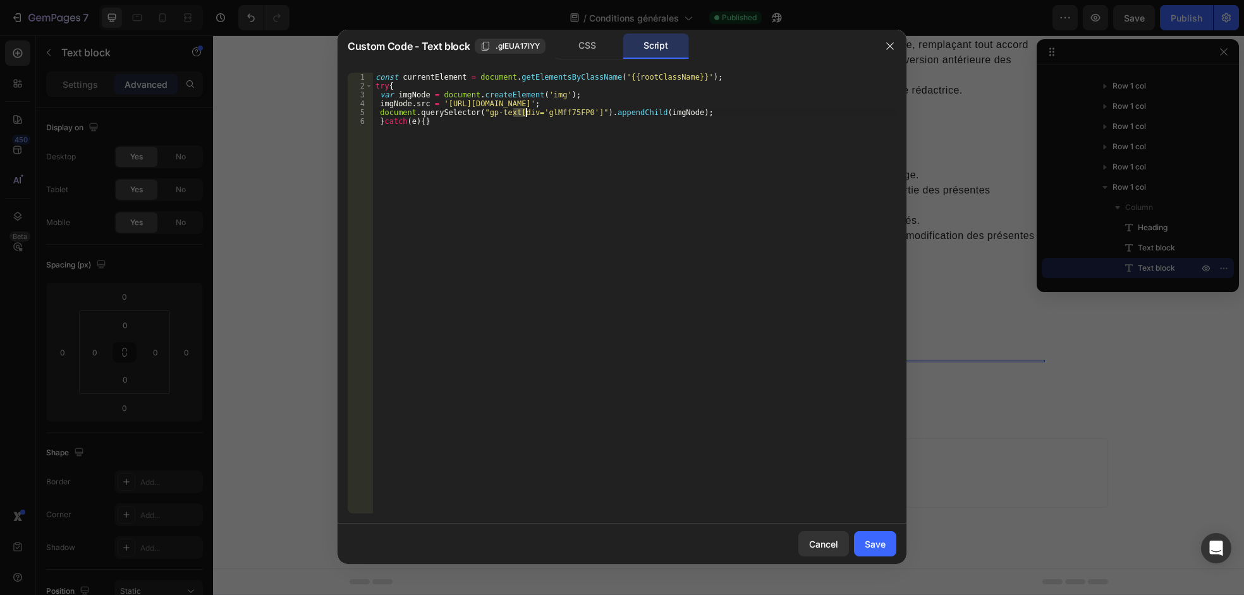
drag, startPoint x: 513, startPoint y: 112, endPoint x: 525, endPoint y: 112, distance: 12.0
click at [525, 112] on div "const currentElement = document . getElementsByClassName ( '{{rootClassName}}' …" at bounding box center [634, 302] width 523 height 458
paste textarea "ata-id="
drag, startPoint x: 479, startPoint y: 115, endPoint x: 508, endPoint y: 115, distance: 29.1
click at [508, 115] on div "const currentElement = document . getElementsByClassName ( '{{rootClassName}}' …" at bounding box center [634, 302] width 523 height 458
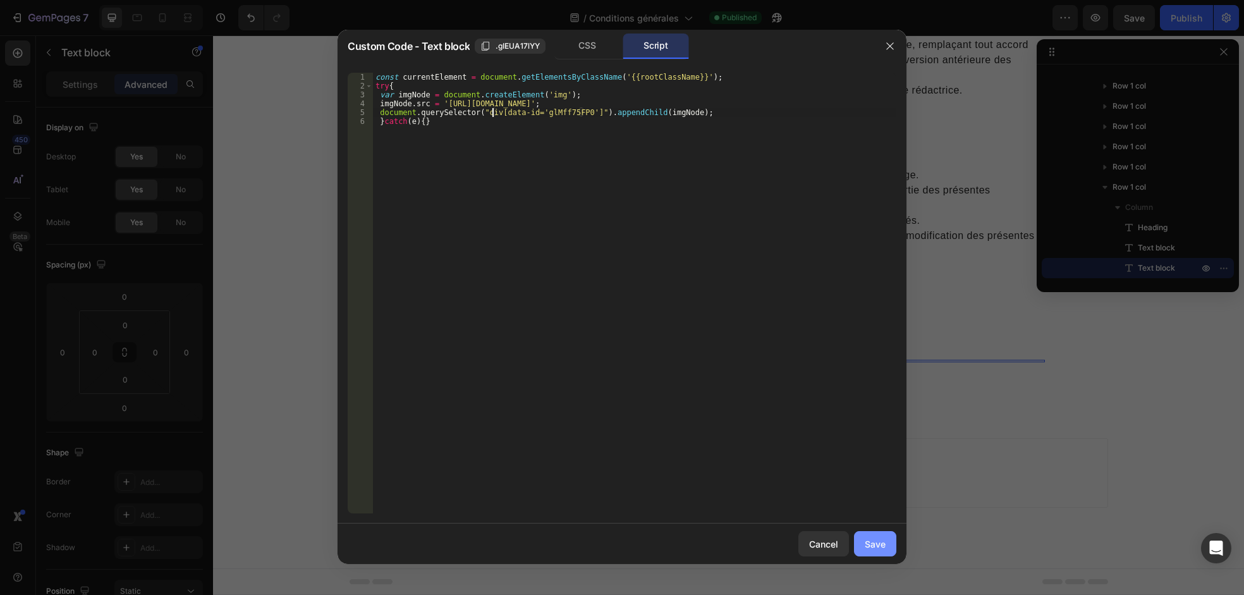
type textarea "document.querySelector("div[data-id='glMff75FP0']").appendChild(imgNode);"
click at [871, 554] on button "Save" at bounding box center [875, 543] width 42 height 25
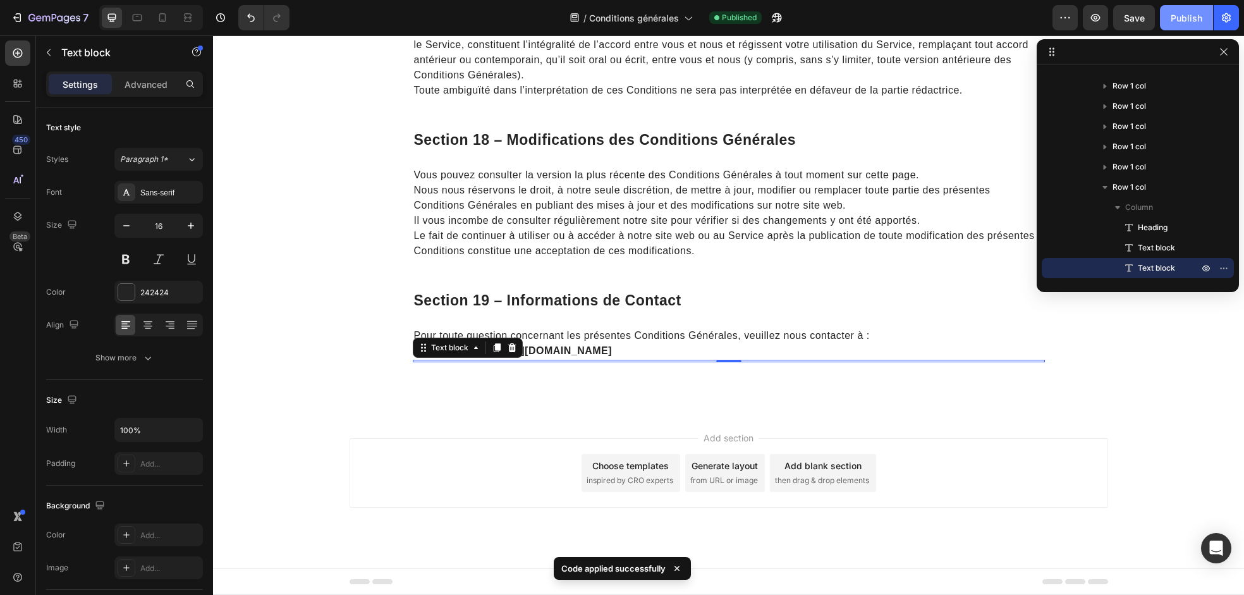
click at [1180, 16] on div "Publish" at bounding box center [1187, 17] width 32 height 13
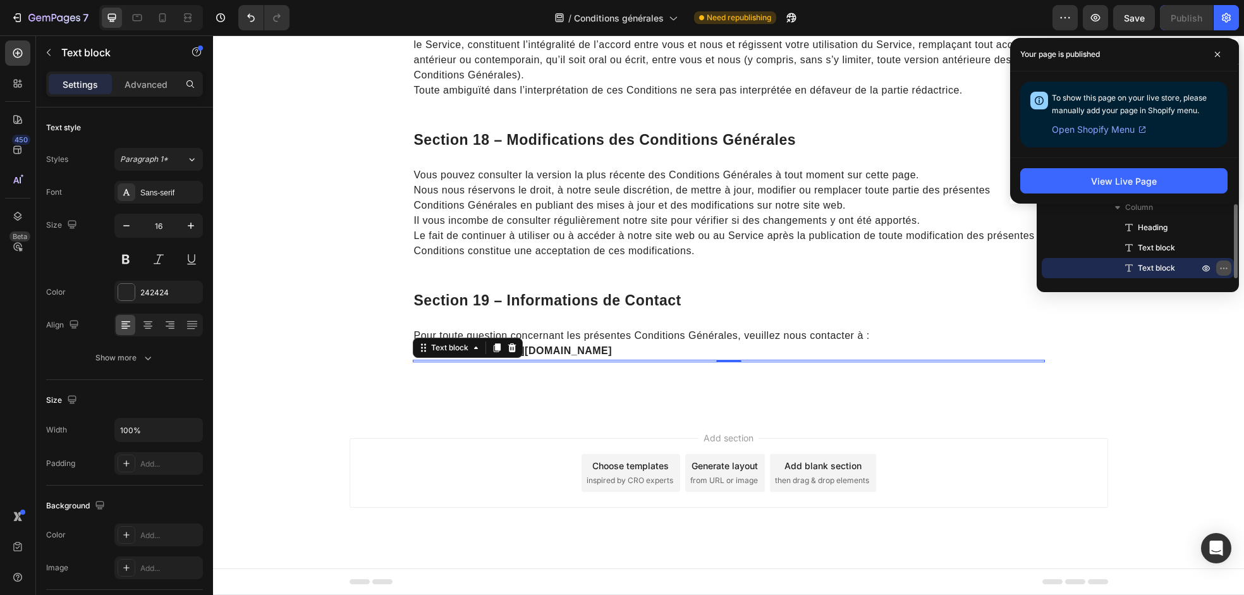
click at [1218, 267] on button "button" at bounding box center [1223, 267] width 15 height 15
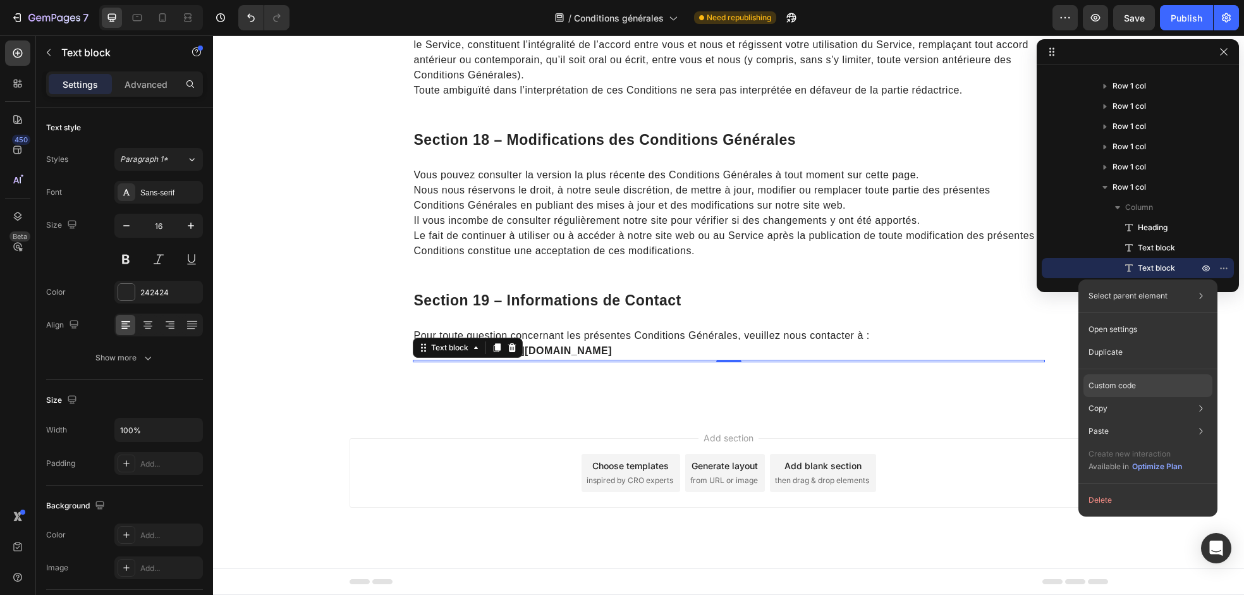
click at [1148, 420] on div "Custom code" at bounding box center [1148, 431] width 129 height 23
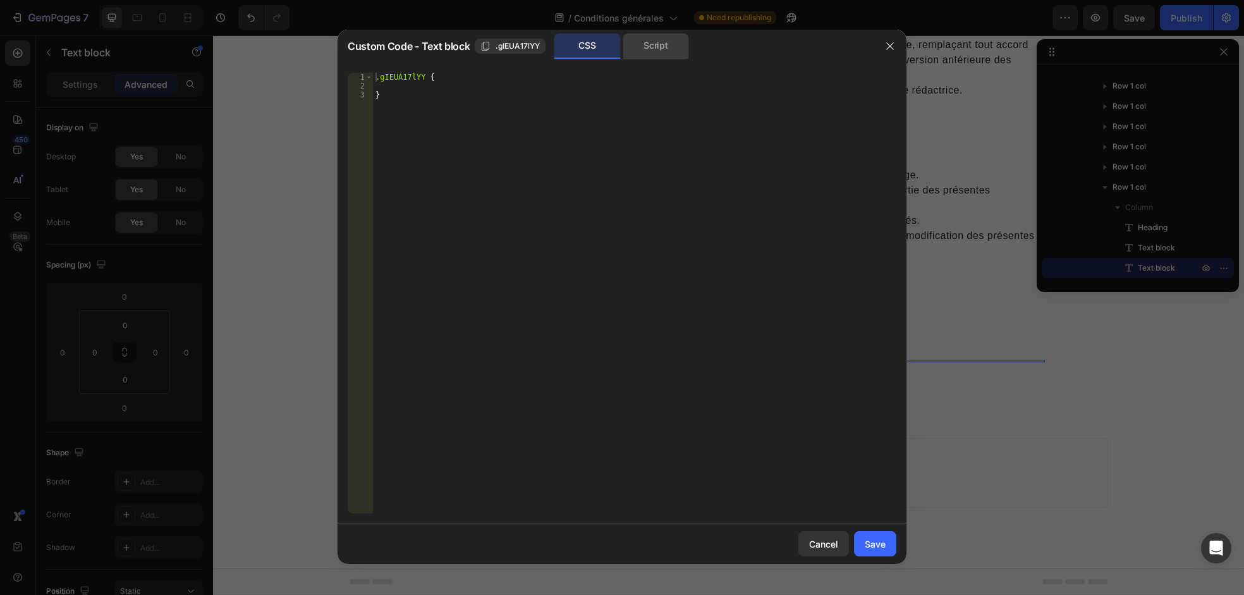
click at [637, 48] on div "Script" at bounding box center [656, 46] width 66 height 25
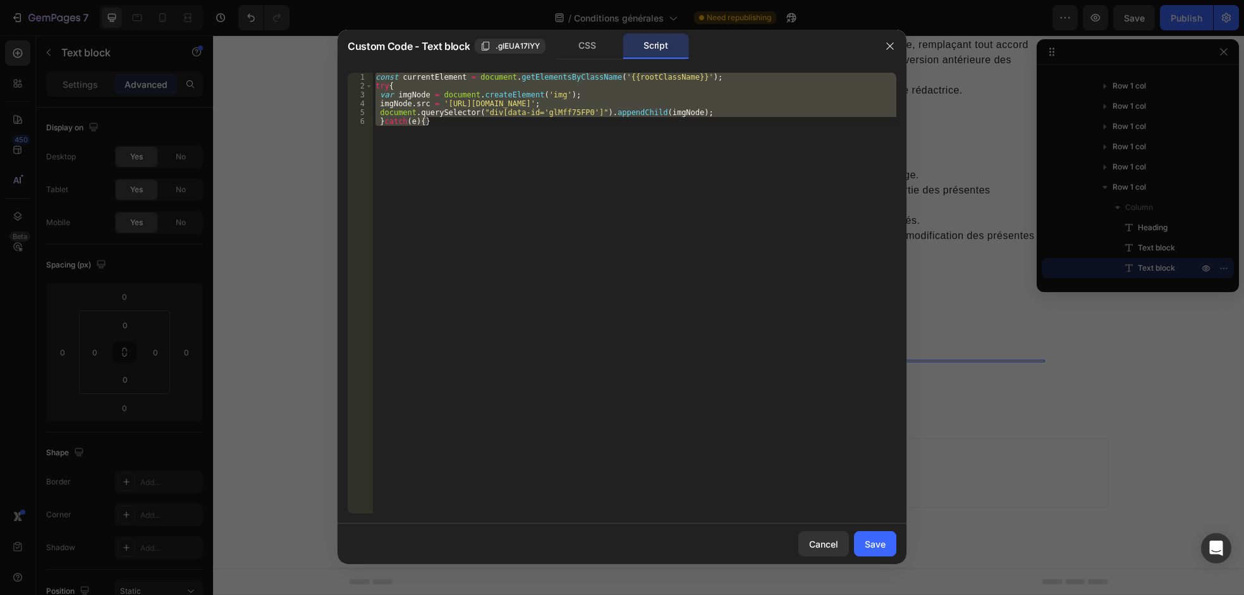
click at [475, 125] on div "const currentElement = document . getElementsByClassName ( '{{rootClassName}}' …" at bounding box center [634, 293] width 523 height 441
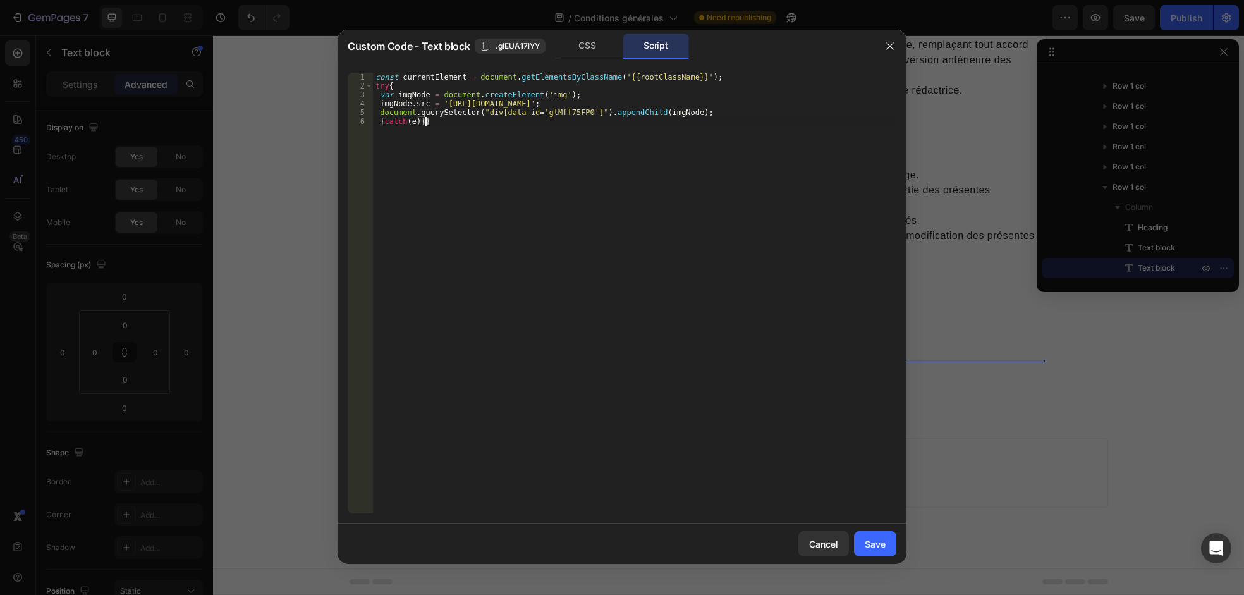
click at [476, 125] on div "const currentElement = document . getElementsByClassName ( '{{rootClassName}}' …" at bounding box center [634, 302] width 523 height 458
drag, startPoint x: 476, startPoint y: 125, endPoint x: 378, endPoint y: 115, distance: 98.5
click at [378, 115] on div "const currentElement = document . getElementsByClassName ( '{{rootClassName}}' …" at bounding box center [634, 302] width 523 height 458
type textarea "document.querySelector("div[data-id='glMff75FP0']").appendChild(imgNode); }catc…"
